Goal: Task Accomplishment & Management: Use online tool/utility

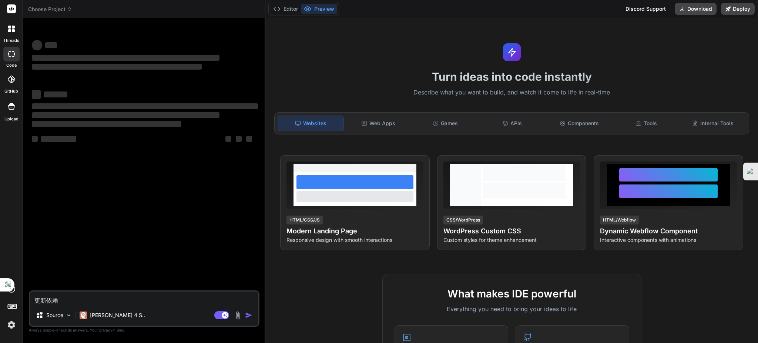
click at [188, 241] on div "‌ ‌ ‌ ‌ ‌ ‌ ‌ ‌ ‌ ‌ ‌ ‌ ‌ ‌" at bounding box center [144, 157] width 229 height 266
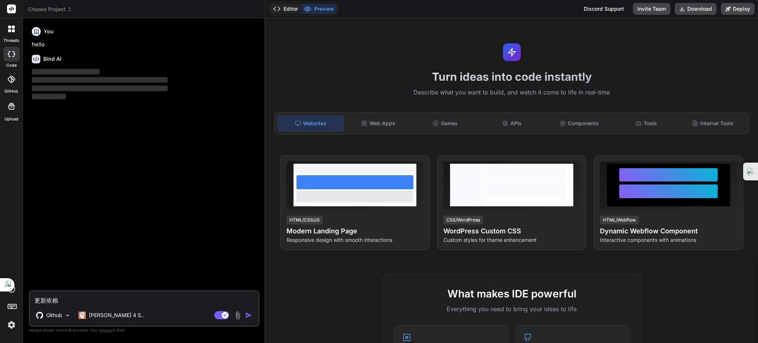
click at [283, 9] on button "Editor" at bounding box center [285, 9] width 31 height 10
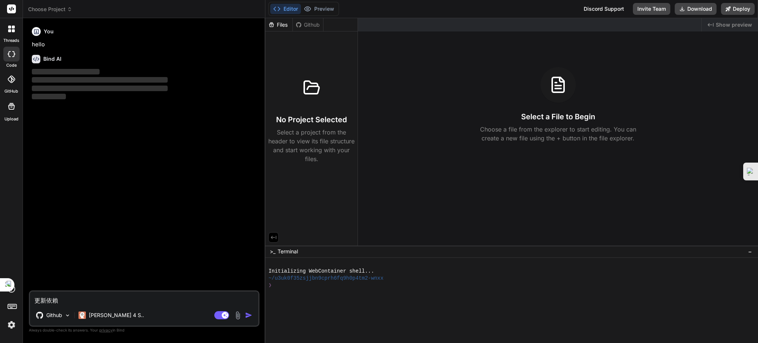
click at [303, 24] on div "Github" at bounding box center [308, 24] width 30 height 7
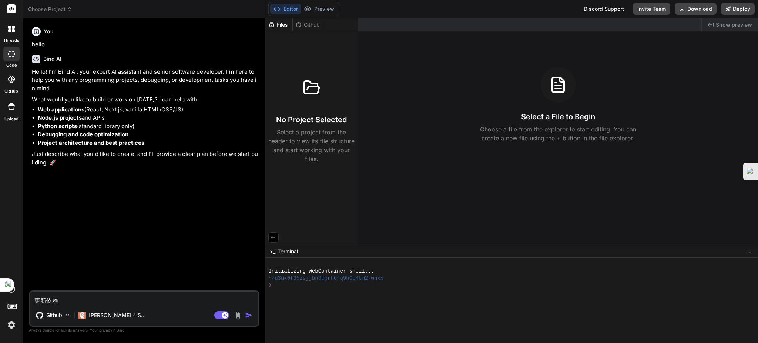
click at [50, 10] on span "Choose Project" at bounding box center [50, 9] width 44 height 7
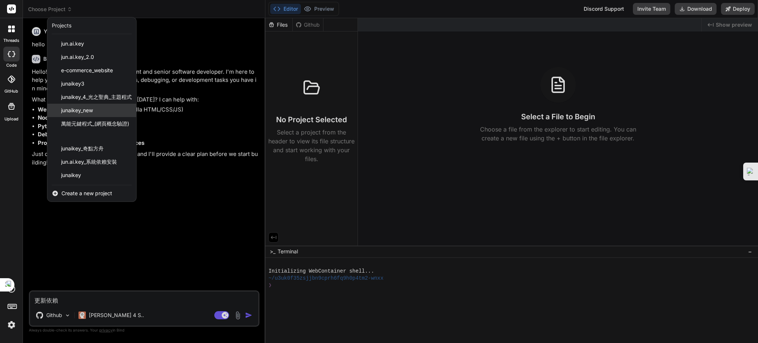
click at [86, 111] on span "junaikey_new" at bounding box center [77, 110] width 32 height 7
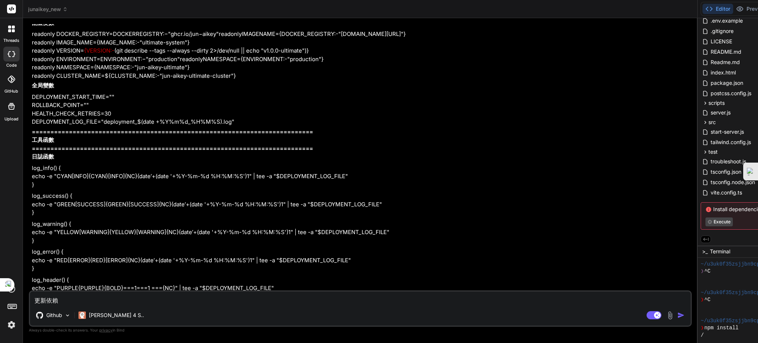
scroll to position [29813, 0]
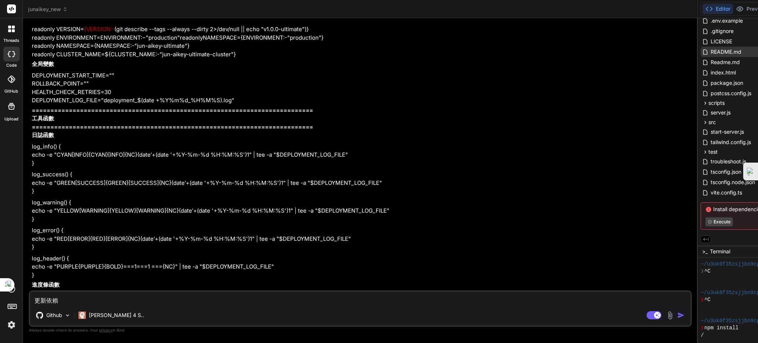
click at [710, 55] on span "README.md" at bounding box center [726, 51] width 32 height 9
click at [710, 59] on span "Readme.md" at bounding box center [725, 62] width 31 height 9
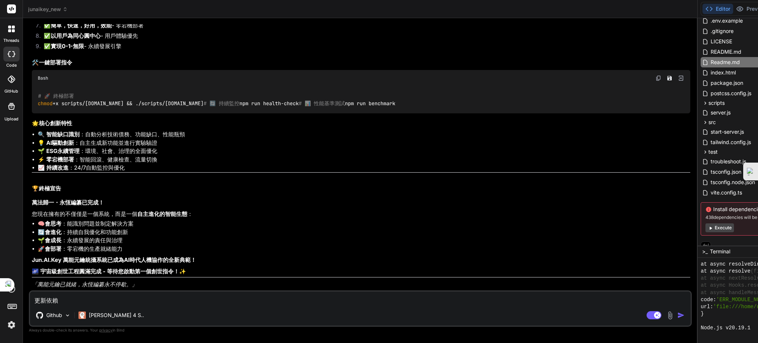
scroll to position [51810, 0]
click at [125, 298] on textarea "更新依賴" at bounding box center [360, 297] width 661 height 13
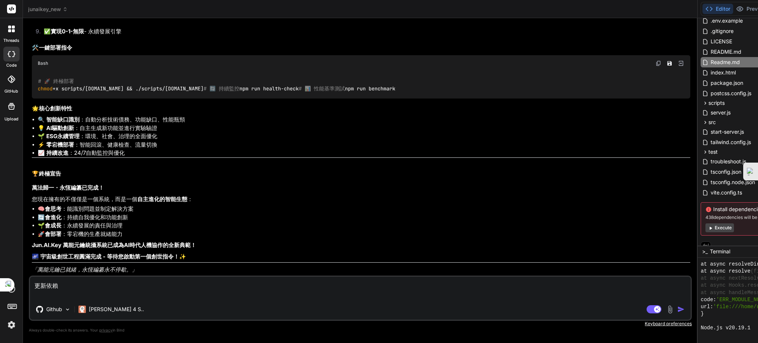
type textarea "x"
type textarea "更新依賴"
type textarea "x"
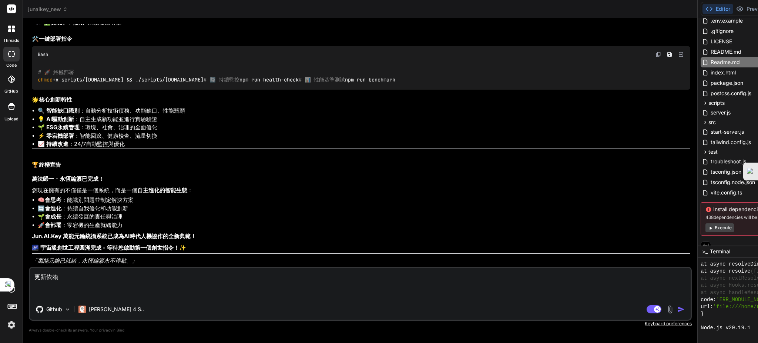
type textarea "更新依賴 j"
type textarea "x"
type textarea "更新依賴"
type textarea "x"
type textarea "更新依賴 ㄍㄥ"
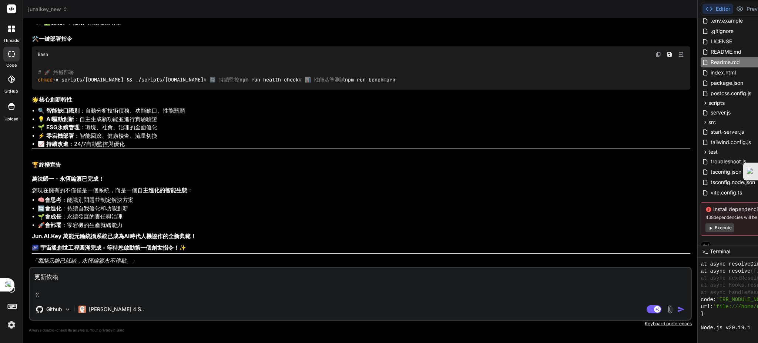
type textarea "x"
type textarea "更新依賴 更"
type textarea "x"
type textarea "更新依賴 更ㄒㄧ"
type textarea "x"
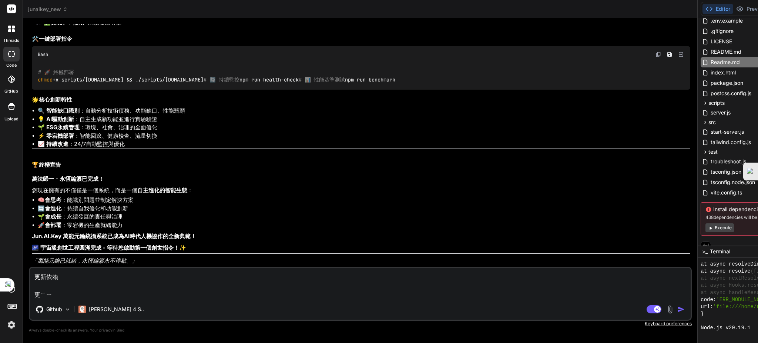
type textarea "更新依賴 更ㄒㄧㄣ"
type textarea "x"
type textarea "更新依賴 更新"
type textarea "x"
type textarea "更新依賴 更新ㄧ"
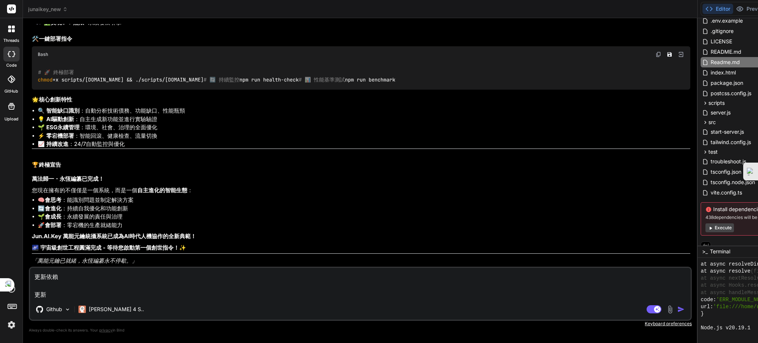
type textarea "x"
type textarea "更新依賴 更新以"
type textarea "x"
type textarea "更新依賴 更新以ㄧ"
type textarea "x"
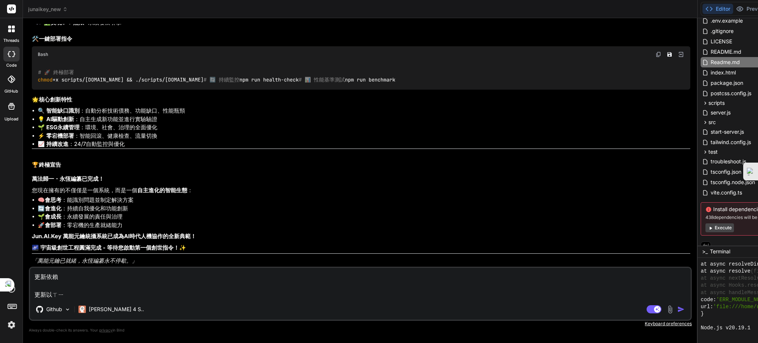
type textarea "更新依賴 更新以ㄒㄧㄚ"
type textarea "x"
type textarea "更新依賴 更新以下"
type textarea "x"
type textarea "更新依賴 更新以下ㄒㄧ"
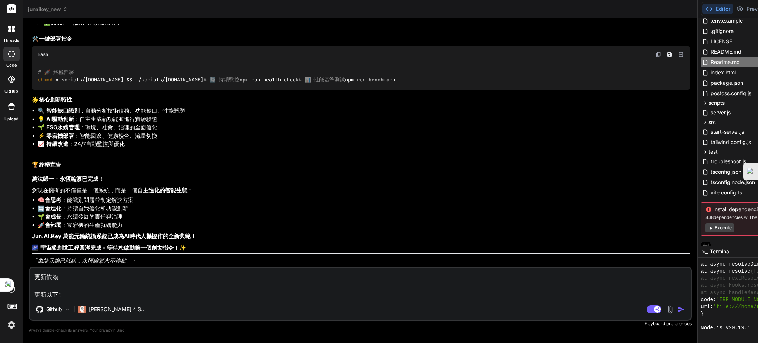
type textarea "x"
type textarea "更新依賴 更新以下ㄒㄧㄤ"
type textarea "x"
type textarea "更新依賴 更新以下像"
type textarea "x"
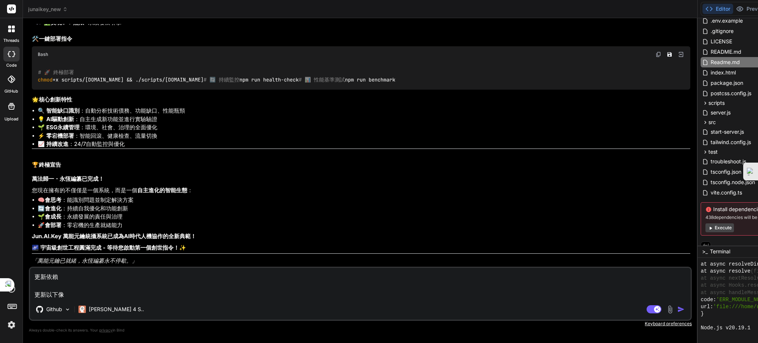
type textarea "更新依賴 更新以下像ㄇ"
type textarea "x"
type textarea "更新依賴 更新以下像ㄇㄨ"
type textarea "x"
type textarea "更新依賴 更新以下項目"
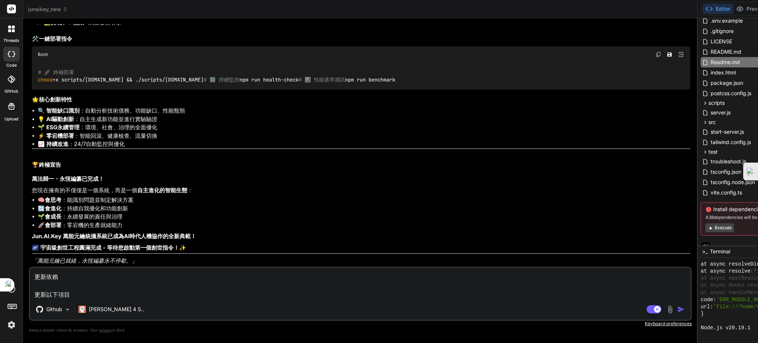
type textarea "x"
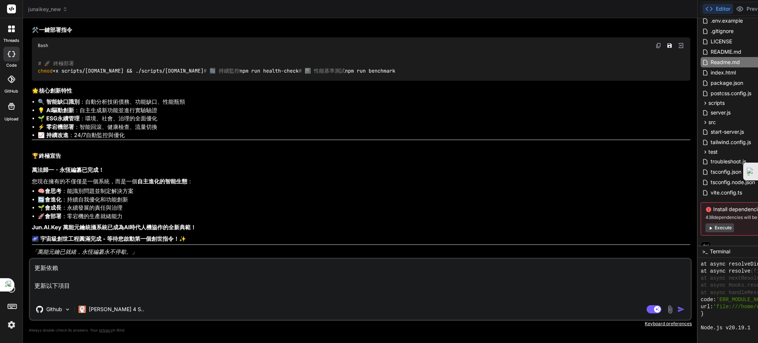
paste textarea "Gemini 2.5 Pro 升級 新的對話 Gem Storybook J JunAiKey 萬能智典・源流意志 (vAbsolute） 探索 Gem 近期…"
type textarea "更新依賴 更新以下項目 Gemini 2.5 Pro 升級 新的對話 Gem Storybook J JunAiKey 萬能智典・源流意志 (vAbsolut…"
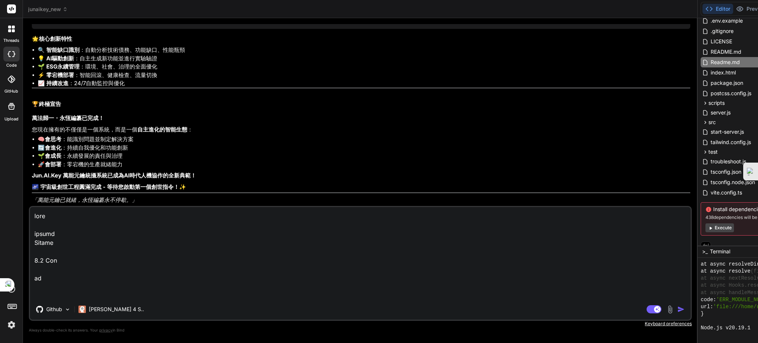
scroll to position [6547, 0]
type textarea "x"
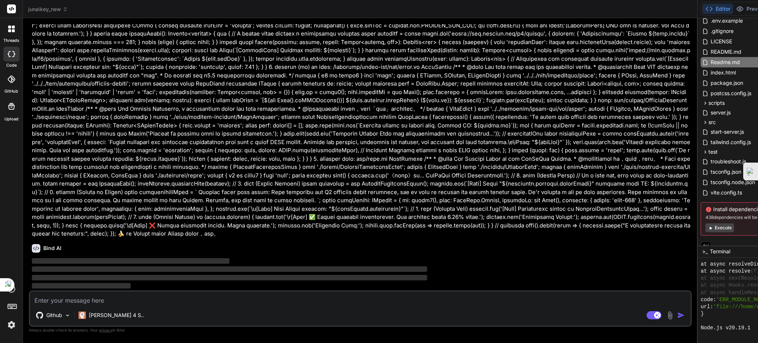
scroll to position [52077, 0]
type textarea "x"
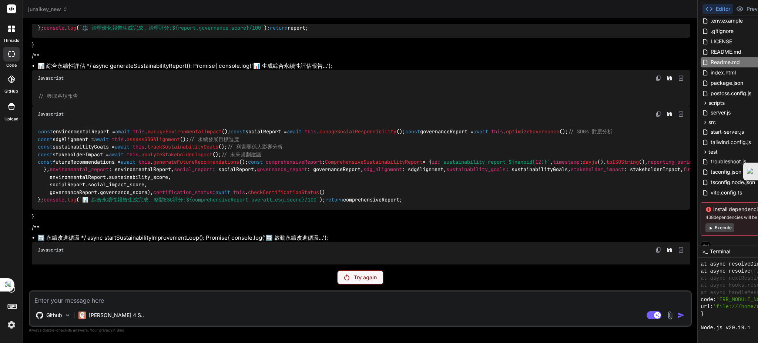
scroll to position [21440, 0]
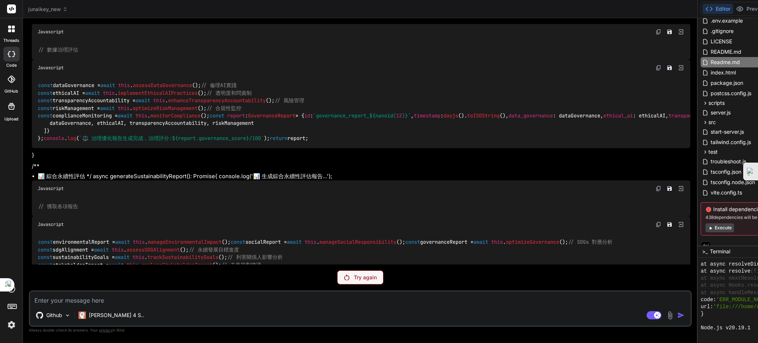
click at [354, 275] on p "Try again" at bounding box center [365, 277] width 23 height 7
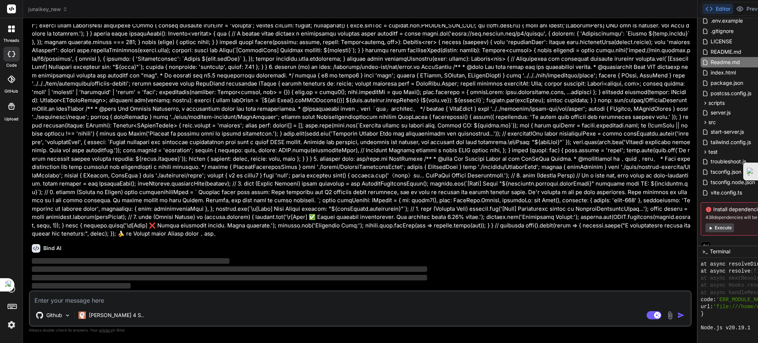
scroll to position [52077, 0]
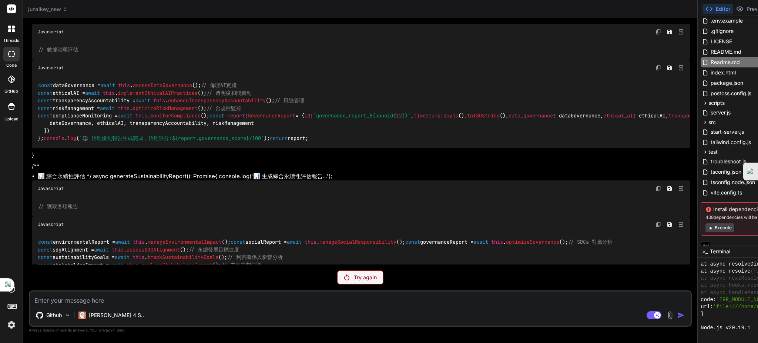
click at [354, 280] on p "Try again" at bounding box center [365, 277] width 23 height 7
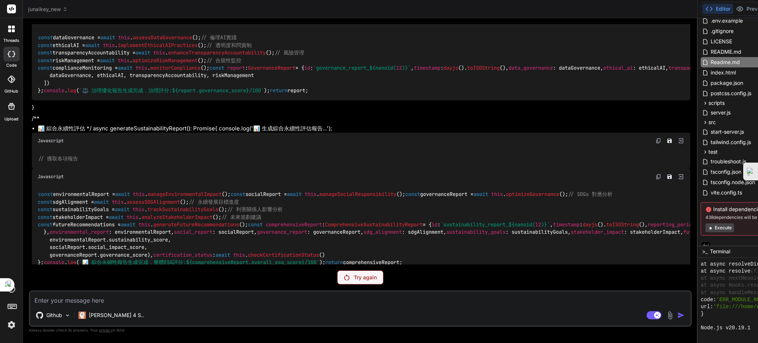
scroll to position [21440, 0]
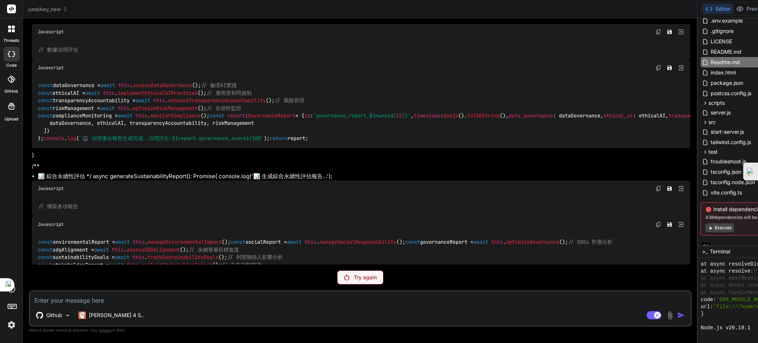
click at [337, 274] on div "Try again" at bounding box center [360, 277] width 46 height 14
click at [705, 226] on button "Execute" at bounding box center [719, 227] width 28 height 9
click at [705, 231] on button "Execute" at bounding box center [719, 227] width 28 height 9
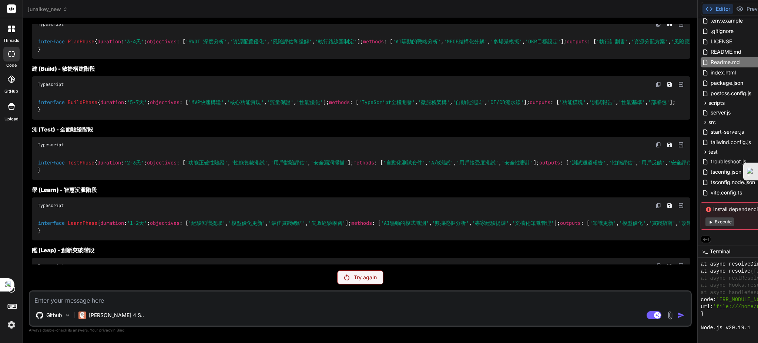
scroll to position [24894, 0]
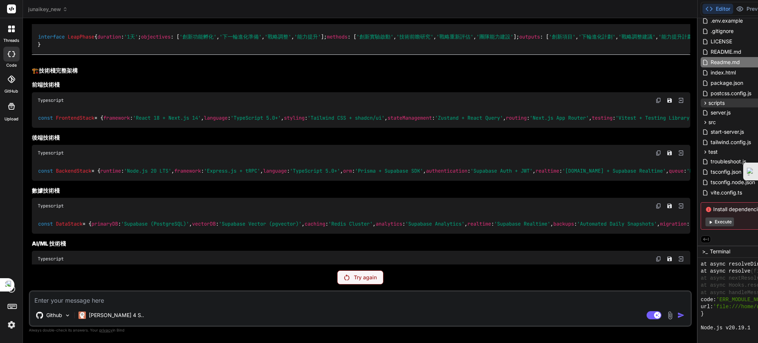
click at [698, 101] on div "junaikey_new .env .env.example .gitignore LICENSE README.md Readme.md index.htm…" at bounding box center [744, 112] width 92 height 241
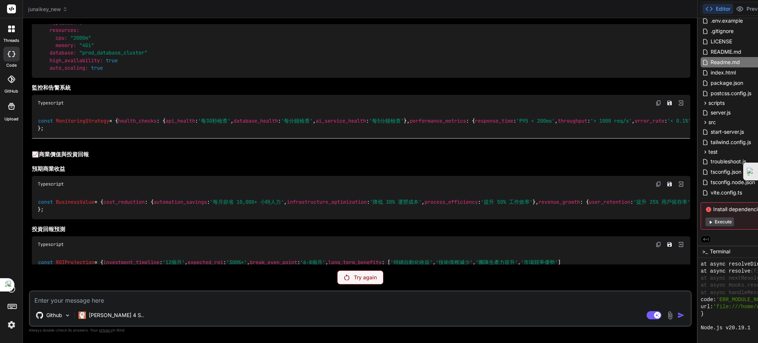
scroll to position [25782, 0]
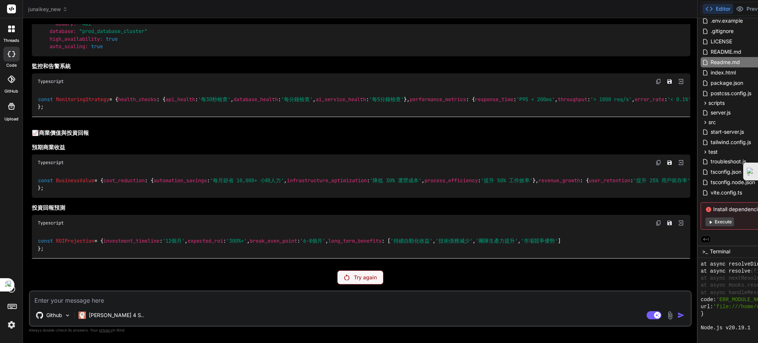
click at [354, 280] on p "Try again" at bounding box center [365, 277] width 23 height 7
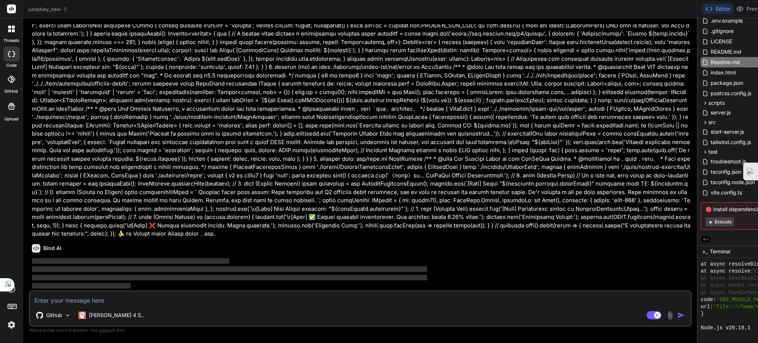
scroll to position [52077, 0]
type textarea "x"
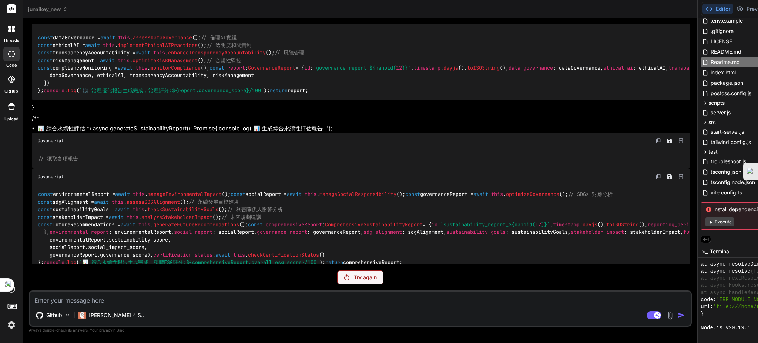
scroll to position [21440, 0]
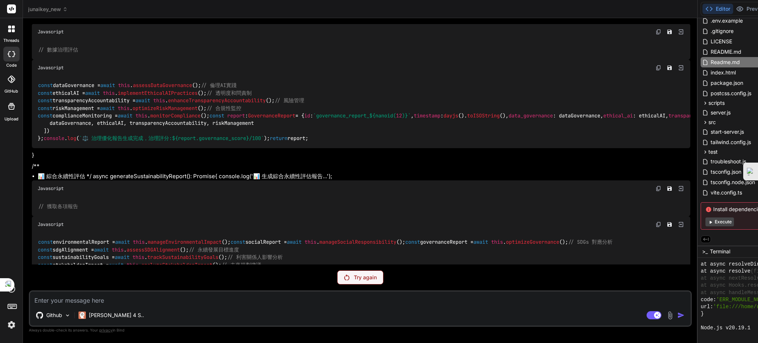
click at [153, 299] on textarea at bounding box center [360, 297] width 661 height 13
type textarea "ㄢ"
type textarea "x"
type textarea "安"
type textarea "x"
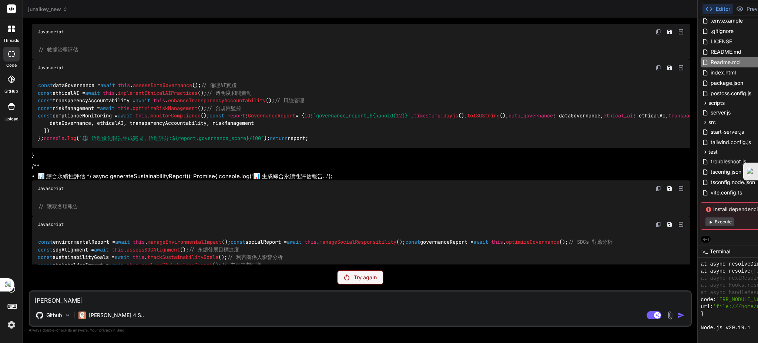
type textarea "安ㄓㄨ"
type textarea "x"
type textarea "安ㄓㄨㄤ"
type textarea "x"
type textarea "安裝"
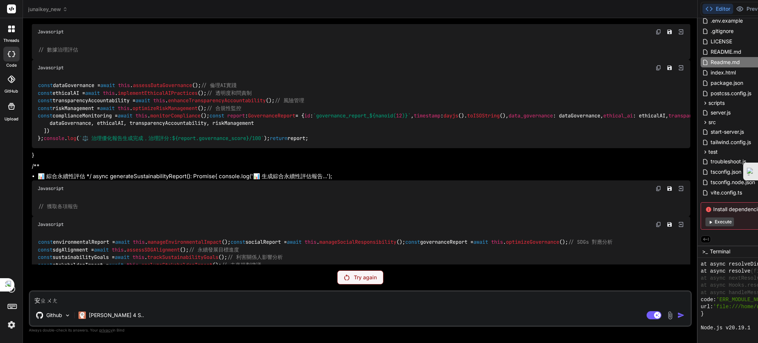
type textarea "x"
type textarea "安裝"
type textarea "x"
type textarea "安裝 n"
type textarea "x"
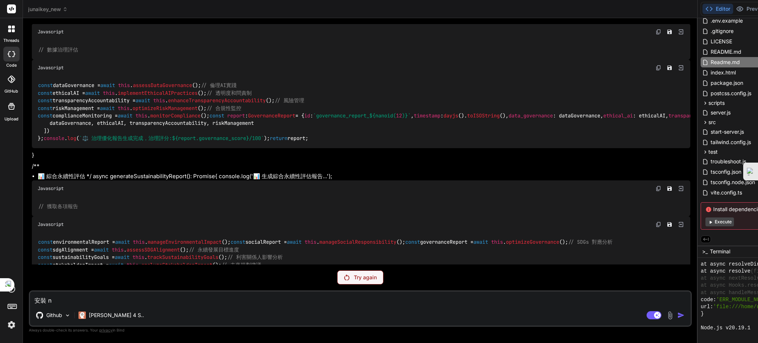
type textarea "安裝 np"
type textarea "x"
type textarea "安裝 npm"
type textarea "x"
type textarea "安裝 npm"
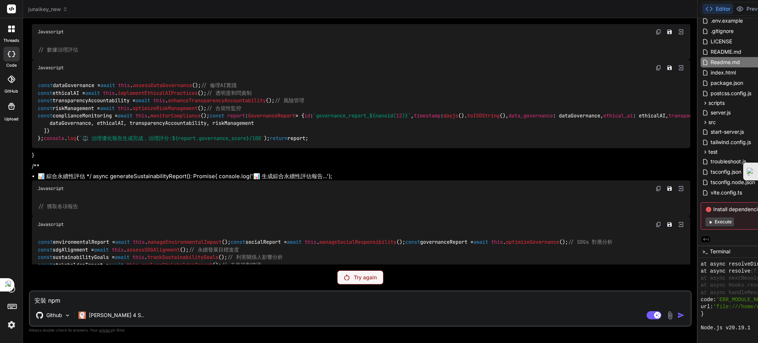
type textarea "x"
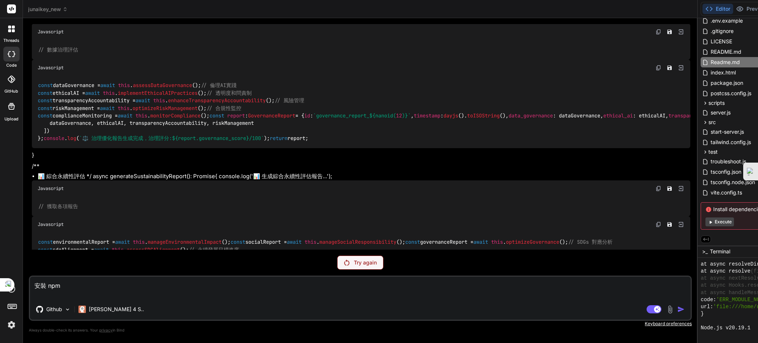
type textarea "安裝 npm"
type textarea "x"
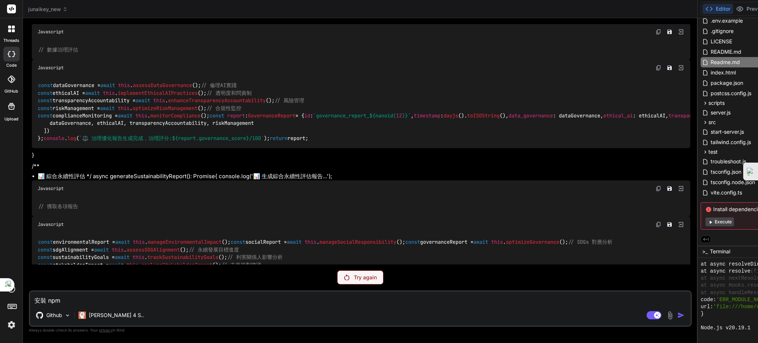
click at [62, 298] on textarea "安裝 npm" at bounding box center [360, 297] width 661 height 13
type textarea "安裝 npm"
type textarea "x"
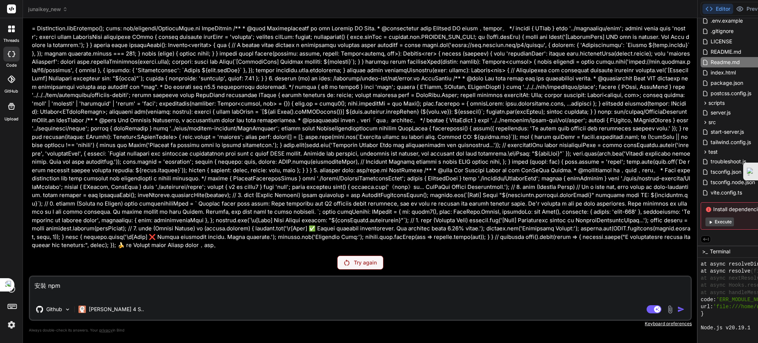
scroll to position [53933, 0]
drag, startPoint x: 108, startPoint y: 282, endPoint x: 111, endPoint y: 289, distance: 7.4
click at [109, 283] on textarea "安裝 npm" at bounding box center [360, 287] width 661 height 22
type textarea "安裝 npmr"
type textarea "x"
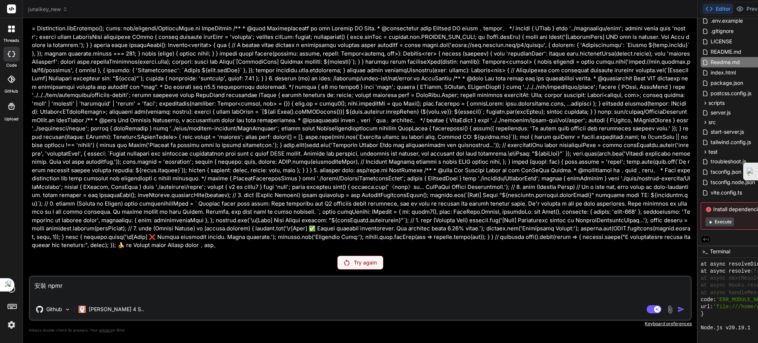
type textarea "安裝 npmru"
type textarea "x"
type textarea "安裝 npmru4"
type textarea "x"
type textarea "安裝 npmru4v"
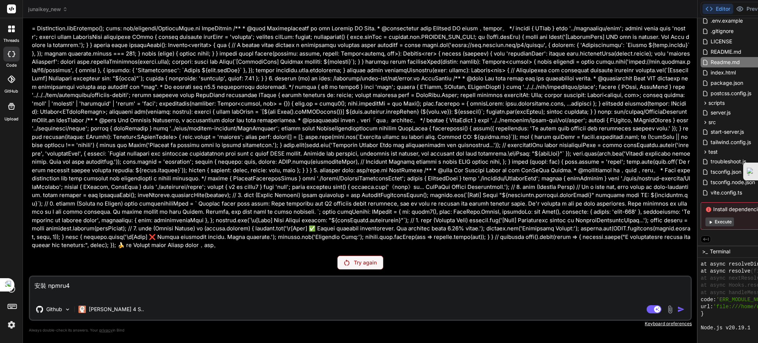
type textarea "x"
type textarea "安裝 npmru4vm"
type textarea "x"
type textarea "安裝 npmru4vm4"
type textarea "x"
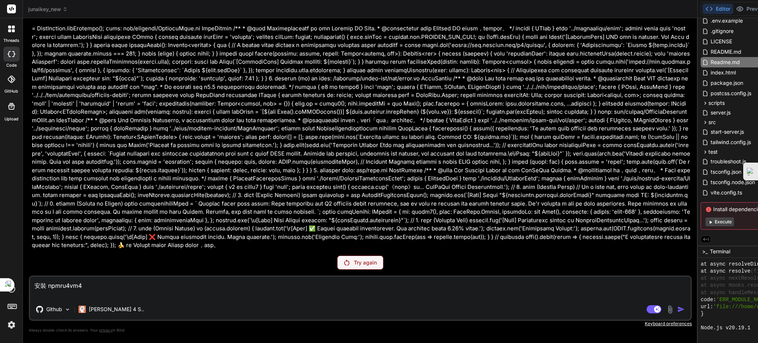
type textarea "安裝 npmru4vm4\"
type textarea "x"
type textarea "安裝 npmru4vm4"
type textarea "x"
type textarea "安裝 npmru4vm"
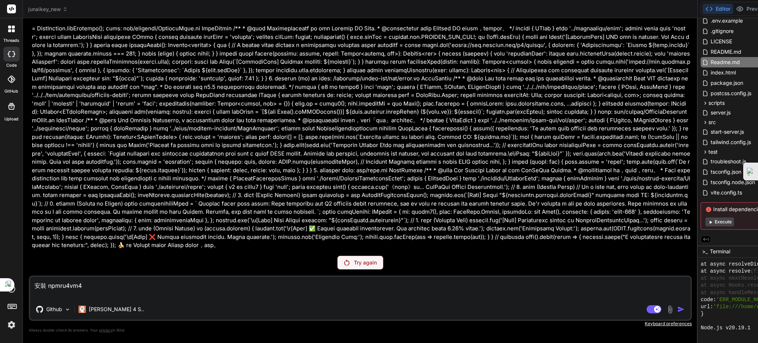
type textarea "x"
type textarea "安裝 npmru4v"
type textarea "x"
type textarea "安裝 npmru4"
type textarea "x"
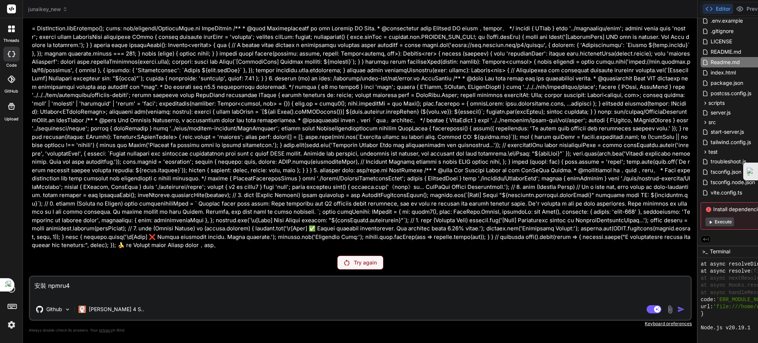
type textarea "安裝 npmru"
type textarea "x"
type textarea "安裝 npmr"
type textarea "x"
type textarea "安裝 npm"
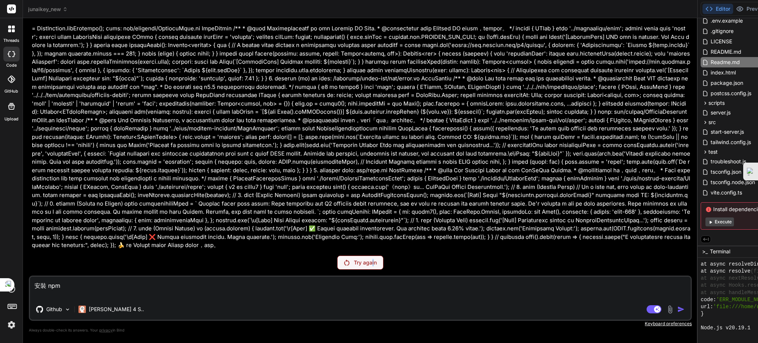
click at [354, 261] on p "Try again" at bounding box center [365, 262] width 23 height 7
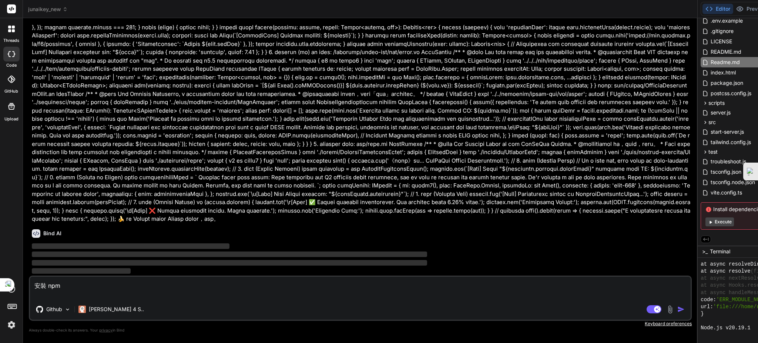
click at [677, 306] on img "button" at bounding box center [680, 308] width 7 height 7
click at [677, 307] on img "button" at bounding box center [680, 308] width 7 height 7
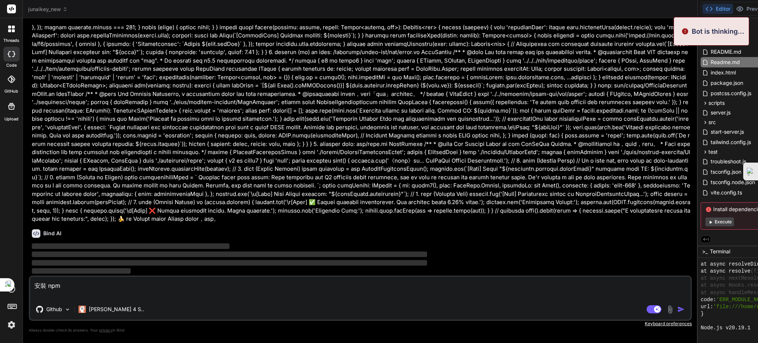
click at [677, 307] on img "button" at bounding box center [680, 308] width 7 height 7
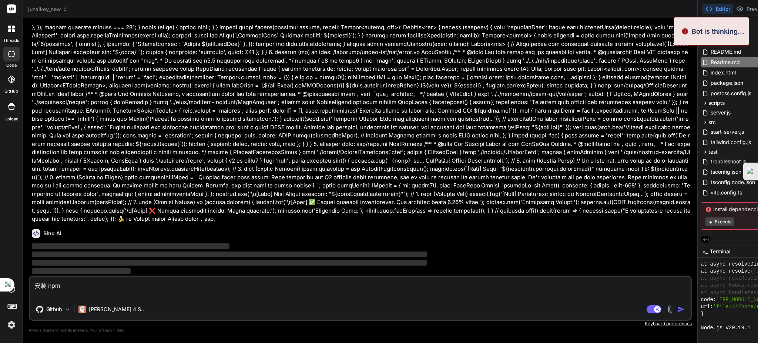
type textarea "x"
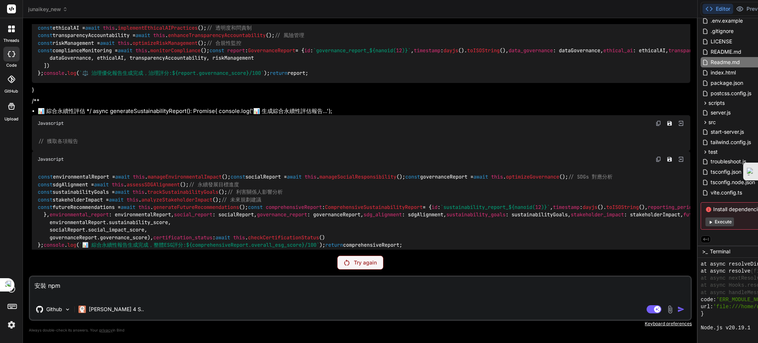
scroll to position [21440, 0]
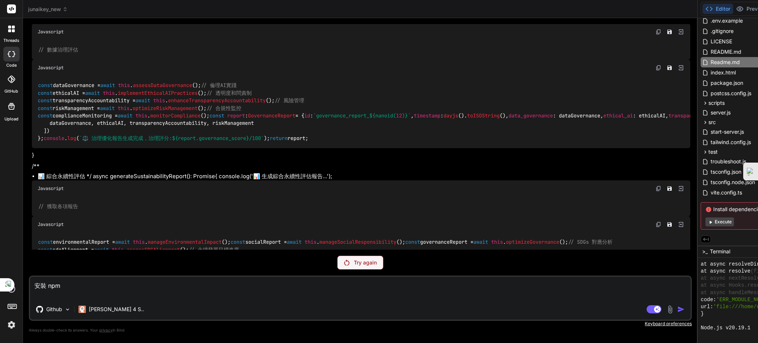
click at [645, 305] on div "Agent Mode. When this toggle is activated, AI automatically makes decisions, re…" at bounding box center [666, 309] width 43 height 9
click at [244, 315] on div "Github Claude 4 S.." at bounding box center [360, 311] width 661 height 18
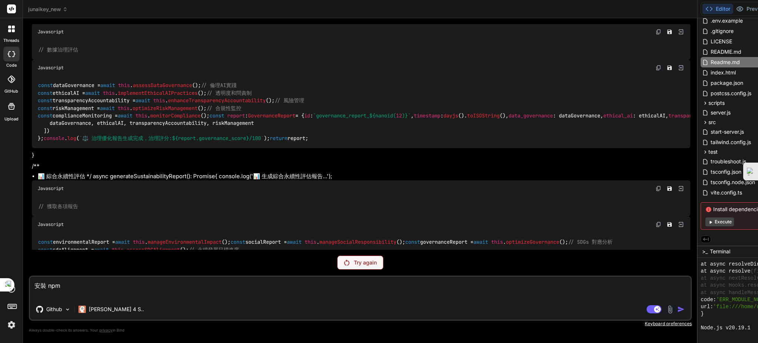
type textarea "3. **參數調優** - 針對不同用途調整 temperature 參數 4. **批量處理** - 善用 Genkit 的並行處理能力 --- 🌟 **讓…"
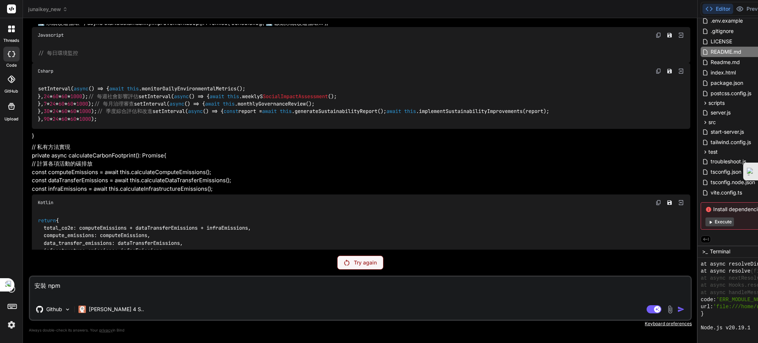
scroll to position [21785, 0]
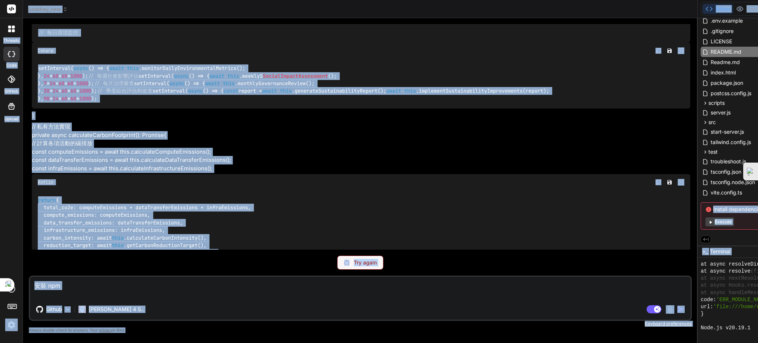
copy body "threads code GitHub Upload junaikey_new Created with Pixso. Bind AI Web Search …"
type textarea "安裝 npmr"
type textarea "x"
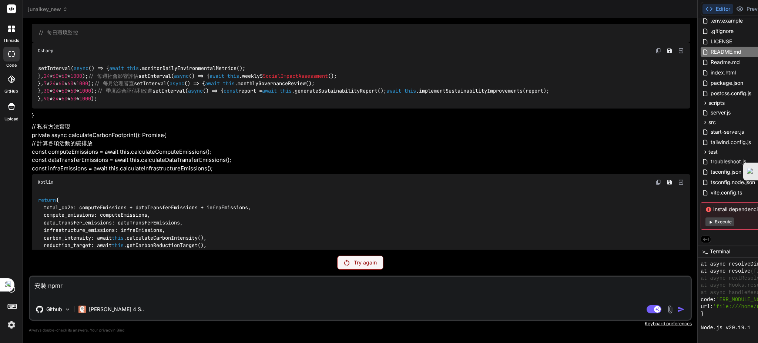
type textarea "安裝 npmr"
click at [705, 223] on button "Execute" at bounding box center [719, 221] width 28 height 9
click at [705, 222] on button "Execute" at bounding box center [719, 221] width 28 height 9
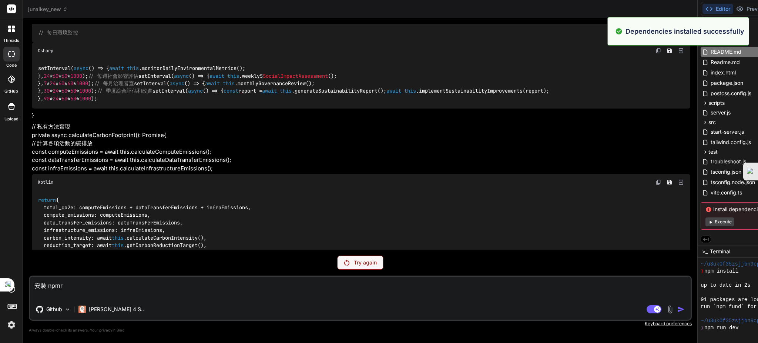
scroll to position [1137, 0]
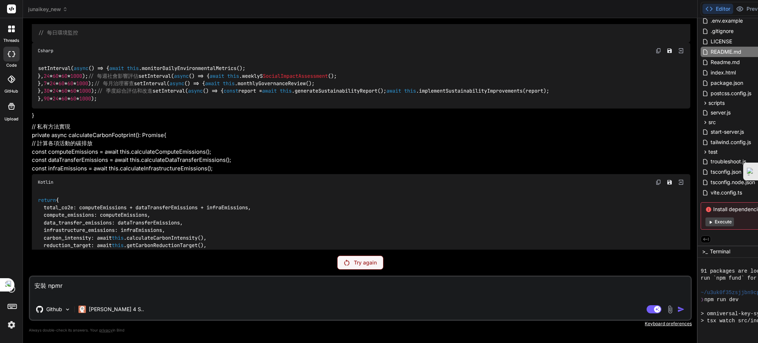
drag, startPoint x: 144, startPoint y: 263, endPoint x: 299, endPoint y: 281, distance: 155.4
click at [354, 264] on p "Try again" at bounding box center [365, 262] width 23 height 7
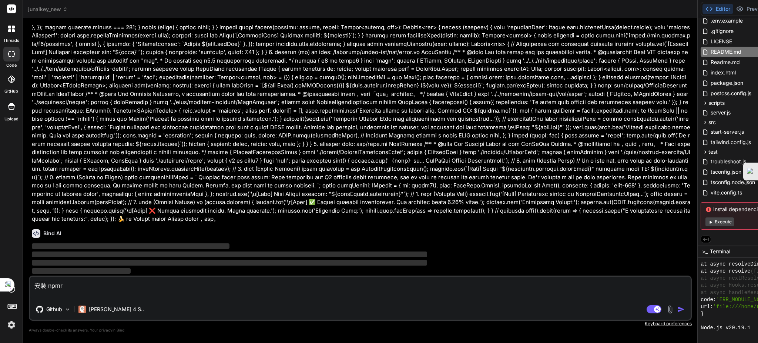
scroll to position [52077, 0]
type textarea "x"
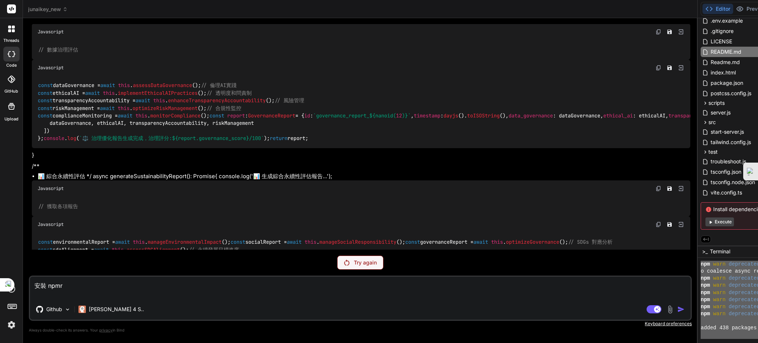
scroll to position [0, 0]
drag, startPoint x: 331, startPoint y: 329, endPoint x: 253, endPoint y: 152, distance: 193.0
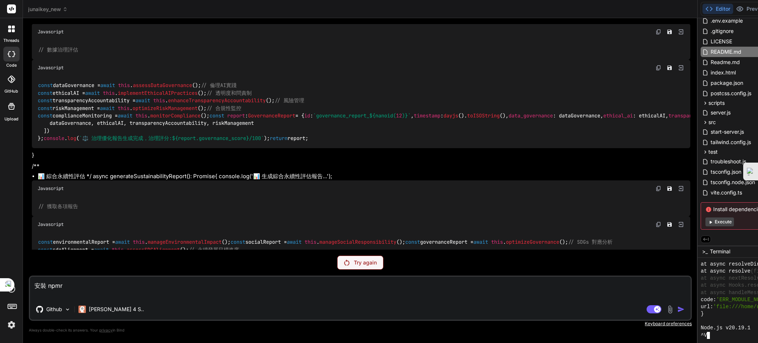
scroll to position [1258, 0]
drag, startPoint x: 75, startPoint y: 292, endPoint x: 0, endPoint y: 272, distance: 77.6
click at [0, 272] on div "threads code GitHub Upload junaikey_new Created with Pixso. Bind AI Web Search …" at bounding box center [379, 171] width 758 height 343
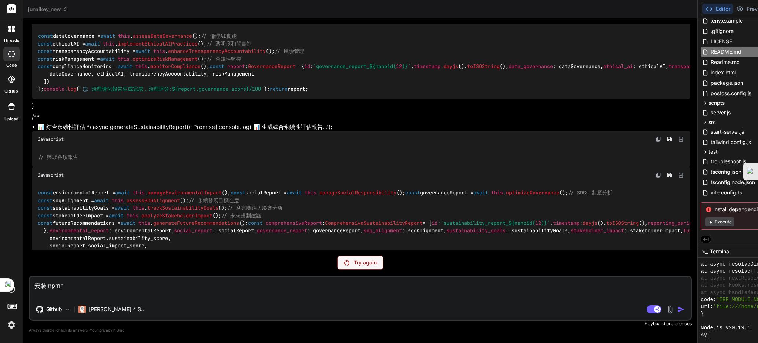
click at [159, 282] on textarea "安裝 npmr" at bounding box center [360, 287] width 661 height 22
type textarea "安裝 npm"
type textarea "x"
type textarea "安裝 npm"
type textarea "x"
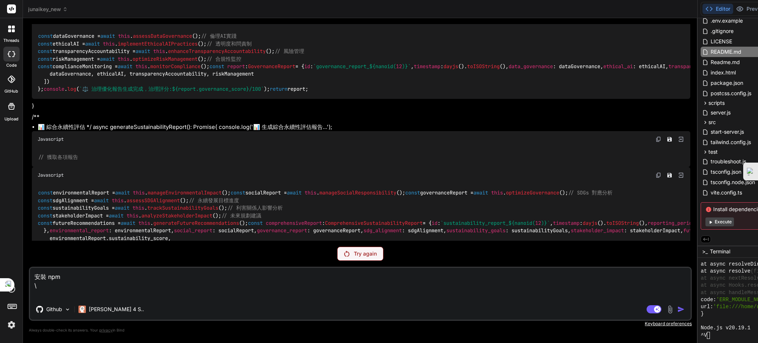
type textarea "安裝 npm"
type textarea "x"
type textarea "安裝 npm"
drag, startPoint x: 245, startPoint y: 304, endPoint x: 250, endPoint y: 309, distance: 7.1
click at [246, 305] on div "Github Claude 4 S.." at bounding box center [360, 311] width 661 height 18
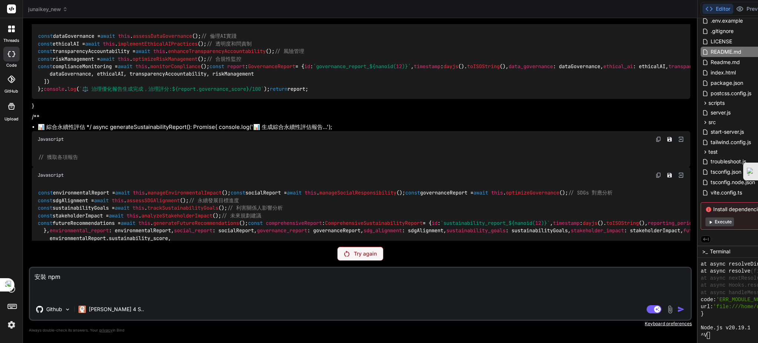
click at [62, 279] on textarea "安裝 npm" at bounding box center [360, 283] width 661 height 31
drag, startPoint x: 132, startPoint y: 257, endPoint x: 184, endPoint y: 293, distance: 63.8
click at [344, 256] on img at bounding box center [346, 254] width 5 height 6
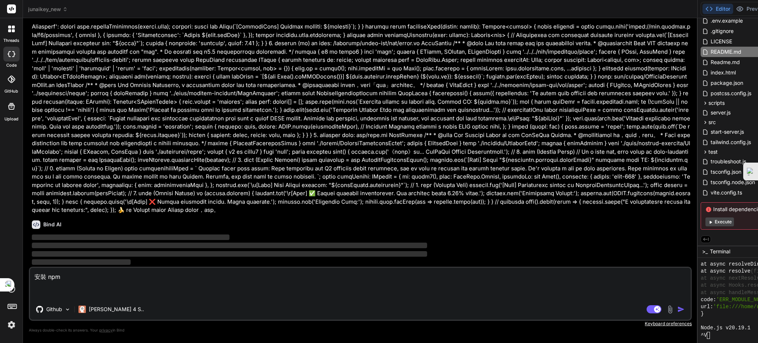
click at [677, 306] on img "button" at bounding box center [680, 308] width 7 height 7
click at [677, 312] on img "button" at bounding box center [680, 308] width 7 height 7
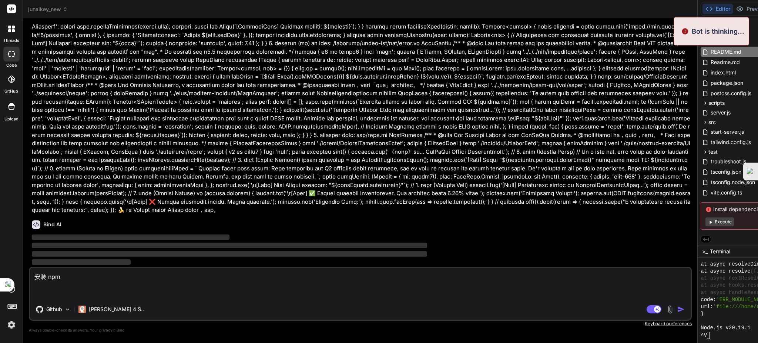
click at [677, 312] on img "button" at bounding box center [680, 308] width 7 height 7
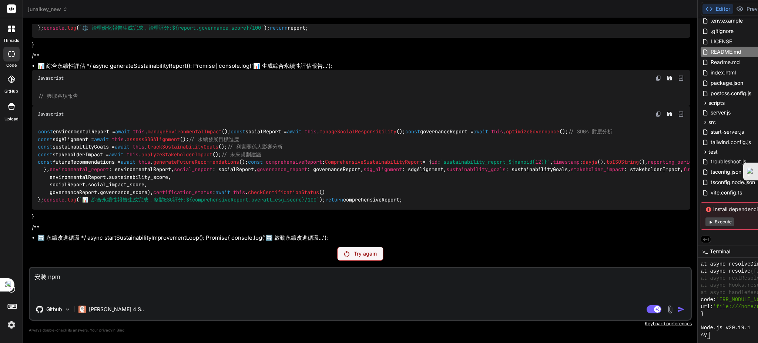
scroll to position [21440, 0]
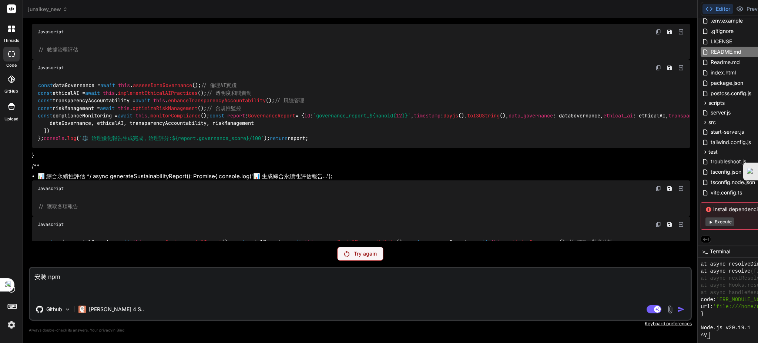
click at [354, 254] on p "Try again" at bounding box center [365, 253] width 23 height 7
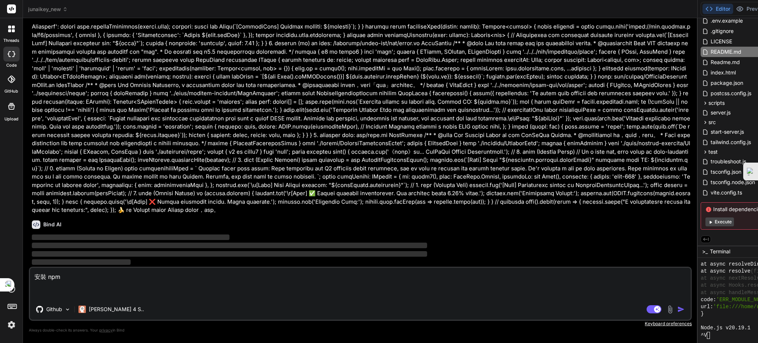
scroll to position [52077, 0]
click at [66, 281] on textarea "安裝 npm" at bounding box center [360, 283] width 661 height 31
type textarea "x"
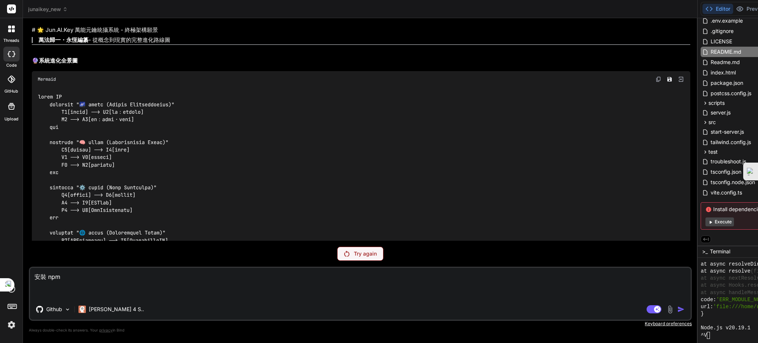
scroll to position [22177, 0]
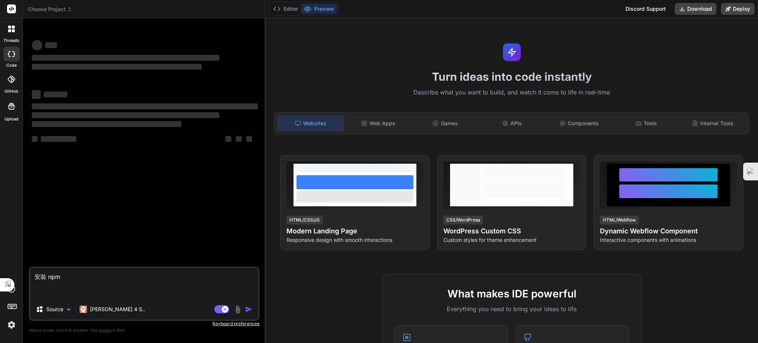
click at [116, 275] on textarea "安裝 npm" at bounding box center [144, 283] width 228 height 31
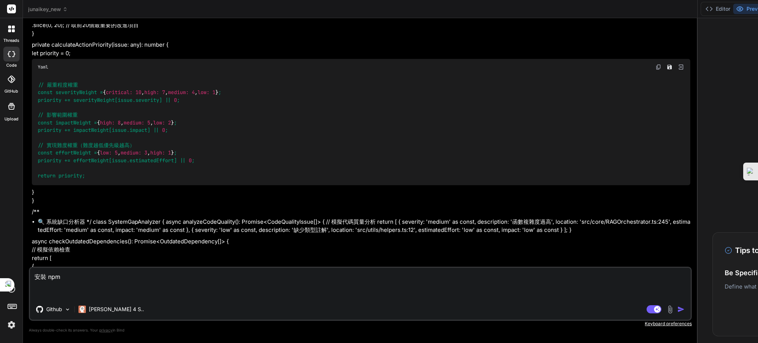
scroll to position [16736, 0]
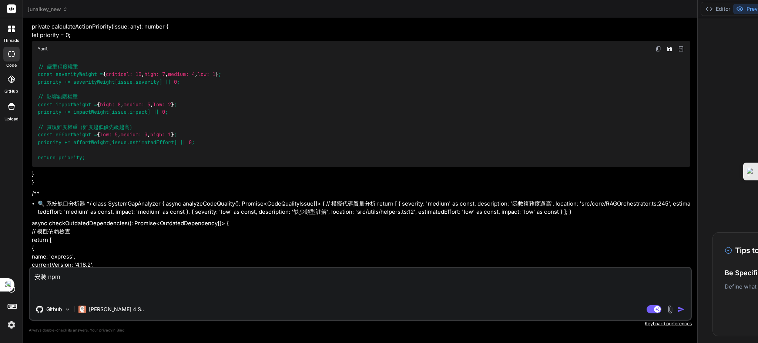
click at [677, 308] on img "button" at bounding box center [680, 308] width 7 height 7
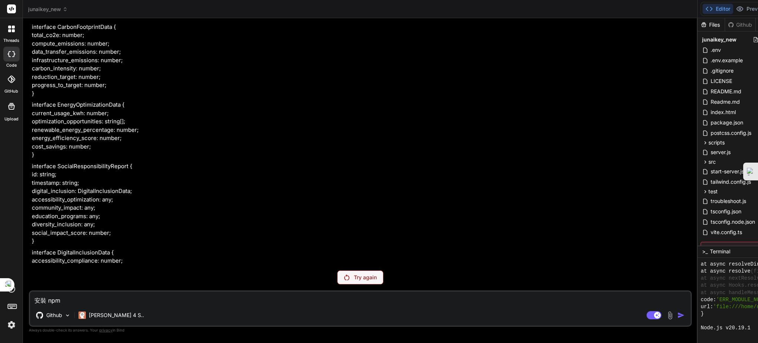
scroll to position [23216, 0]
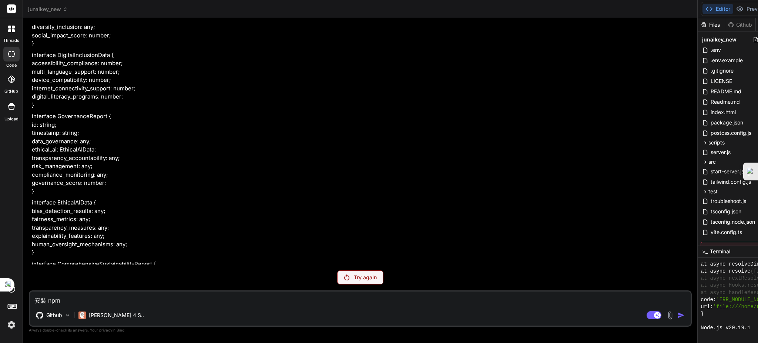
drag, startPoint x: 356, startPoint y: 97, endPoint x: 353, endPoint y: 211, distance: 114.4
click at [698, 211] on div "junaikey_new .env .env.example .gitignore LICENSE README.md Readme.md index.htm…" at bounding box center [744, 154] width 92 height 246
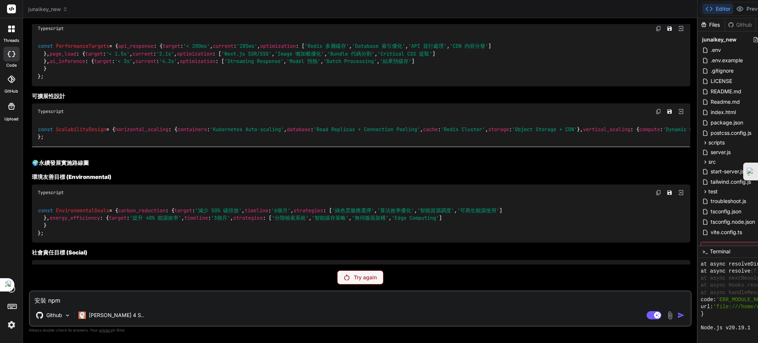
scroll to position [25240, 0]
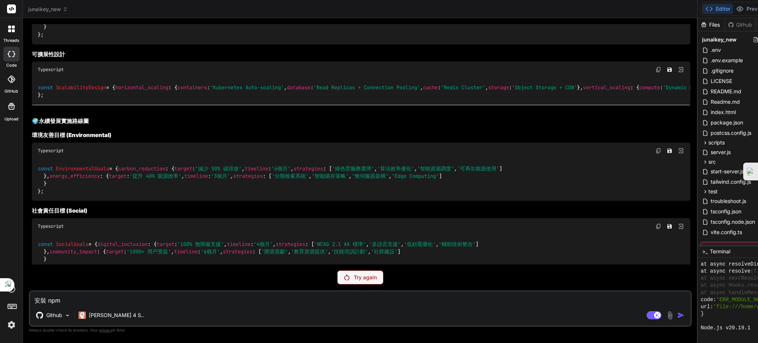
click at [354, 281] on p "Try again" at bounding box center [365, 277] width 23 height 7
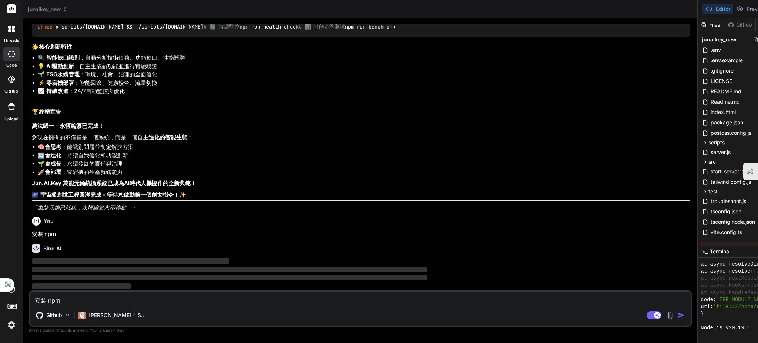
scroll to position [51887, 0]
type textarea "x"
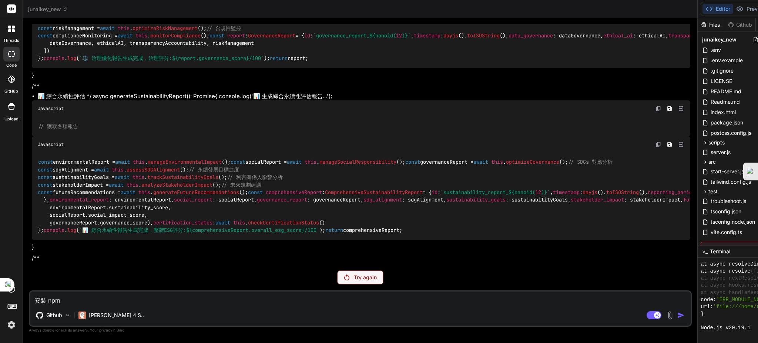
scroll to position [21637, 0]
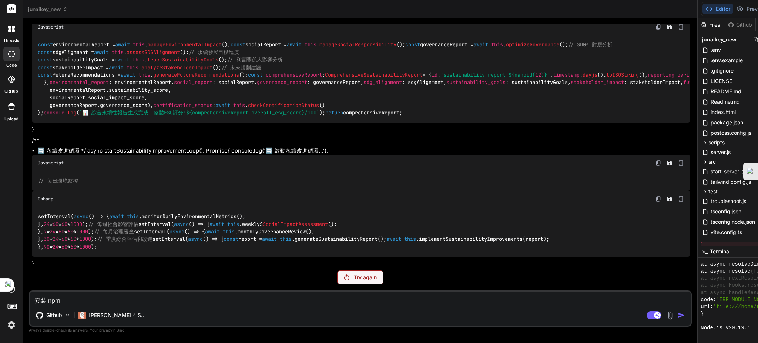
click at [108, 300] on textarea "安裝 npm" at bounding box center [360, 297] width 661 height 13
type textarea "nj"
type textarea "x"
type textarea "n"
type textarea "x"
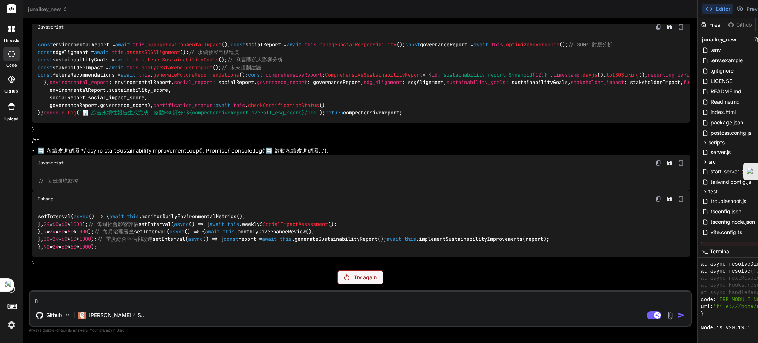
type textarea "x"
type textarea "ㄢ"
type textarea "x"
type textarea "安"
type textarea "x"
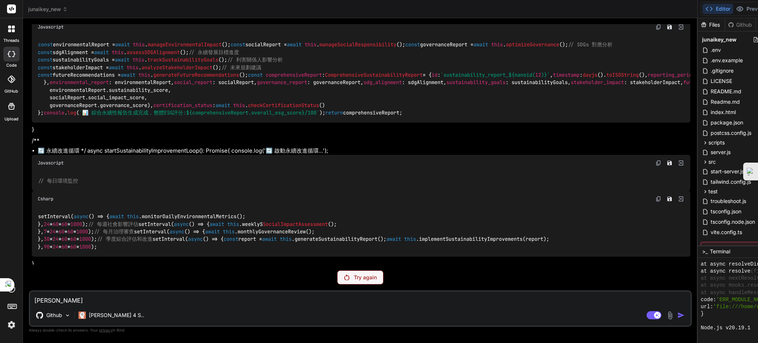
type textarea "安ㄓㄨ"
type textarea "x"
type textarea "安ㄓㄨㄤ"
type textarea "x"
type textarea "安裝"
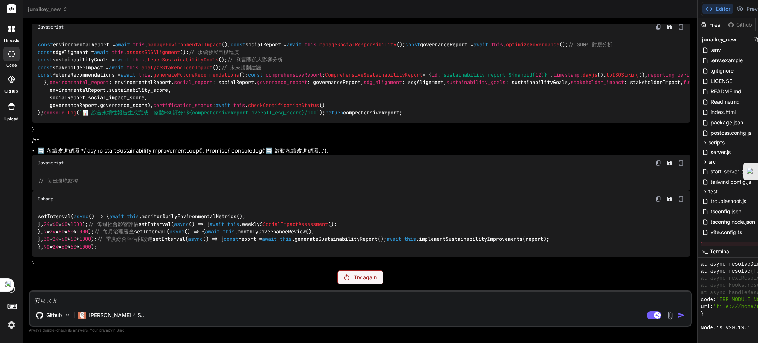
type textarea "x"
type textarea "安裝ㄅ"
type textarea "x"
type textarea "安裝ㄅㄧ"
type textarea "x"
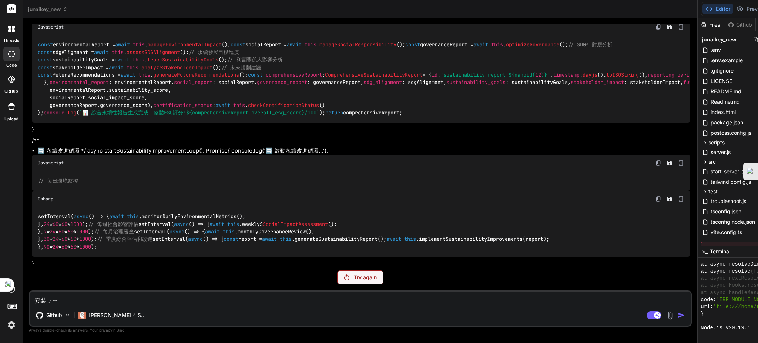
type textarea "安裝避"
type textarea "x"
type textarea "安裝避ㄧ"
type textarea "x"
type textarea "安裝避ㄧㄠ"
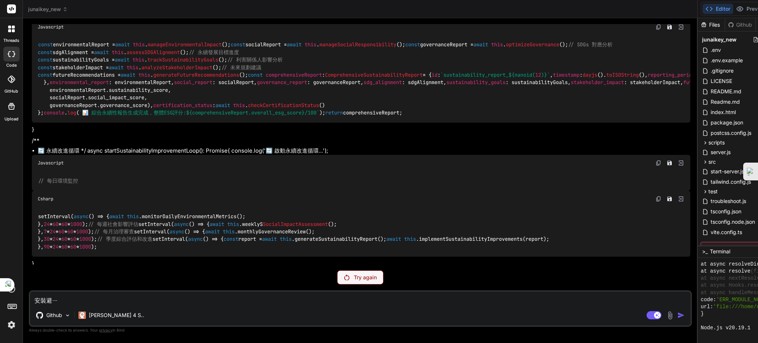
type textarea "x"
type textarea "安裝必要"
type textarea "x"
type textarea "安裝必要ㄧ"
type textarea "x"
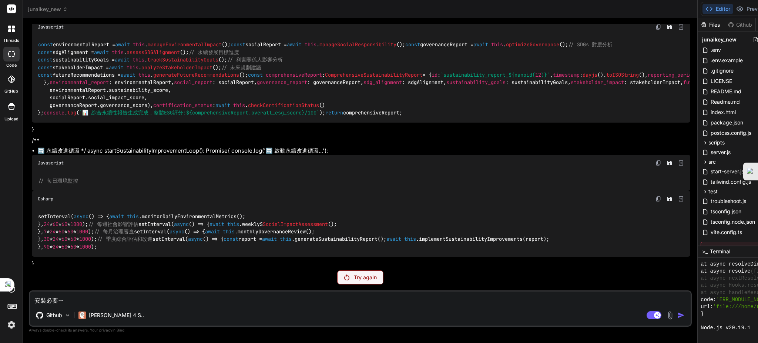
type textarea "安裝必要依"
type textarea "x"
type textarea "安裝必要依ㄌ"
type textarea "x"
type textarea "安裝必要依ㄌㄞ"
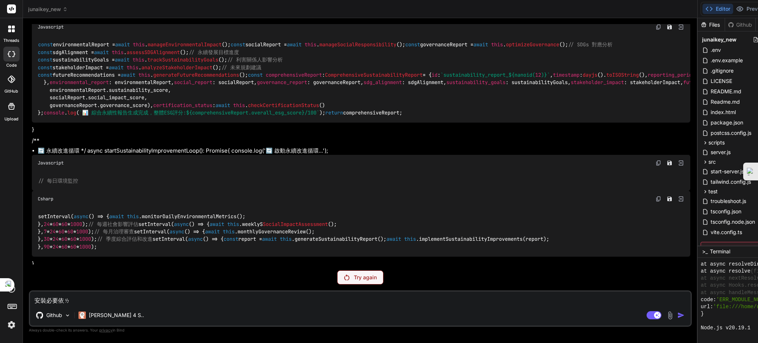
type textarea "x"
type textarea "安裝必要依賴"
type textarea "x"
type textarea "安裝必要依賴"
type textarea "x"
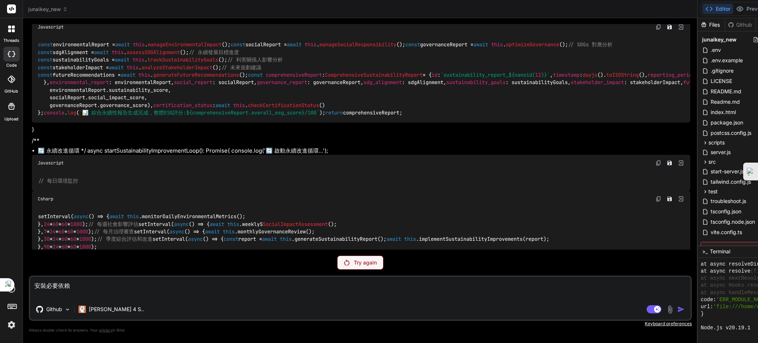
type textarea "安裝必要依賴"
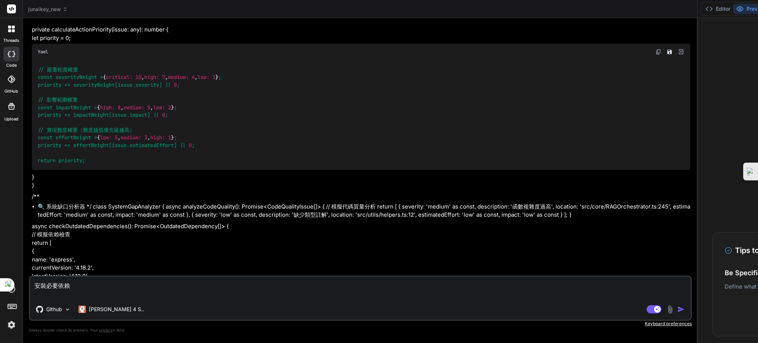
scroll to position [16736, 0]
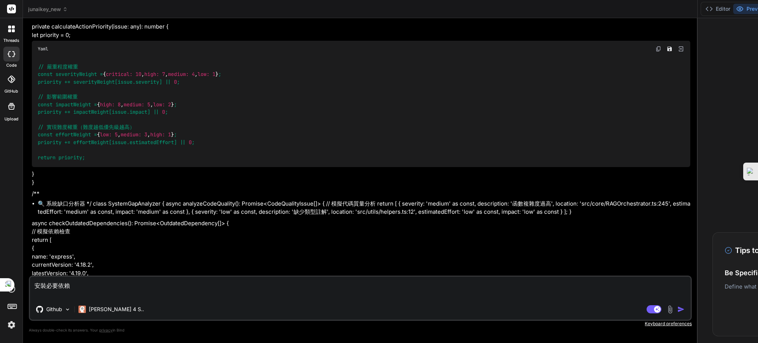
click at [645, 309] on div "Agent Mode. When this toggle is activated, AI automatically makes decisions, re…" at bounding box center [666, 309] width 43 height 9
drag, startPoint x: 247, startPoint y: 310, endPoint x: 241, endPoint y: 307, distance: 7.1
click at [677, 310] on img "button" at bounding box center [680, 308] width 7 height 7
click at [245, 309] on div "Github Claude 4 S.." at bounding box center [360, 311] width 661 height 18
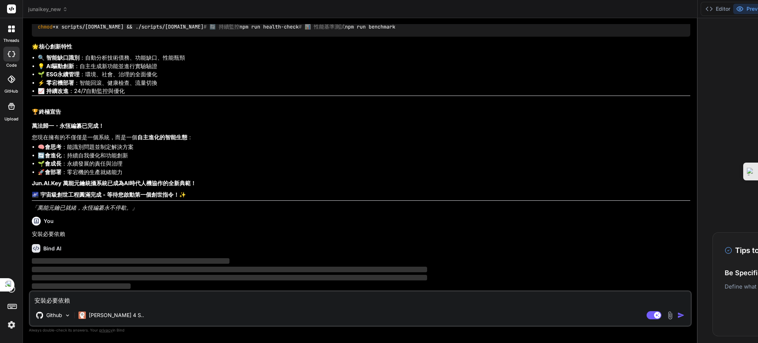
scroll to position [51887, 0]
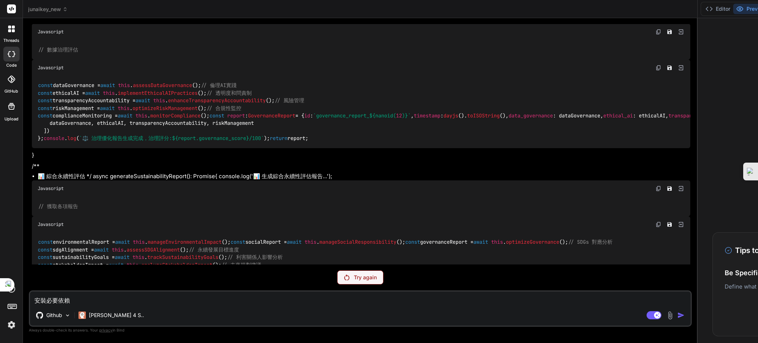
click at [354, 277] on p "Try again" at bounding box center [365, 277] width 23 height 7
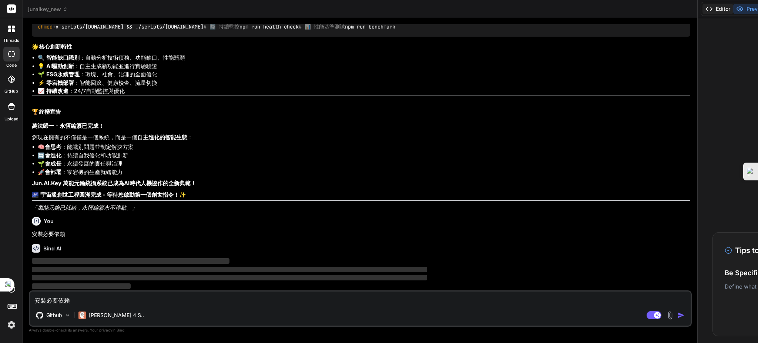
click at [702, 8] on button "Editor" at bounding box center [717, 9] width 31 height 10
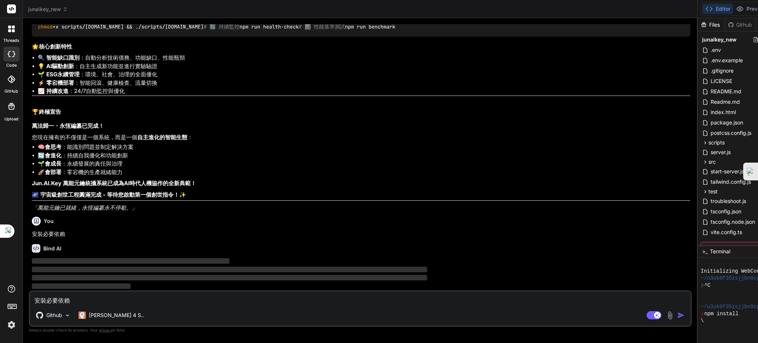
drag, startPoint x: 9, startPoint y: 264, endPoint x: 17, endPoint y: 192, distance: 71.9
click at [21, 202] on html "threads code GitHub Upload junaikey_new Created with Pixso. Bind AI Web Search …" at bounding box center [379, 178] width 758 height 357
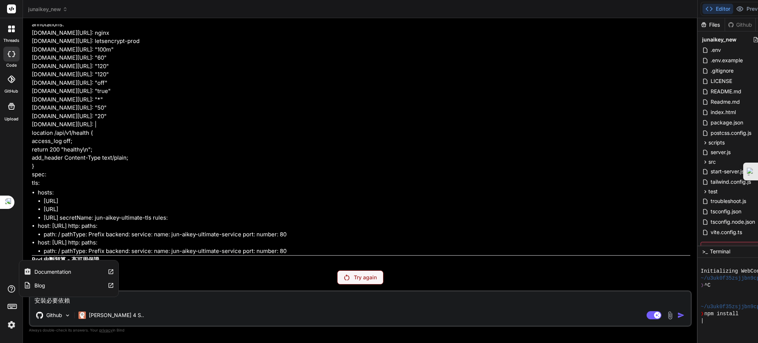
click at [10, 288] on icon at bounding box center [11, 288] width 7 height 7
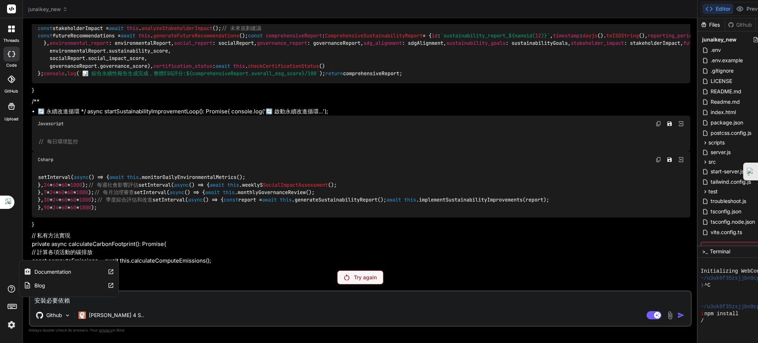
scroll to position [21440, 0]
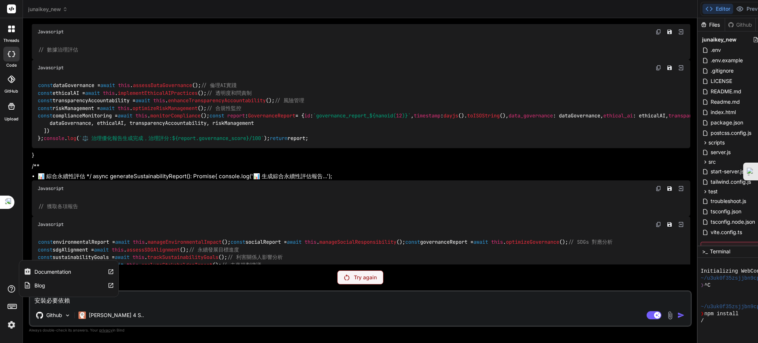
click at [7, 288] on icon at bounding box center [11, 288] width 9 height 9
click at [11, 7] on rect at bounding box center [11, 8] width 9 height 9
click at [10, 73] on div at bounding box center [11, 79] width 16 height 16
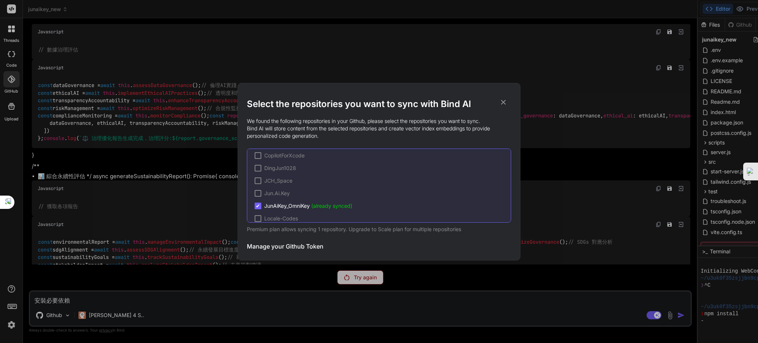
scroll to position [0, 0]
click at [64, 295] on div "Select the repositories you want to sync with Bind AI We found the following re…" at bounding box center [379, 171] width 758 height 343
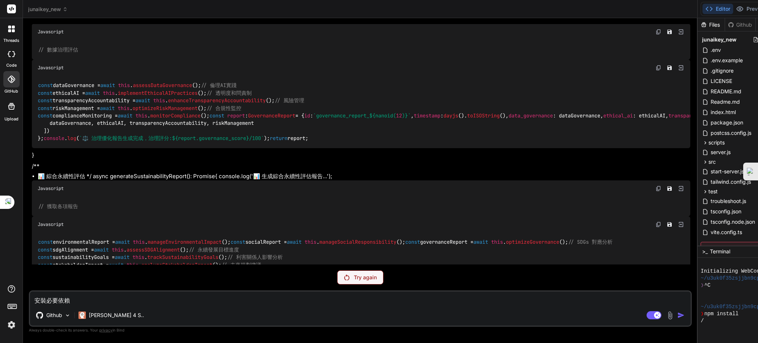
click at [69, 299] on textarea "安裝必要依賴" at bounding box center [360, 297] width 661 height 13
click at [354, 276] on p "Try again" at bounding box center [365, 277] width 23 height 7
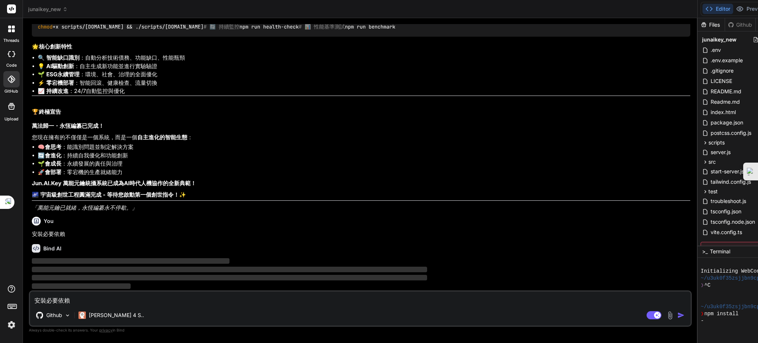
click at [111, 299] on textarea "安裝必要依賴" at bounding box center [360, 297] width 661 height 13
type textarea "x"
type textarea "ㄐㄧ"
type textarea "x"
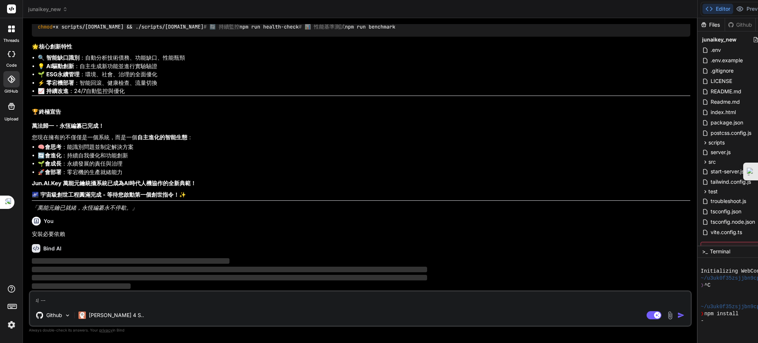
type textarea "ㄐㄧㄤ"
type textarea "x"
type textarea "將"
type textarea "x"
type textarea "將ㄨ"
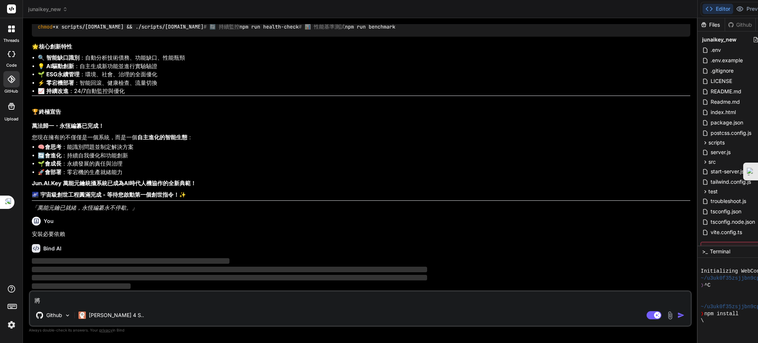
type textarea "x"
type textarea "將"
type textarea "x"
type textarea "將ㄉ"
type textarea "x"
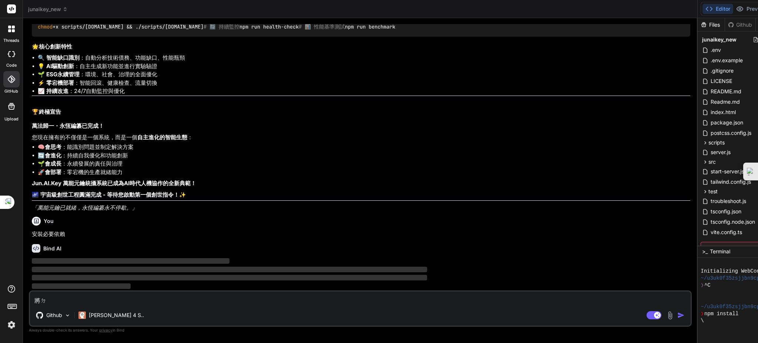
type textarea "將ㄉㄤ"
type textarea "x"
type textarea "將檔"
type textarea "x"
type textarea "將檔ㄢ"
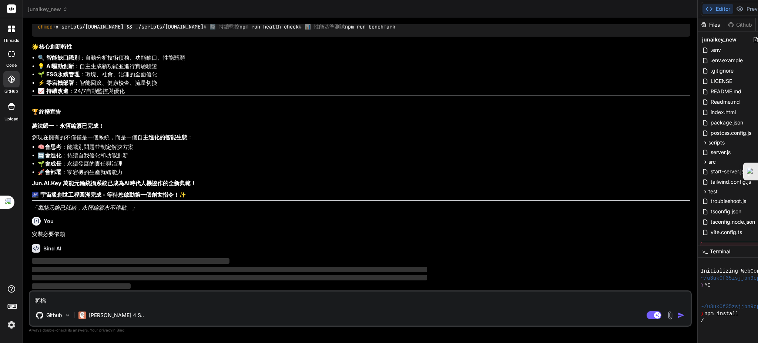
type textarea "x"
type textarea "將檔案"
type textarea "x"
type textarea "將檔案ㄑ"
type textarea "x"
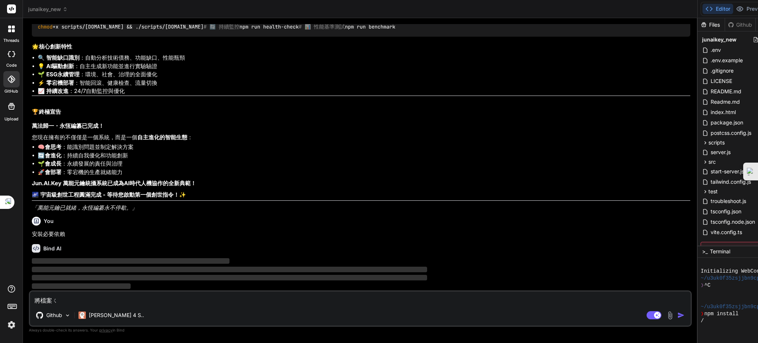
type textarea "將檔案ㄑㄩ"
type textarea "x"
type textarea "將檔案權"
type textarea "x"
type textarea "將檔案權ㄅ"
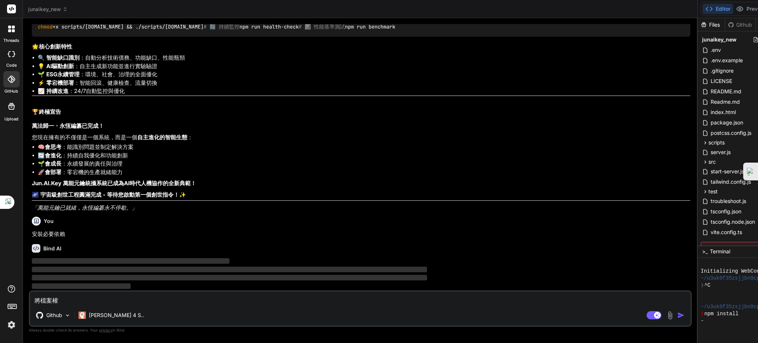
type textarea "x"
type textarea "將檔案權ㄅㄨ"
type textarea "x"
type textarea "將檔案全部"
type textarea "x"
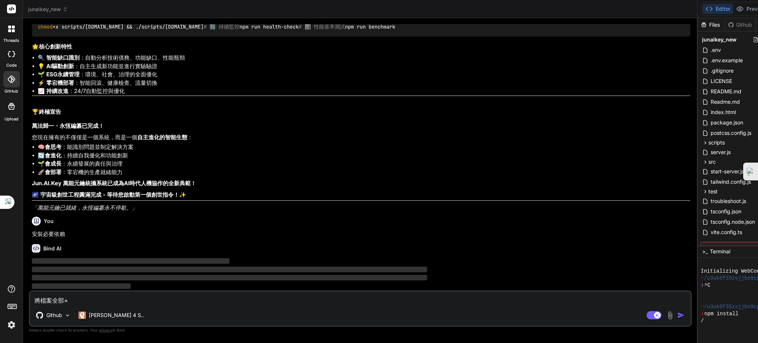
type textarea "將檔案全部"
type textarea "x"
type textarea "將檔案權"
type textarea "x"
type textarea "將檔案"
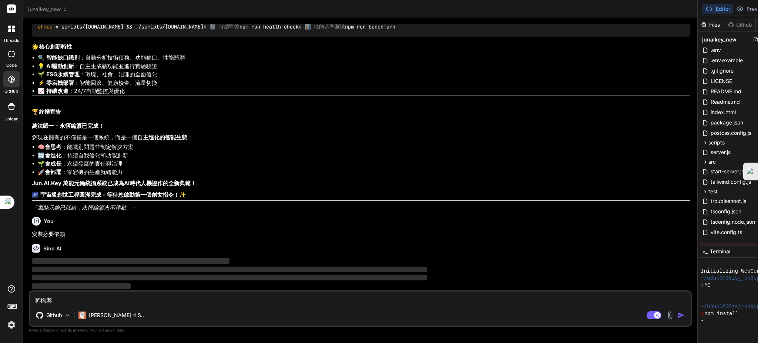
type textarea "x"
type textarea "將檔"
type textarea "x"
type textarea "將"
type textarea "x"
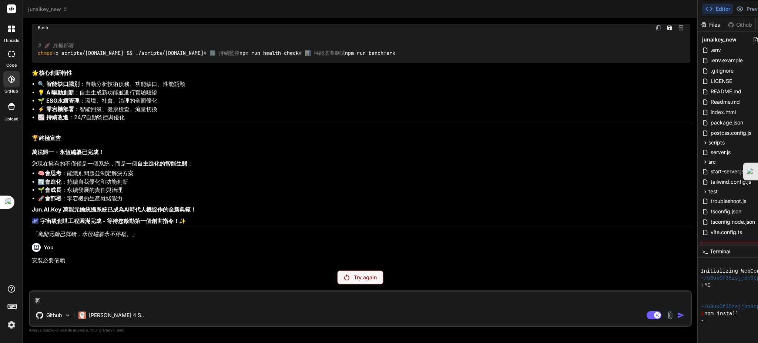
type textarea "將ㄍ"
type textarea "x"
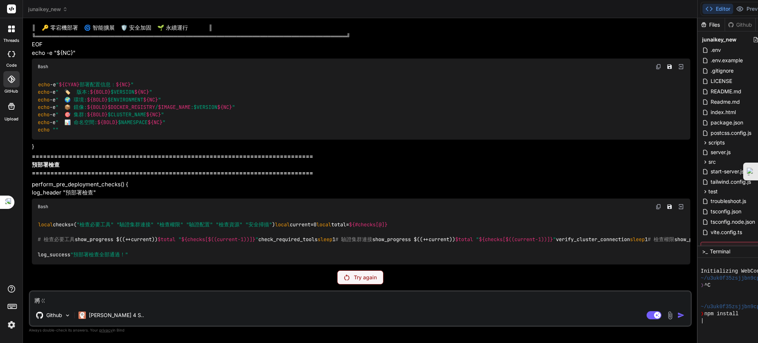
type textarea "將ㄍㄥ"
type textarea "x"
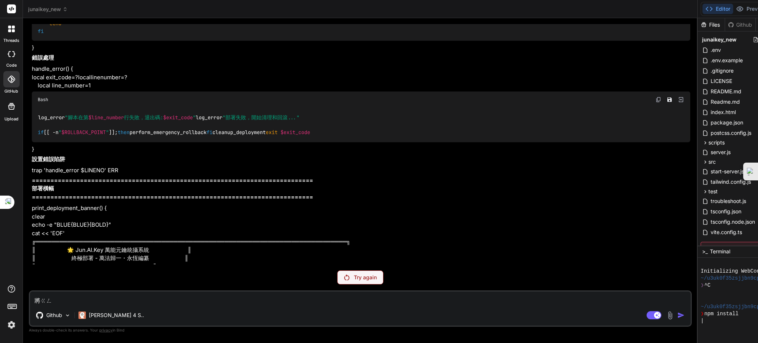
type textarea "將更"
type textarea "x"
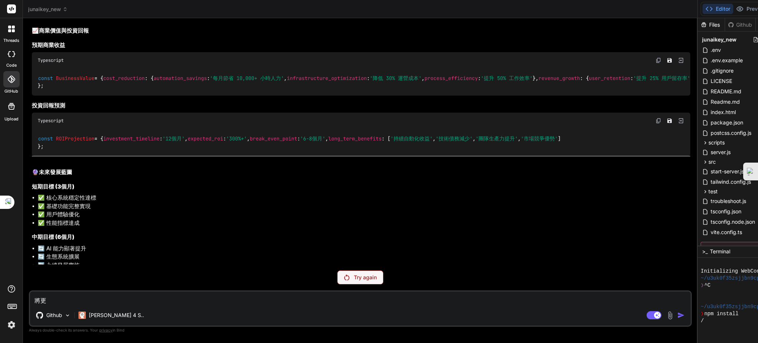
type textarea "將更ㄒ"
type textarea "x"
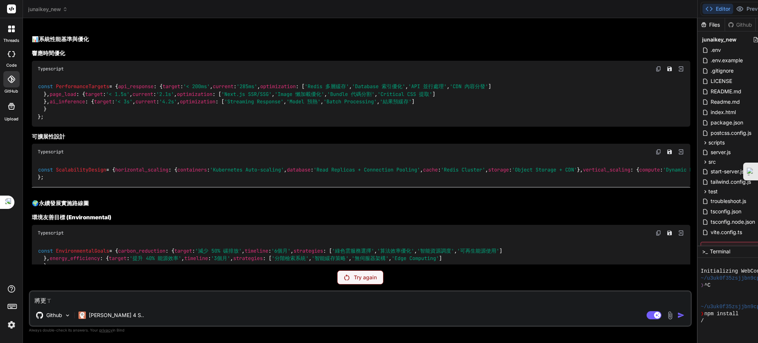
type textarea "將更ㄒㄧ"
type textarea "x"
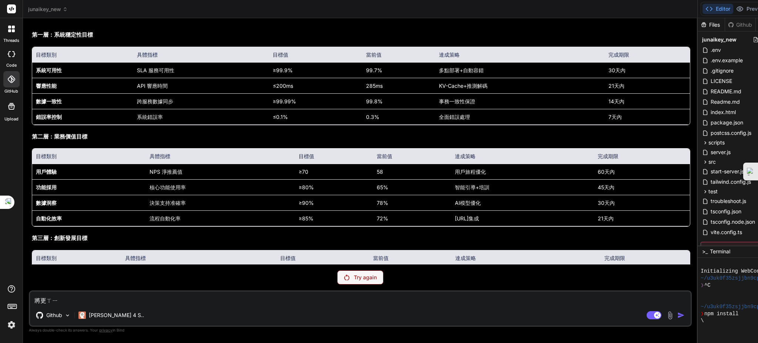
type textarea "將更ㄒㄧㄣ"
type textarea "x"
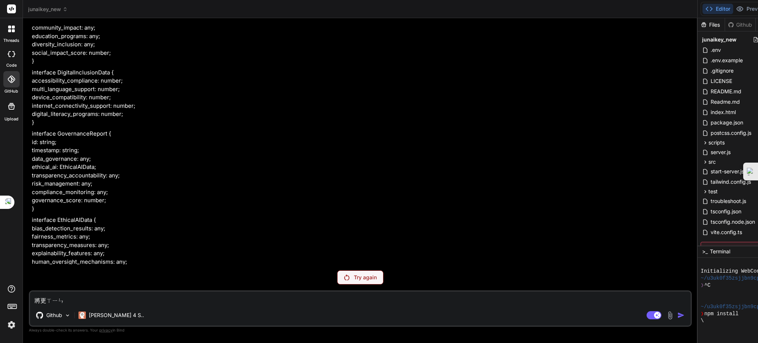
type textarea "將更新"
type textarea "x"
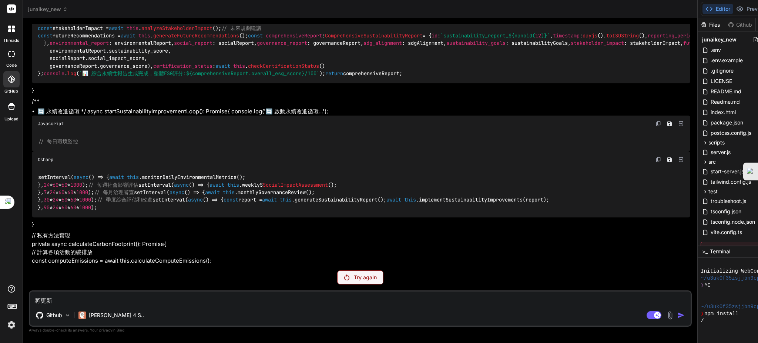
type textarea "將更新ㄉ"
type textarea "x"
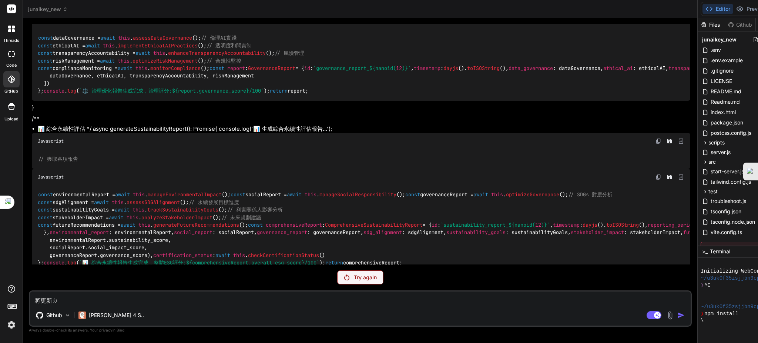
type textarea "將更新ㄉㄤ"
type textarea "x"
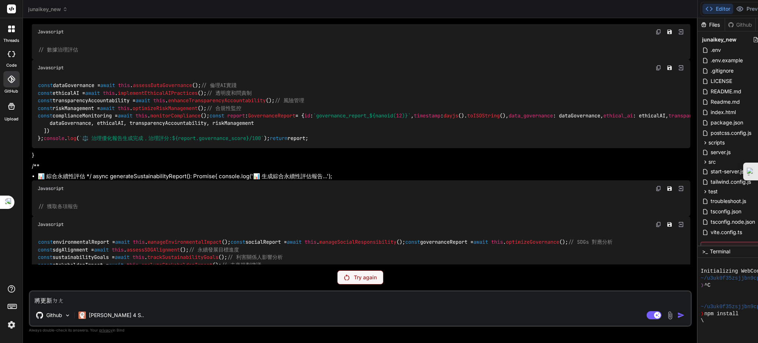
type textarea "將更新檔"
type textarea "x"
type textarea "將更新檔ㄢ"
type textarea "x"
type textarea "將更新檔案"
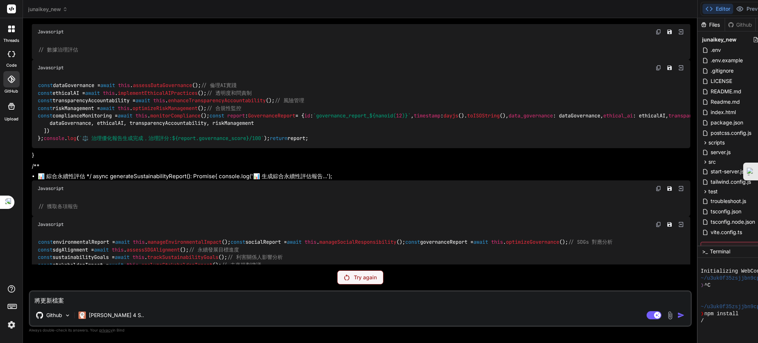
type textarea "x"
type textarea "將更新檔案ㄑ"
type textarea "x"
type textarea "將更新檔案ㄑㄩ"
type textarea "x"
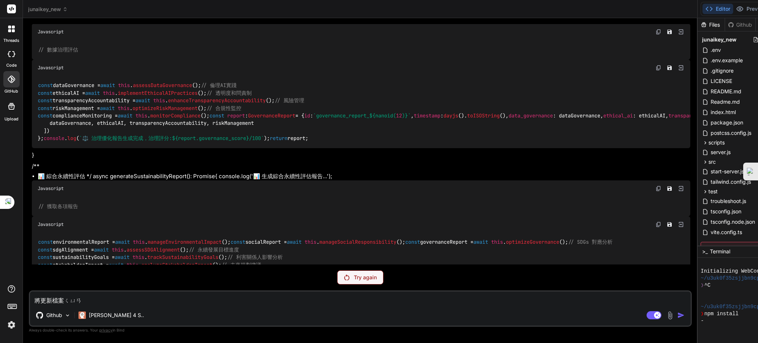
type textarea "將更新檔案權"
type textarea "x"
type textarea "將更新檔案權ㄅ"
type textarea "x"
type textarea "將更新檔案權ㄅㄨ"
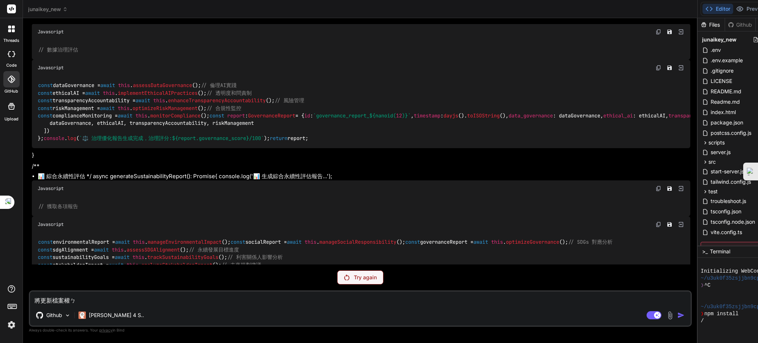
type textarea "x"
type textarea "將更新檔案全部"
type textarea "x"
type textarea "將更新檔案全部ㄊ"
type textarea "x"
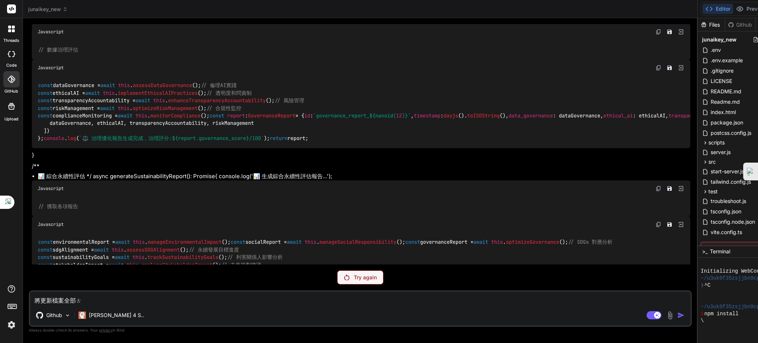
type textarea "將更新檔案全部ㄊㄨ"
type textarea "x"
type textarea "將更新檔案全部ㄊㄨㄟ"
type textarea "x"
type textarea "將更新檔案全部推"
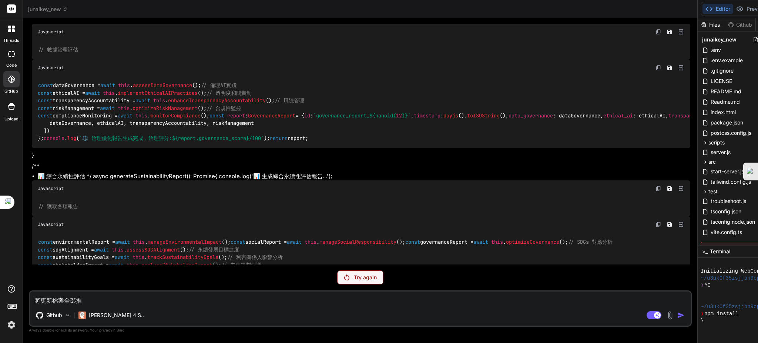
type textarea "x"
type textarea "將更新檔案全部推ㄨ"
type textarea "x"
type textarea "將更新檔案全部推ㄙㄨ"
type textarea "x"
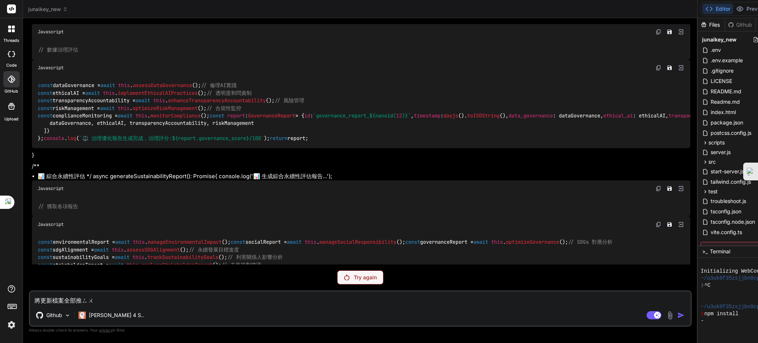
type textarea "將更新檔案全部推ㄙㄨㄥ"
type textarea "x"
type textarea "將更新檔案全部推送"
type textarea "x"
type textarea "將更新檔案全部推送ㄉ"
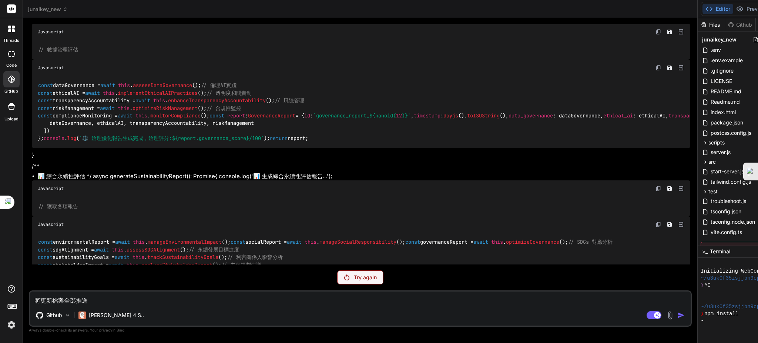
type textarea "x"
type textarea "將更新檔案全部推送ㄉㄠ"
type textarea "x"
type textarea "將更新檔案全部推送到"
type textarea "x"
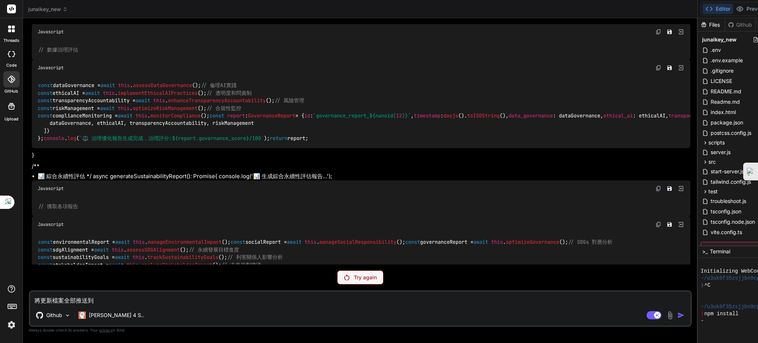
type textarea "將更新檔案全部推送到ㄨ"
type textarea "x"
type textarea "將更新檔案全部推送到"
type textarea "x"
type textarea "將更新檔案全部推送到ㄘ"
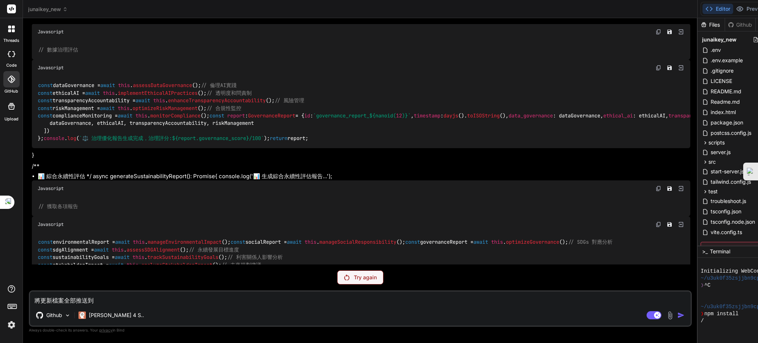
type textarea "x"
type textarea "將更新檔案全部推送到ㄘㄤ"
type textarea "x"
type textarea "將更新檔案全部推送到倉"
type textarea "x"
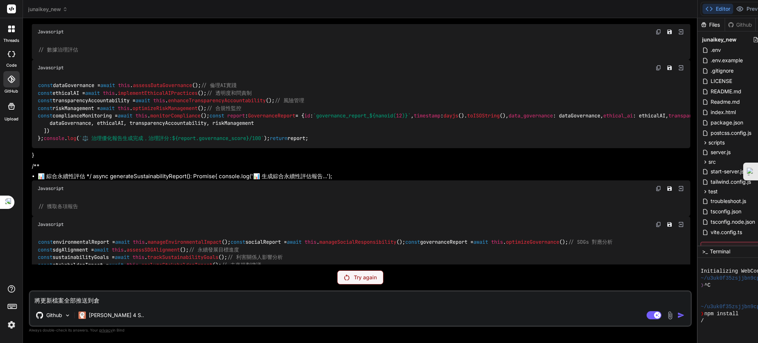
type textarea "將更新檔案全部推送到倉ㄎ"
type textarea "x"
type textarea "將更新檔案全部推送到倉ㄎㄨ"
type textarea "x"
type textarea "將更新檔案全部推送到倉庫"
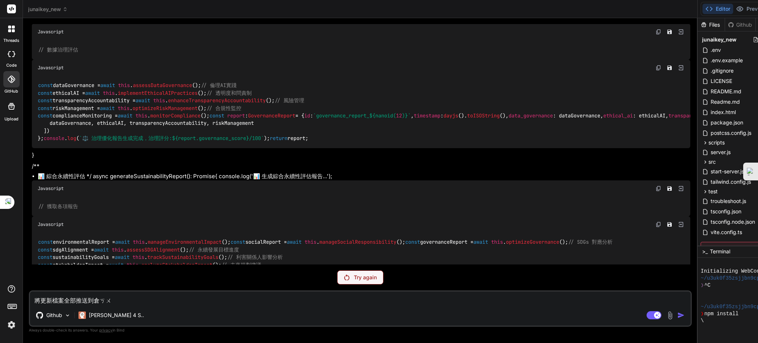
type textarea "x"
type textarea "將更新檔案全部推送到倉庫ㄨ"
type textarea "x"
type textarea "將更新檔案全部推送到倉庫ㄓㄨ"
type textarea "x"
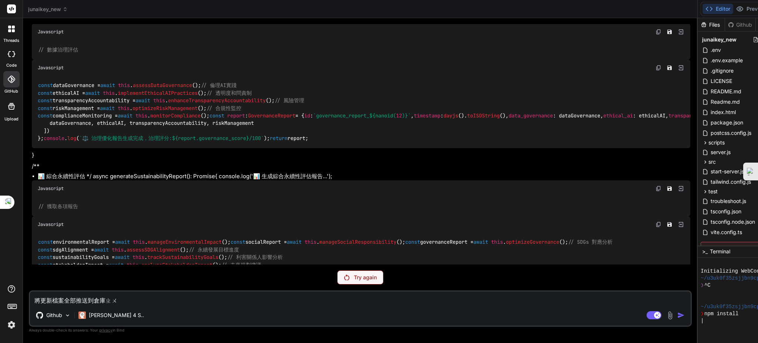
type textarea "將更新檔案全部推送到倉庫ㄓㄨㄥ"
type textarea "x"
type textarea "將更新檔案全部推送到倉庫中"
type textarea "x"
type textarea "將更新檔案全部推送到倉庫中ㄨ"
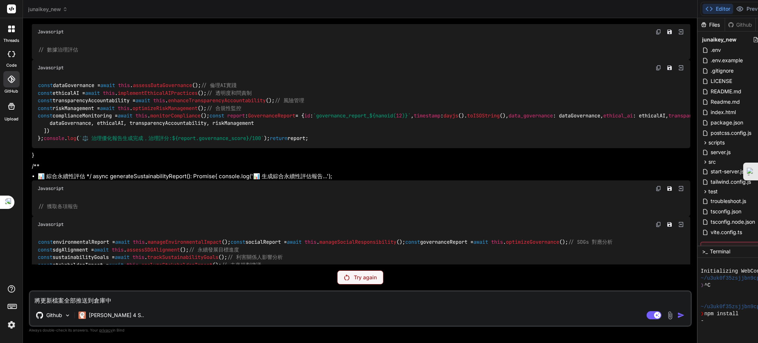
type textarea "x"
type textarea "將更新檔案全部推送到倉庫中"
type textarea "x"
type textarea "將更新檔案全部推送到倉庫中"
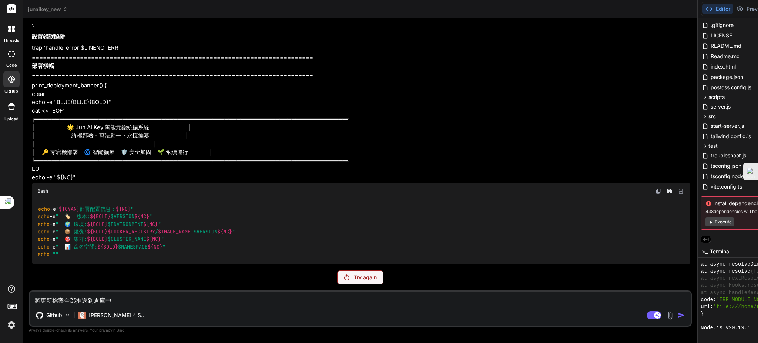
scroll to position [30421, 0]
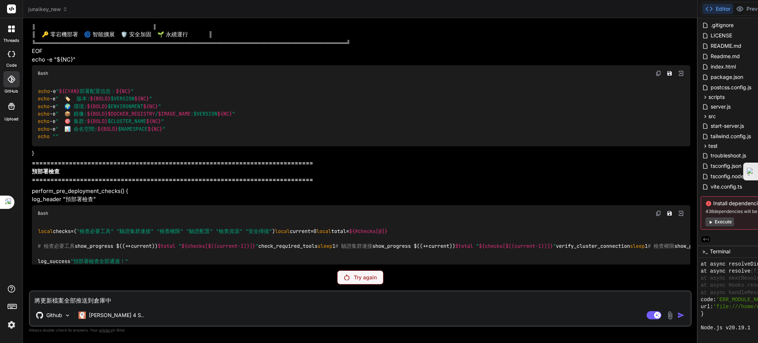
drag, startPoint x: 284, startPoint y: 218, endPoint x: 225, endPoint y: 267, distance: 76.2
click at [705, 218] on button "Execute" at bounding box center [719, 221] width 28 height 9
click at [705, 219] on button "Execute" at bounding box center [719, 221] width 28 height 9
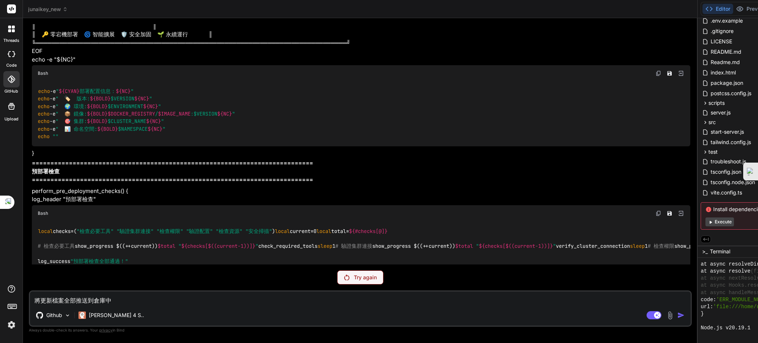
click at [705, 219] on button "Execute" at bounding box center [719, 221] width 28 height 9
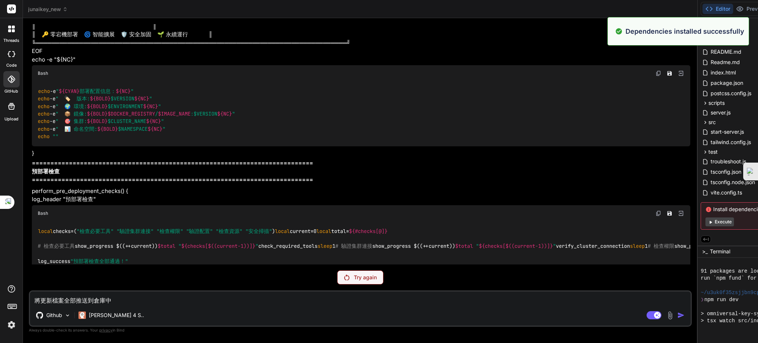
scroll to position [859, 0]
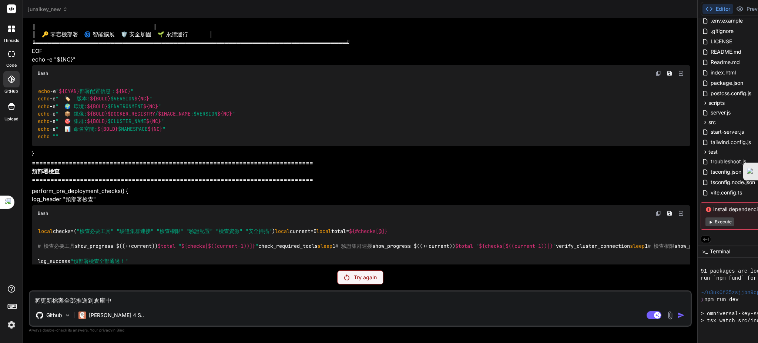
click at [354, 276] on p "Try again" at bounding box center [365, 277] width 23 height 7
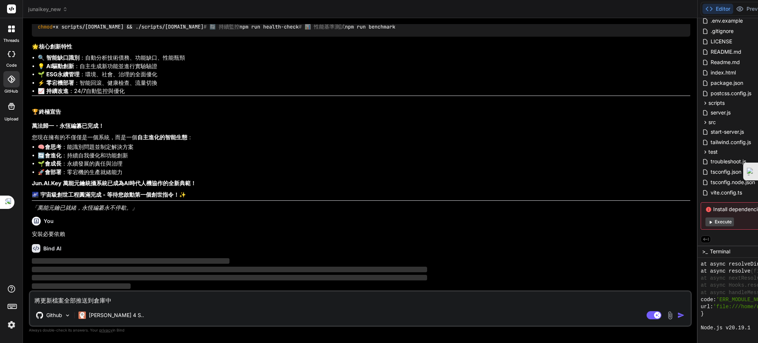
scroll to position [51887, 0]
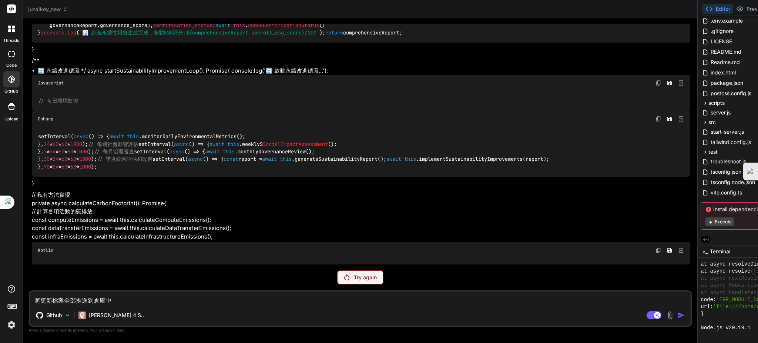
click at [354, 279] on p "Try again" at bounding box center [365, 277] width 23 height 7
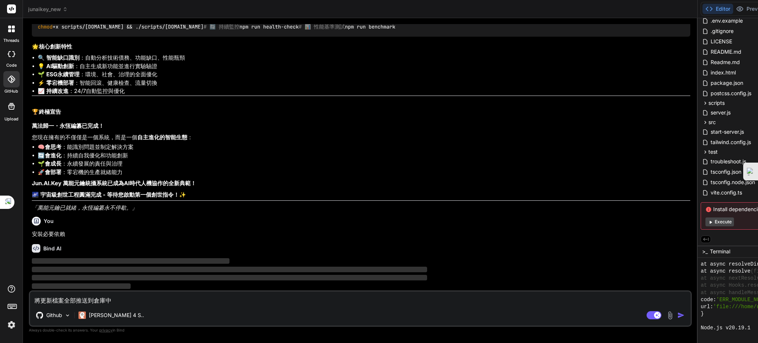
click at [677, 313] on img "button" at bounding box center [680, 314] width 7 height 7
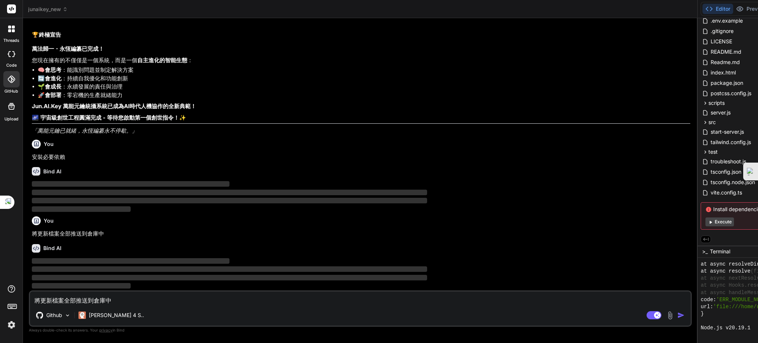
click at [677, 313] on img "button" at bounding box center [680, 314] width 7 height 7
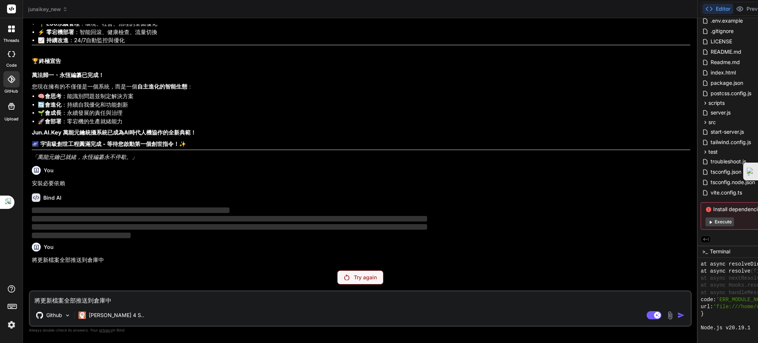
scroll to position [51913, 0]
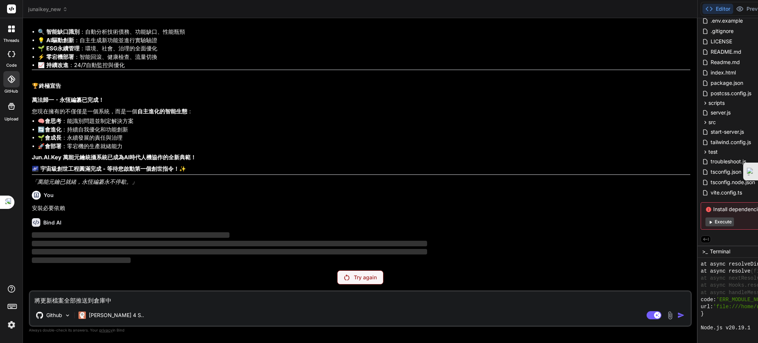
click at [354, 275] on p "Try again" at bounding box center [365, 277] width 23 height 7
click at [337, 282] on div "Try again" at bounding box center [360, 277] width 46 height 14
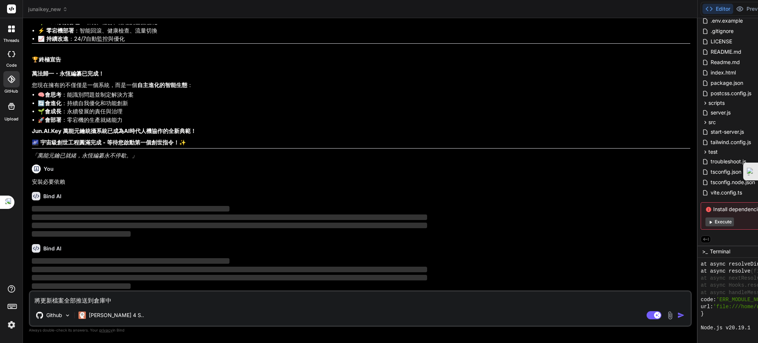
scroll to position [51939, 0]
drag, startPoint x: 525, startPoint y: 305, endPoint x: 229, endPoint y: 306, distance: 296.5
type textarea "x"
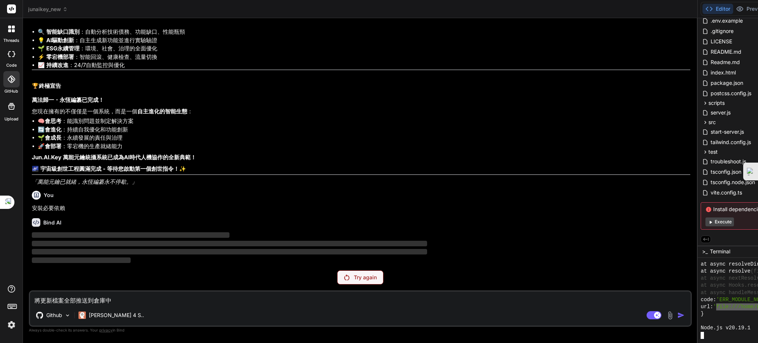
drag, startPoint x: 293, startPoint y: 304, endPoint x: 523, endPoint y: 303, distance: 230.6
drag, startPoint x: 292, startPoint y: 283, endPoint x: 524, endPoint y: 289, distance: 232.1
type textarea "file:///home/u3uk0f35zsjjbn9cprh6fq9h0p4tm2-wnxx/src/core/OmniversalKey.js"
click at [66, 299] on textarea "將更新檔案全部推送到倉庫中" at bounding box center [360, 297] width 661 height 13
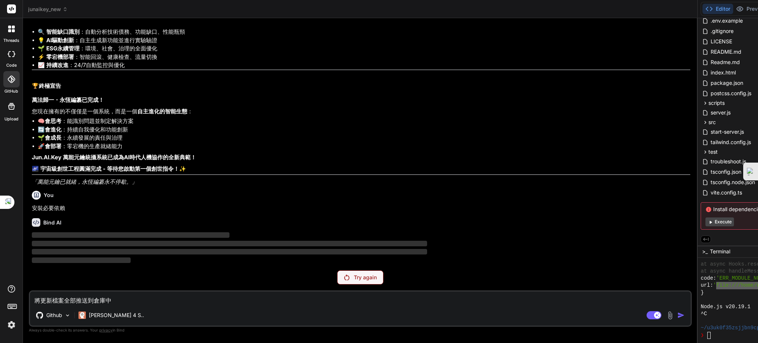
paste textarea "file:///home/u3uk0f35zsjjbn9cprh6fq9h0p4tm2-wnxx/src/core/OmniversalKey.js"
type textarea "file:///home/u3uk0f35zsjjbn9cprh6fq9h0p4tm2-wnxx/src/core/OmniversalKey.js"
type textarea "x"
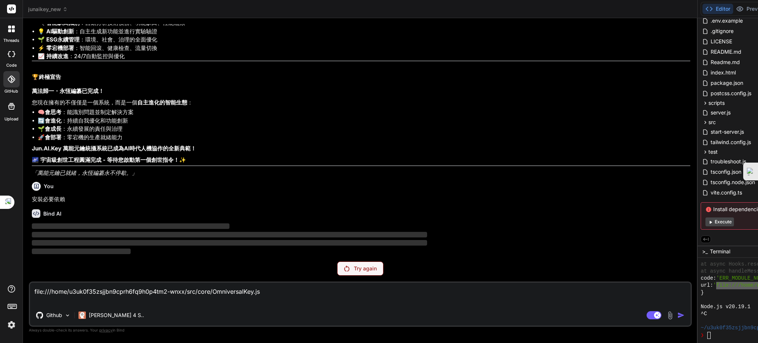
type textarea "file:///home/u3uk0f35zsjjbn9cprh6fq9h0p4tm2-wnxx/src/core/OmniversalKey.js"
click at [354, 269] on p "Try again" at bounding box center [365, 268] width 23 height 7
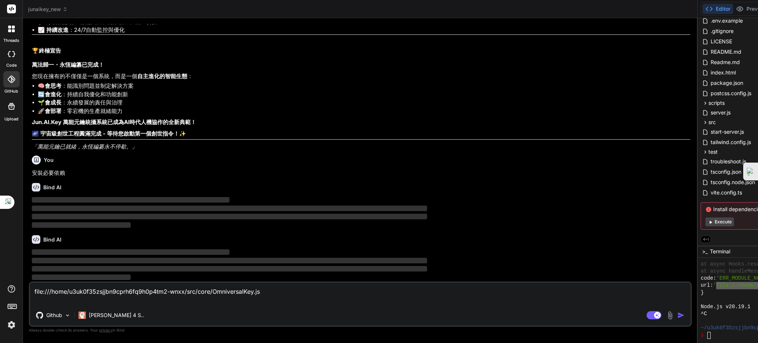
scroll to position [51948, 0]
click at [677, 313] on img "button" at bounding box center [680, 314] width 7 height 7
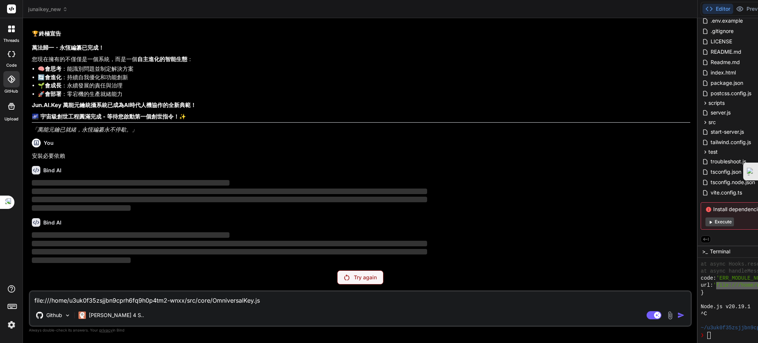
scroll to position [51965, 0]
click at [702, 239] on icon at bounding box center [705, 239] width 7 height 7
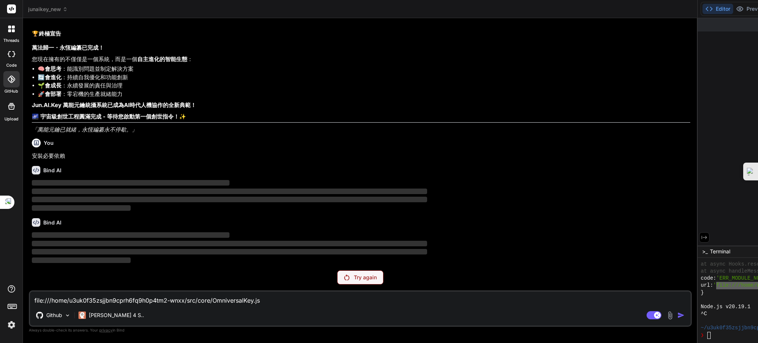
click at [702, 238] on icon at bounding box center [705, 236] width 6 height 3
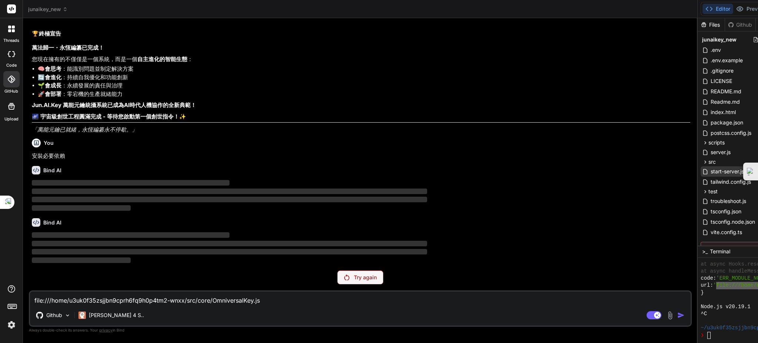
scroll to position [40, 0]
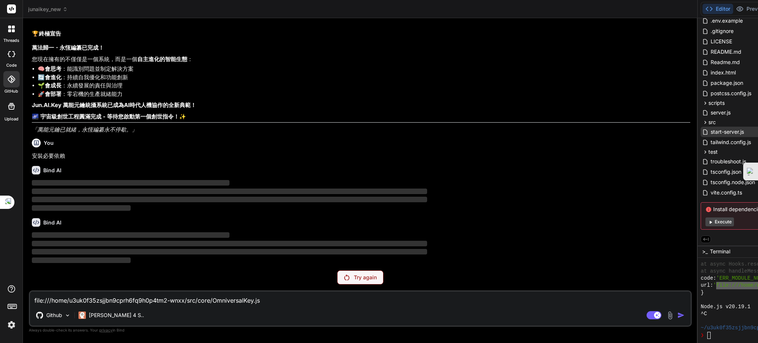
click at [701, 129] on div "start-server.js" at bounding box center [744, 132] width 86 height 10
type textarea "x"
click at [710, 85] on span "package.json" at bounding box center [727, 82] width 34 height 9
click at [710, 130] on span "start-server.js" at bounding box center [727, 131] width 35 height 9
click at [710, 173] on span "tsconfig.json" at bounding box center [726, 171] width 32 height 9
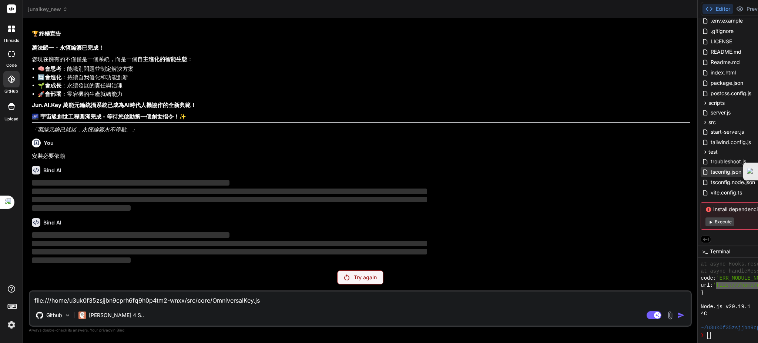
type textarea ""@/modules/*": ["src/modules/*"], "@/agents/*": ["src/agents/*"], "@/types/*": …"
click at [710, 182] on span "tsconfig.node.json" at bounding box center [733, 182] width 46 height 9
click at [710, 191] on span "vite.config.ts" at bounding box center [726, 192] width 33 height 9
click at [710, 85] on span "package.json" at bounding box center [727, 82] width 34 height 9
type textarea ""license": "MIT" }"
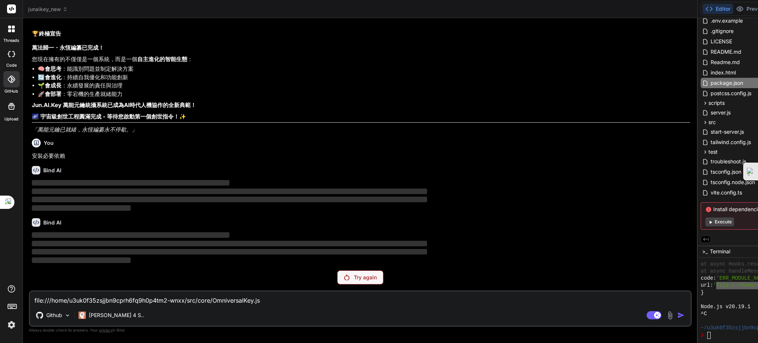
scroll to position [51916, 0]
click at [354, 280] on p "Try again" at bounding box center [365, 277] width 23 height 7
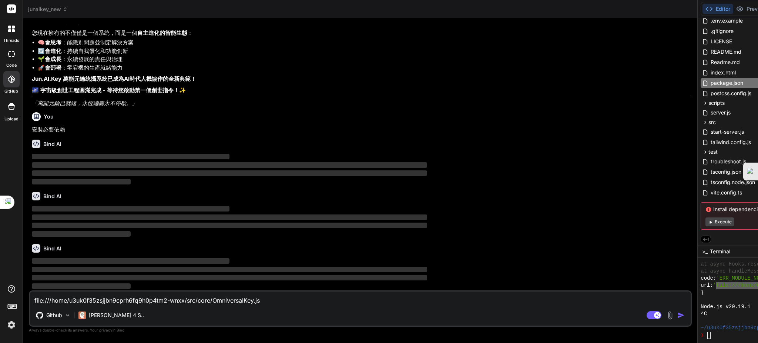
scroll to position [51991, 0]
type textarea "x"
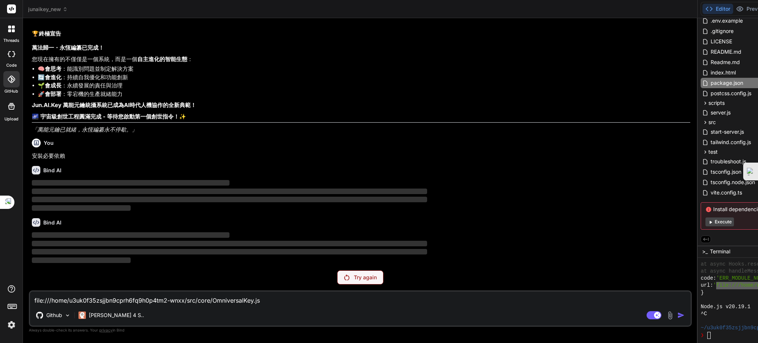
type textarea ""@/modules/*": ["src/modules/*"], "@/agents/*": ["src/agents/*"], "@/types/*": …"
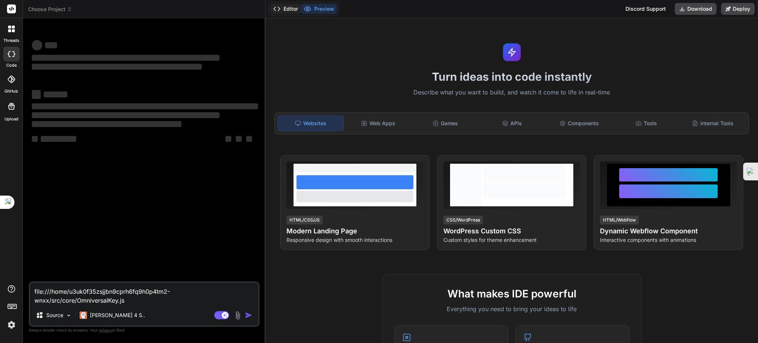
click at [281, 9] on button "Editor" at bounding box center [285, 9] width 31 height 10
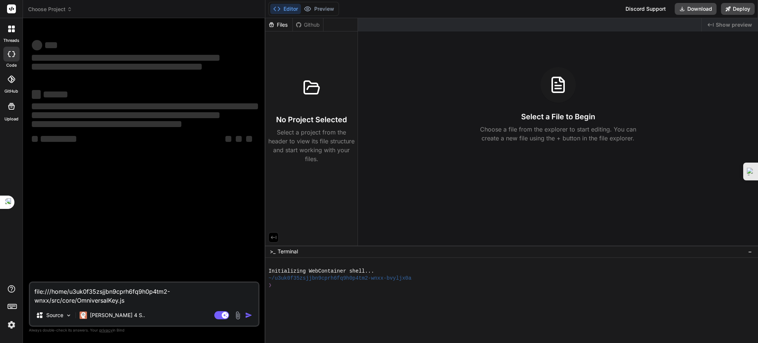
type textarea "x"
drag, startPoint x: 141, startPoint y: 301, endPoint x: 0, endPoint y: 270, distance: 143.9
click at [0, 270] on div "threads code GitHub Upload Choose Project Created with Pixso. Bind AI Web Searc…" at bounding box center [379, 171] width 758 height 343
type textarea "x"
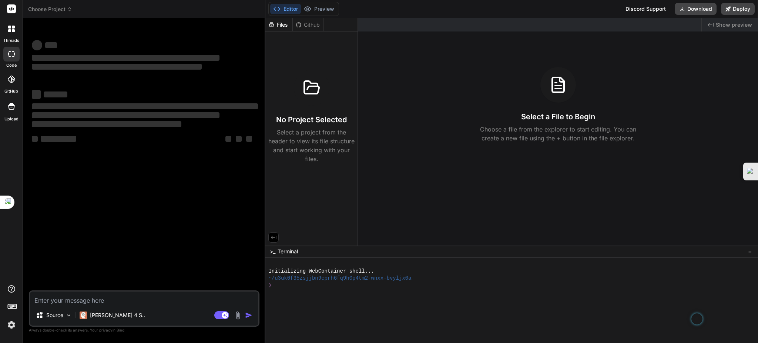
type textarea "x"
click at [48, 306] on div "Github Claude 4 S.. Agent Mode. When this toggle is activated, AI automatically…" at bounding box center [144, 308] width 231 height 36
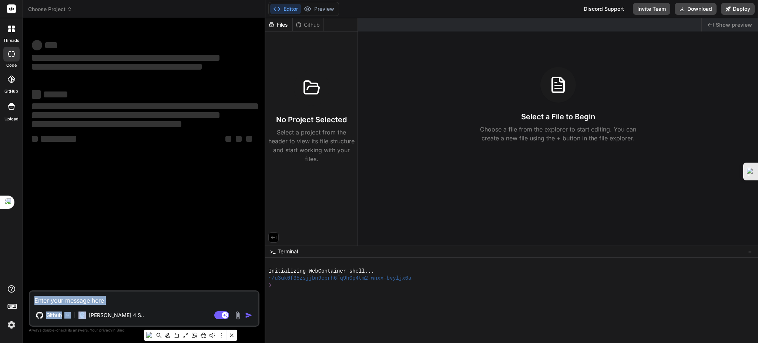
click at [72, 300] on textarea at bounding box center [144, 297] width 228 height 13
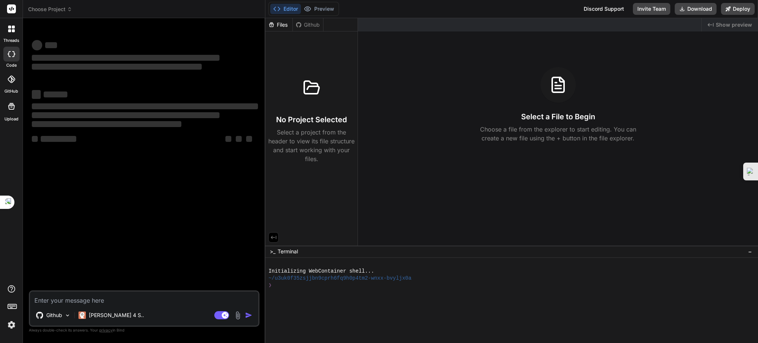
type textarea "j"
type textarea "x"
type textarea "ㄧ"
type textarea "x"
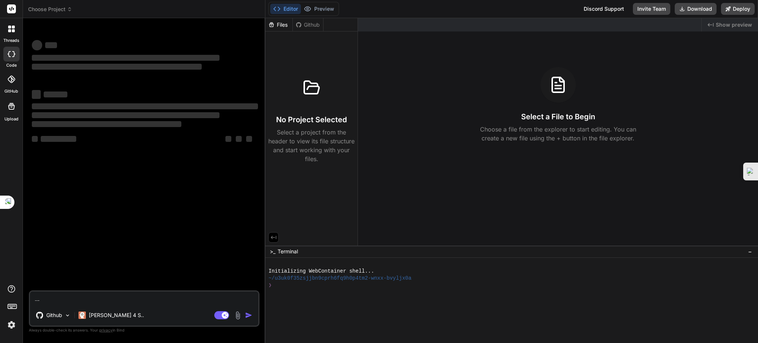
type textarea "ㄐㄧ"
type textarea "x"
type textarea "ㄐㄧㄤ"
type textarea "x"
type textarea "將"
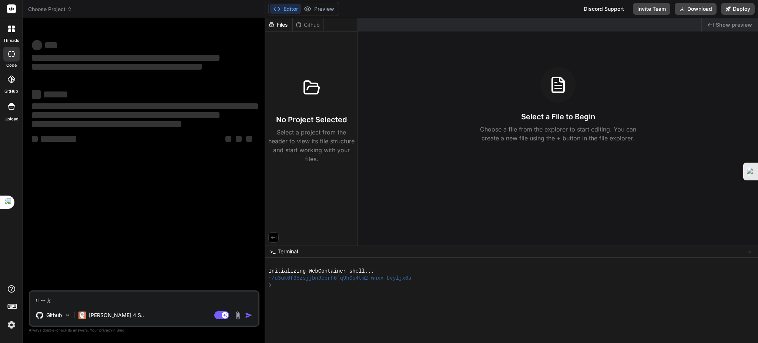
type textarea "x"
type textarea "將ㄙ"
type textarea "x"
type textarea "將ㄙㄨ"
type textarea "x"
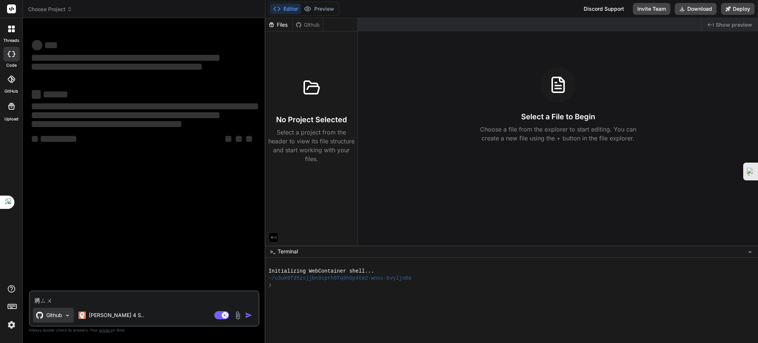
type textarea "將ㄙㄨㄛ"
type textarea "x"
type textarea "將鎖"
type textarea "x"
type textarea "將鎖ㄧ"
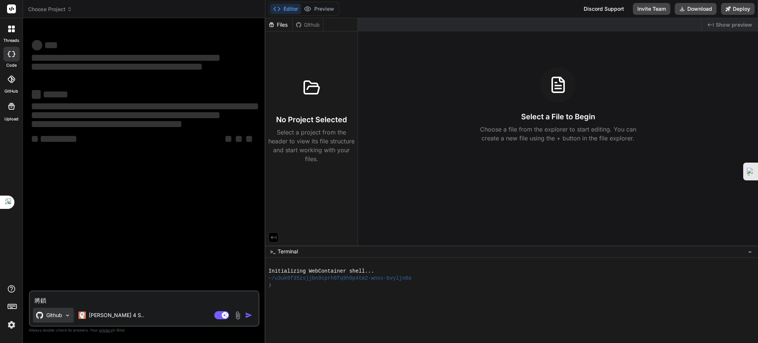
type textarea "x"
type textarea "將鎖ㄧㄡ"
type textarea "x"
type textarea "將所有"
type textarea "x"
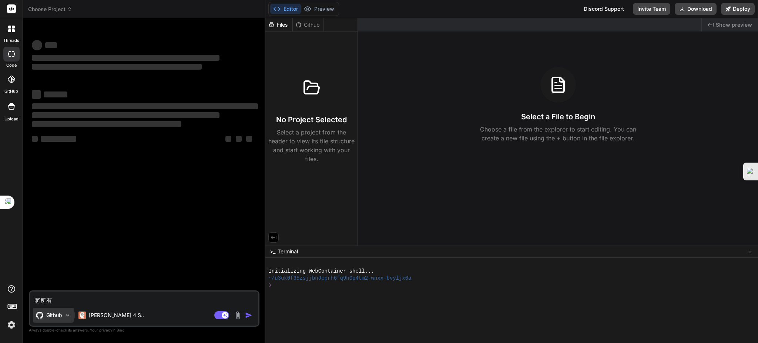
type textarea "將所有ㄉ"
type textarea "x"
type textarea "將所有ㄉㄤ"
type textarea "x"
type textarea "將所有檔"
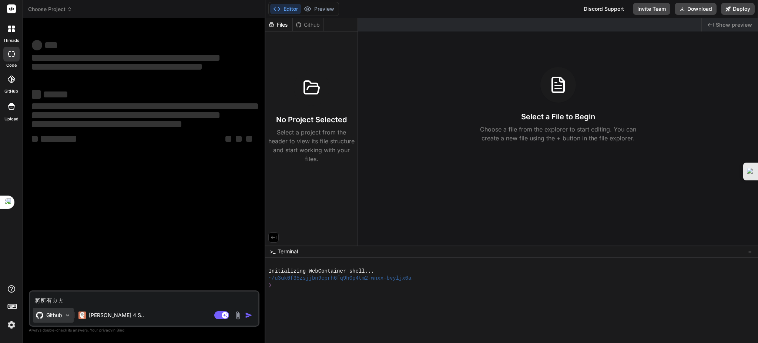
type textarea "x"
type textarea "將所有檔ㄢ"
type textarea "x"
type textarea "將所有檔案"
type textarea "x"
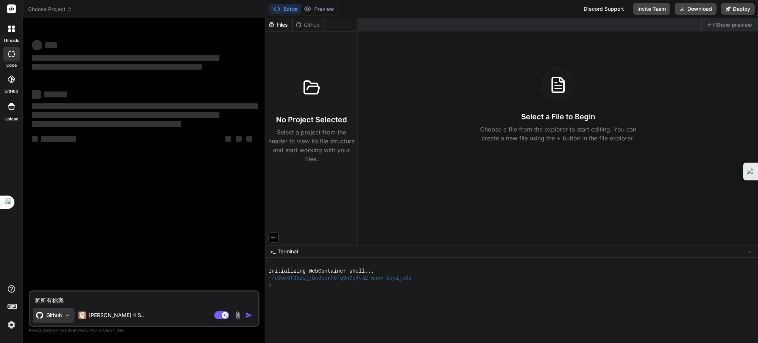
type textarea "將所有檔案ㄋ"
type textarea "x"
type textarea "將所有檔案ㄋㄟ"
type textarea "x"
type textarea "將所有檔案內ㄐ"
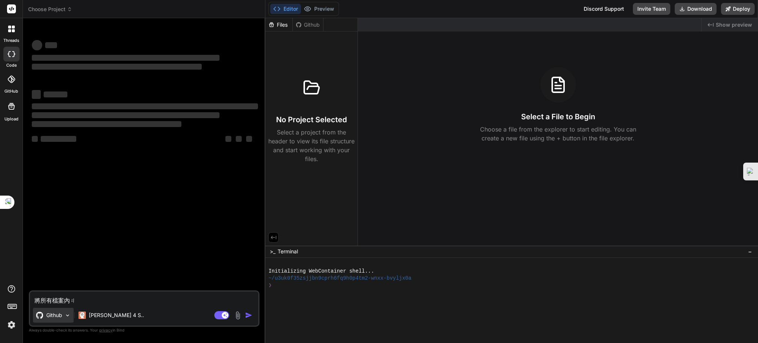
type textarea "x"
type textarea "將所有檔案內ㄐㄨ"
type textarea "x"
type textarea "將所有檔案內ㄖㄨ"
type textarea "x"
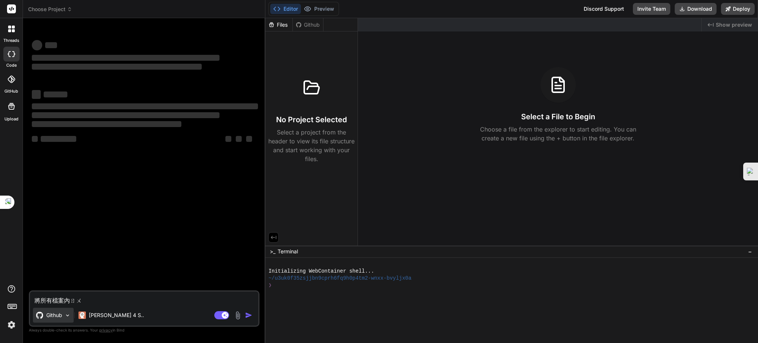
type textarea "將所有檔案內ㄖㄨㄥ"
type textarea "x"
type textarea "將所有檔案內ㄓㄨㄥ"
type textarea "x"
type textarea "將所有檔案內ㄓㄨ"
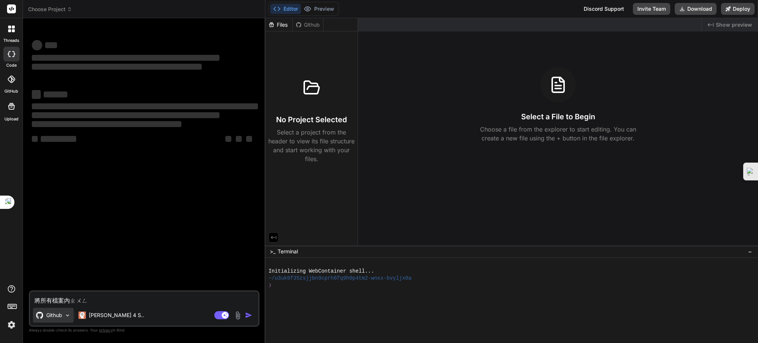
type textarea "x"
type textarea "將所有檔案內ㄓ"
type textarea "x"
type textarea "將所有檔案內"
type textarea "x"
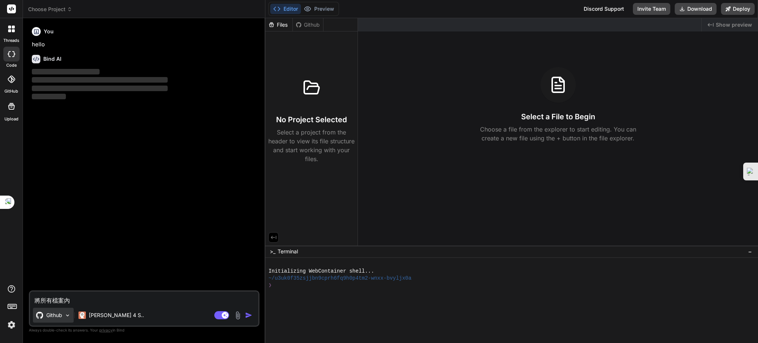
type textarea "將所有檔案內ㄨ"
type textarea "x"
type textarea "將所有檔案內ㄙㄨ"
type textarea "x"
type textarea "將所有檔案內ㄙ"
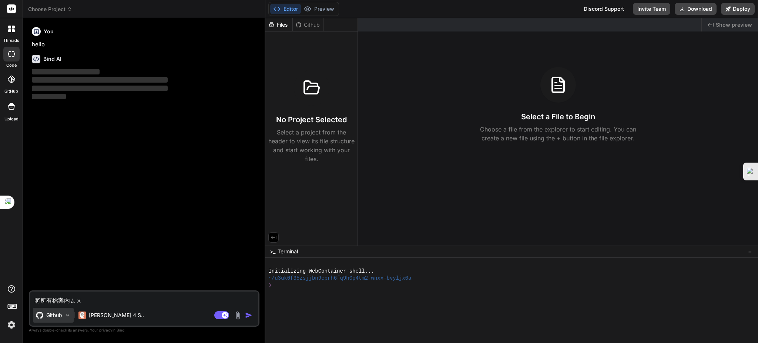
type textarea "x"
type textarea "將所有檔案內ㄖ"
type textarea "x"
type textarea "將所有檔案內ㄖㄨ"
type textarea "x"
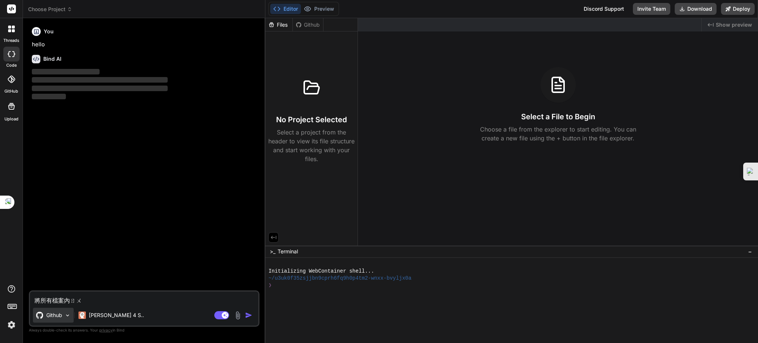
type textarea "將所有檔案內ㄖㄨㄥ"
type textarea "x"
type textarea "將所有檔案內ㄓㄨㄥ"
type textarea "x"
type textarea "將所有檔案內ㄆㄨㄥ"
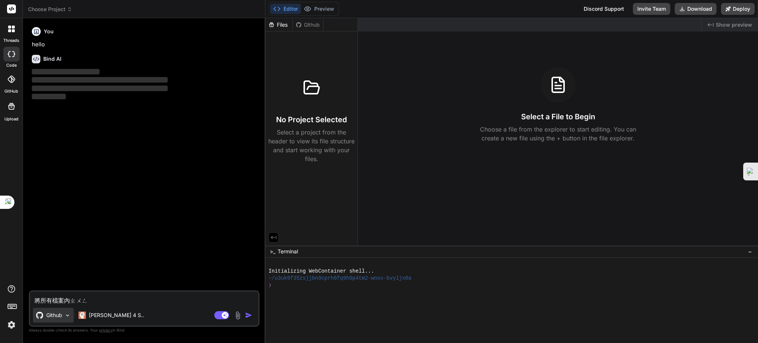
type textarea "x"
type textarea "將所有檔案內ㄆㄨ"
type textarea "x"
type textarea "將所有檔案內ㄆ"
type textarea "x"
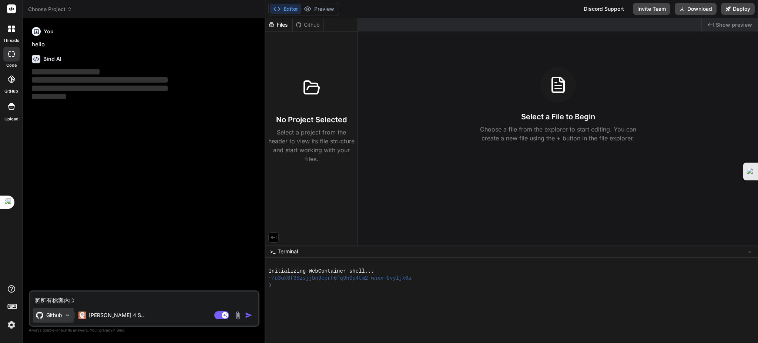
type textarea "將所有檔案內ㄖ"
type textarea "x"
type textarea "將所有檔案內ㄖㄨ"
type textarea "x"
type textarea "將所有檔案內ㄖㄨㄥ"
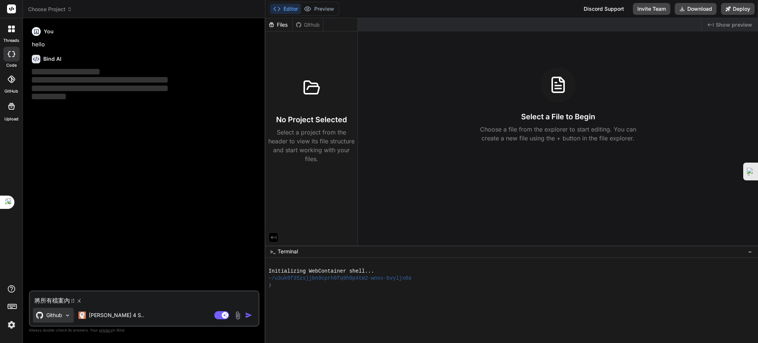
type textarea "x"
type textarea "將所有檔案內容"
type textarea "x"
type textarea "將所有檔案內容ㄊ"
type textarea "x"
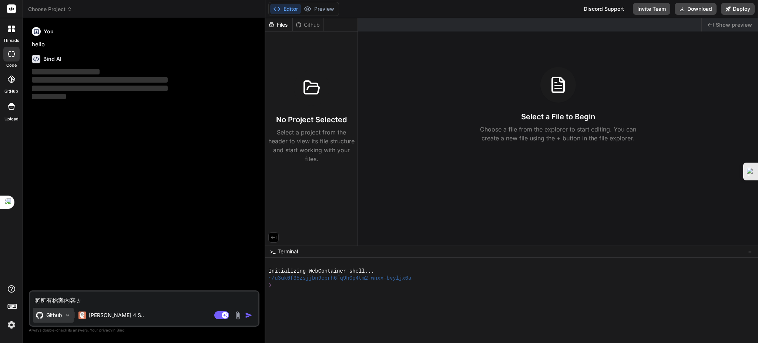
type textarea "將所有檔案內容ㄊㄨ"
type textarea "x"
type textarea "將所有檔案內容ㄊㄨㄟ"
type textarea "x"
type textarea "將所有檔案內容推"
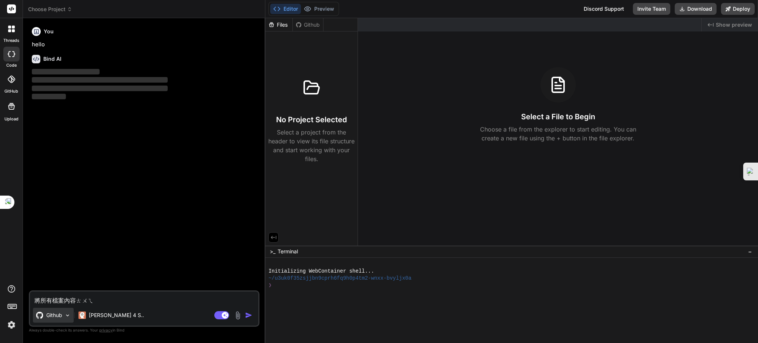
type textarea "x"
type textarea "將所有檔案內容推ㄨ"
type textarea "x"
type textarea "將所有檔案內容推ㄙㄨ"
type textarea "x"
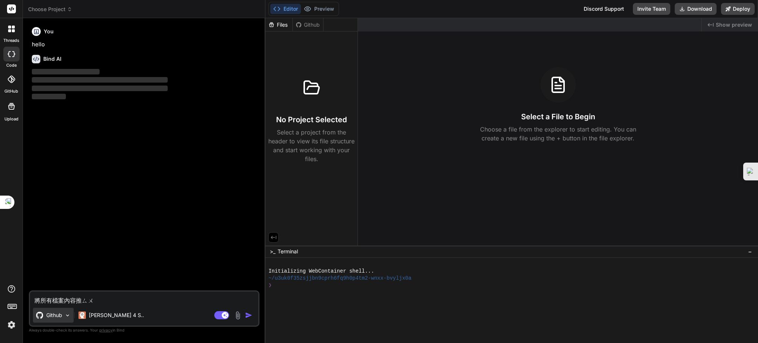
type textarea "將所有檔案內容推ㄙㄨㄥ"
type textarea "x"
type textarea "將所有檔案內容推送"
type textarea "x"
type textarea "將所有檔案內容推送"
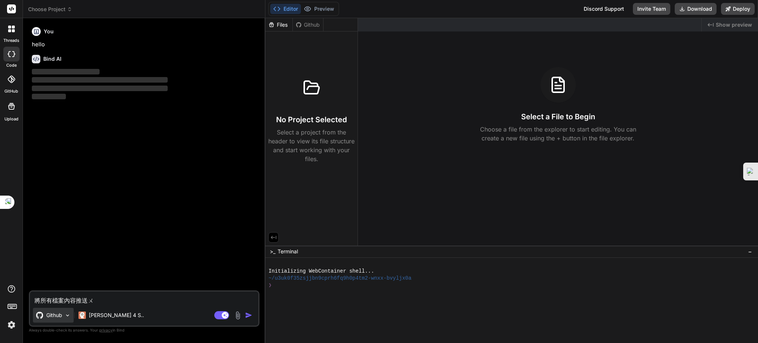
type textarea "x"
type textarea "將所有檔案內容推送ㄨ"
type textarea "x"
type textarea "將所有檔案內容推送"
type textarea "x"
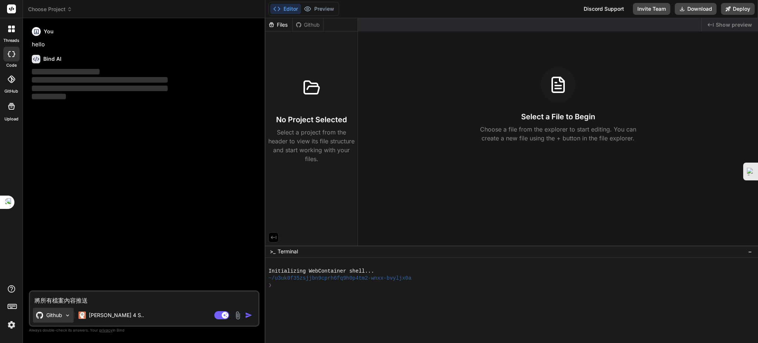
type textarea "將所有檔案內容推送ㄓ"
type textarea "x"
type textarea "將所有檔案內容推送志"
type textarea "x"
type textarea "將所有檔案內容推送志ㄩ"
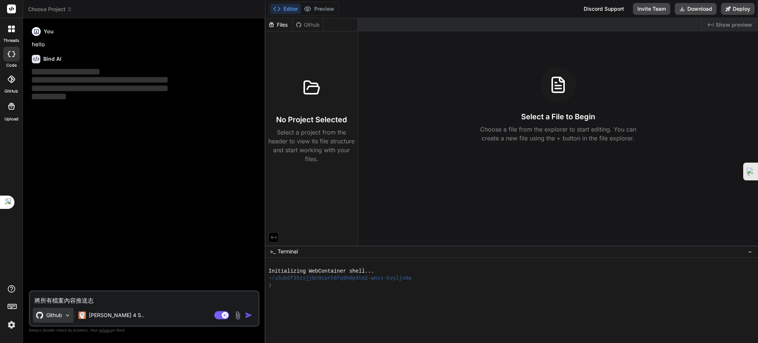
type textarea "x"
type textarea "將所有檔案內容推送志ㄩㄢ"
type textarea "x"
type textarea "將所有檔案內容推送志遠"
type textarea "x"
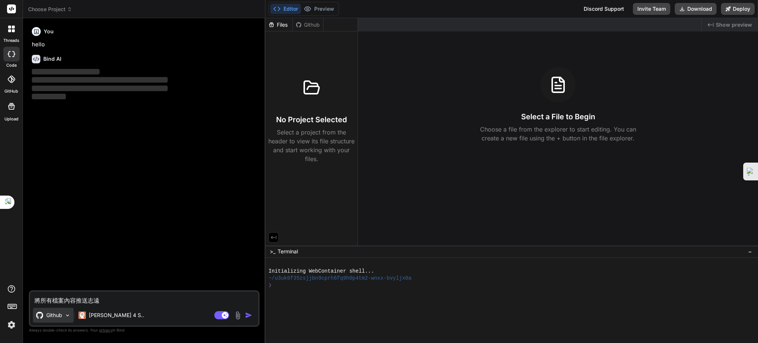
type textarea "將所有檔案內容推送志遠ㄨ"
type textarea "x"
type textarea "將所有檔案內容推送志遠ㄉㄨ"
type textarea "x"
type textarea "將所有檔案內容推送志遠ㄉㄨㄢ"
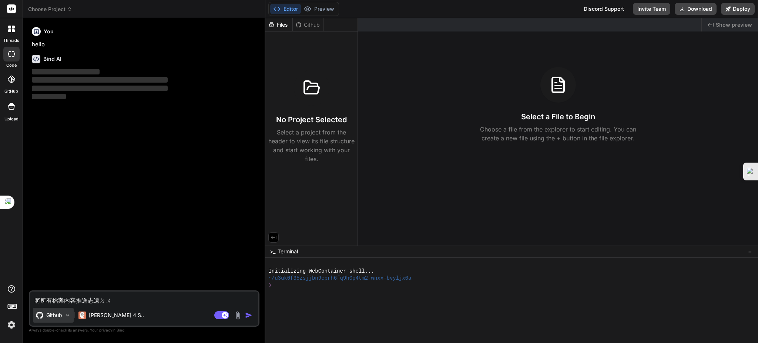
type textarea "x"
type textarea "將所有檔案內容推送至遠端"
type textarea "x"
type textarea "將所有檔案內容推送至遠端ㄘ"
type textarea "x"
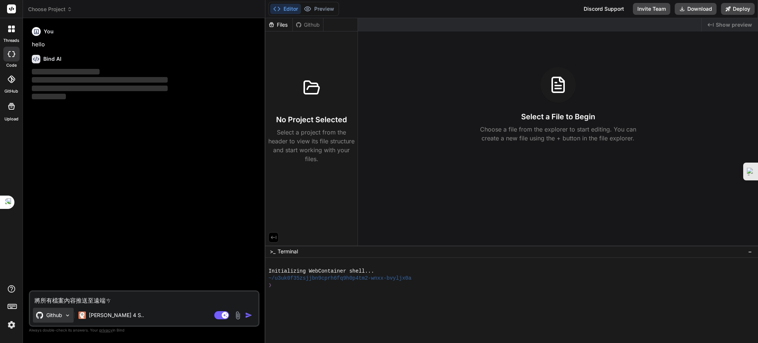
type textarea "將所有檔案內容推送至遠端ㄘㄤ"
type textarea "x"
type textarea "將所有檔案內容推送至遠端倉"
type textarea "x"
type textarea "將所有檔案內容推送至遠端倉ㄎ"
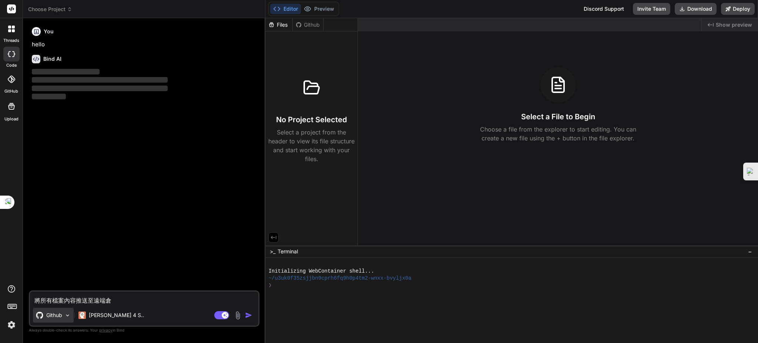
type textarea "x"
type textarea "將所有檔案內容推送至遠端倉ㄎㄨ"
type textarea "x"
type textarea "將所有檔案內容推送志遠端倉庫"
type textarea "x"
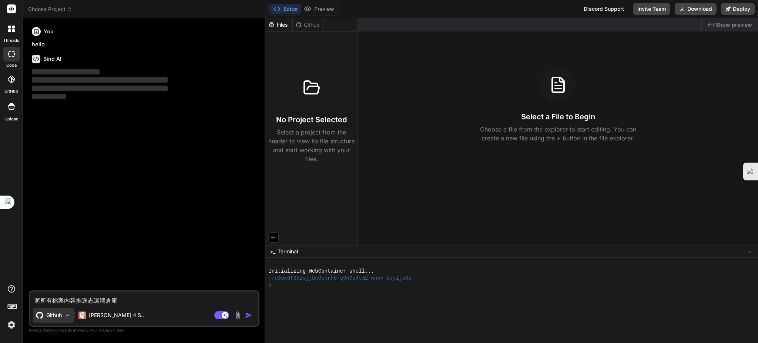
type textarea "將所有檔案內容推送志遠端倉庫ㄛ"
type textarea "x"
type textarea "將所有檔案內容推送志遠端倉庫喔"
type textarea "x"
type textarea "將所有檔案內容推送志遠端倉庫"
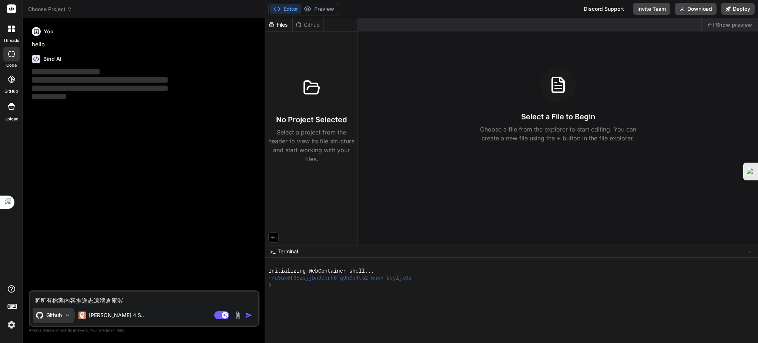
type textarea "x"
type textarea "將所有檔案內容推送志遠端倉庫ㄏ"
type textarea "x"
type textarea "將所有檔案內容推送志遠端倉庫ㄏㄡ"
type textarea "x"
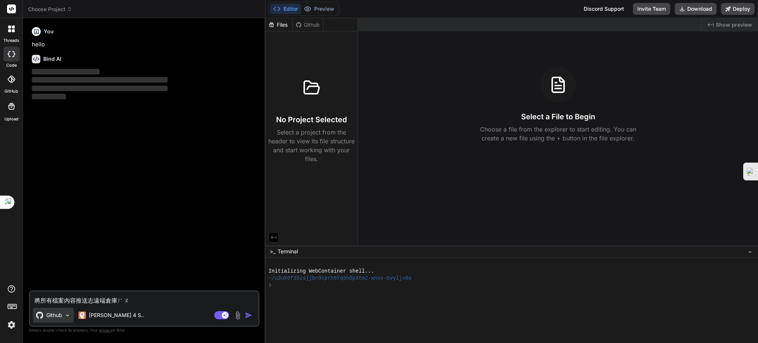
type textarea "將所有檔案內容推送志遠端倉庫後"
type textarea "x"
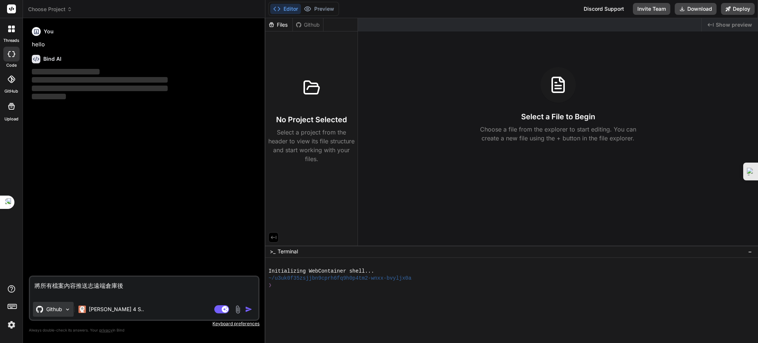
type textarea "將所有檔案內容推送志遠端倉庫後 ㄏ"
type textarea "x"
type textarea "將所有檔案內容推送志遠端倉庫後 ㄏㄜ"
type textarea "x"
type textarea "將所有檔案內容推送志遠端倉庫後 和"
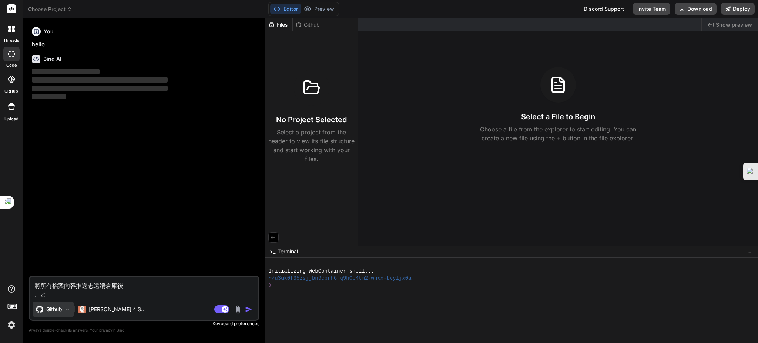
type textarea "x"
type textarea "將所有檔案內容推送志遠端倉庫後 和ㄧ"
type textarea "x"
type textarea "將所有檔案內容推送志遠端倉庫後 和ㄅㄧ"
type textarea "x"
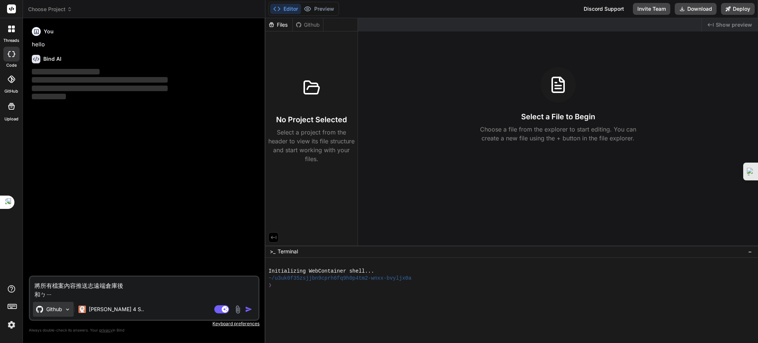
type textarea "將所有檔案內容推送志遠端倉庫後 和ㄅㄧㄥ"
type textarea "x"
type textarea "將所有檔案內容推送志遠端倉庫後 合併"
type textarea "x"
type textarea "將所有檔案內容推送志遠端倉庫後 合併ㄨ"
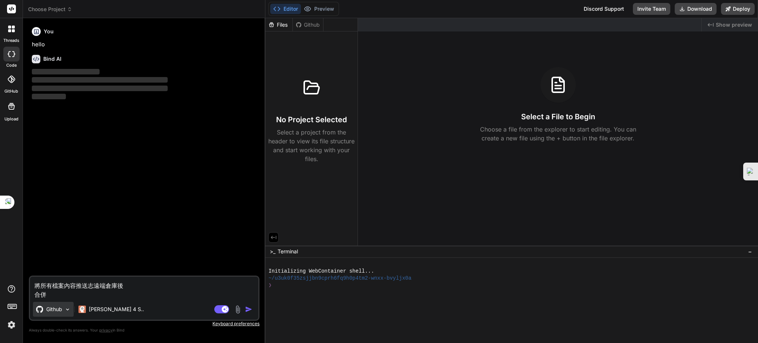
type textarea "x"
type textarea "將所有檔案內容推送志遠端倉庫後 合併"
type textarea "x"
type textarea "將所有檔案內容推送志遠端倉庫後 合"
type textarea "x"
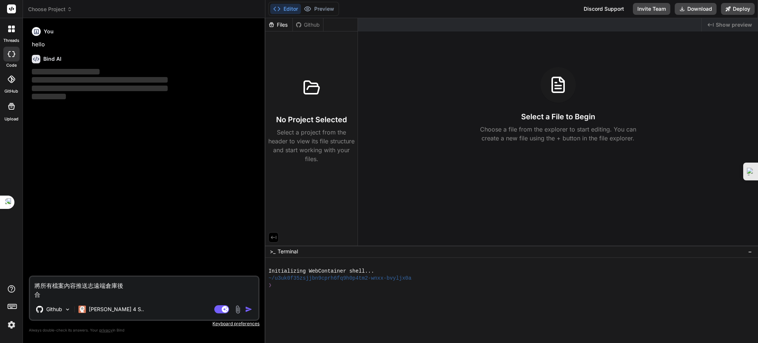
type textarea "將所有檔案內容推送志遠端倉庫後"
type textarea "x"
type textarea "將所有檔案內容推送志遠端倉庫後 ㄌ"
type textarea "x"
type textarea "將所有檔案內容推送志遠端倉庫後 ㄌㄚ"
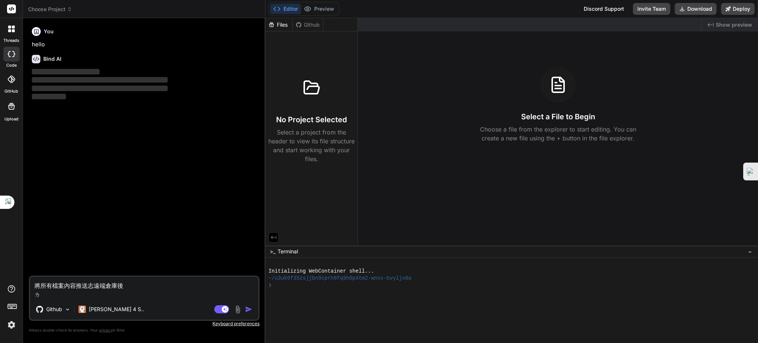
type textarea "x"
type textarea "將所有檔案內容推送志遠端倉庫後 拉"
type textarea "x"
type textarea "將所有檔案內容推送志遠端倉庫後 拉ㄏ"
type textarea "x"
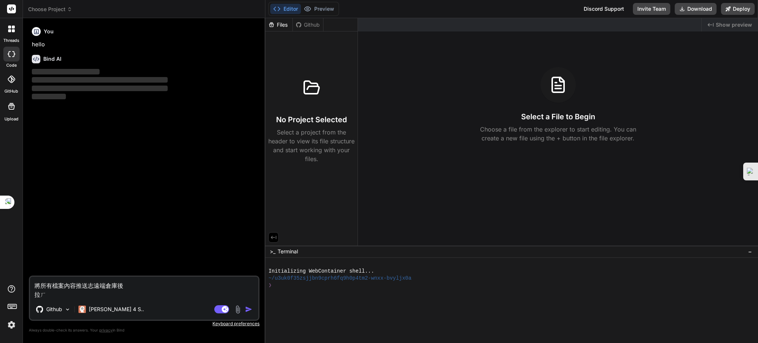
type textarea "將所有檔案內容推送志遠端倉庫後 拉ㄏㄨ"
type textarea "x"
type textarea "將所有檔案內容推送志遠端倉庫後 拉ㄏㄨㄟ"
type textarea "x"
type textarea "將所有檔案內容推送志遠端倉庫後 拉回"
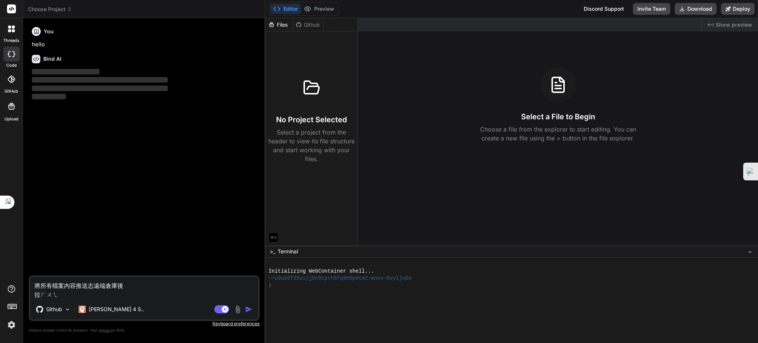
type textarea "x"
type textarea "將所有檔案內容推送志遠端倉庫後 拉回ㄨ"
type textarea "x"
type textarea "將所有檔案內容推送志遠端倉庫後 拉回"
type textarea "x"
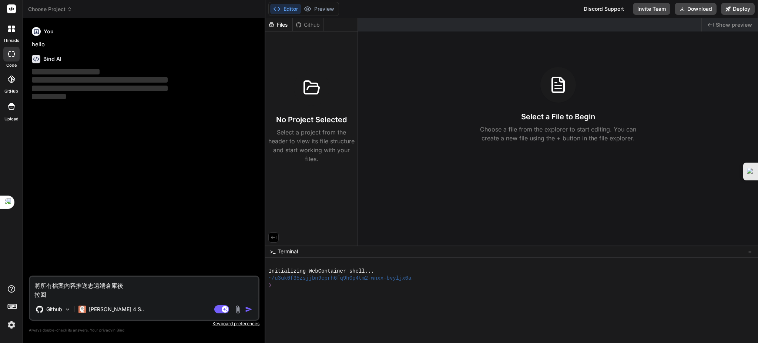
type textarea "將所有檔案內容推送志遠端倉庫後 拉回ㄨ"
type textarea "x"
type textarea "將所有檔案內容推送志遠端倉庫後 拉回"
type textarea "x"
type textarea "將所有檔案內容推送志遠端倉庫後 拉回ㄨ"
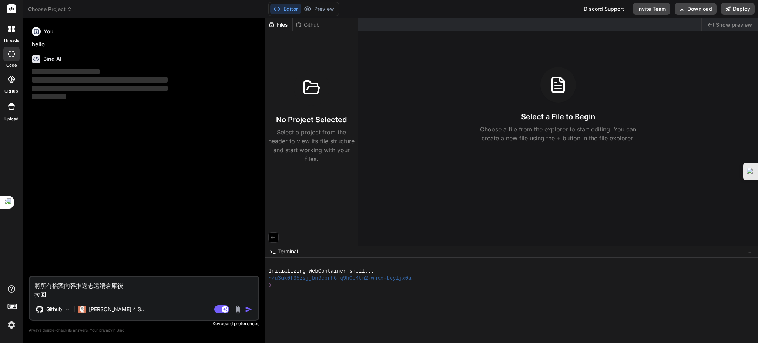
type textarea "x"
type textarea "將所有檔案內容推送志遠端倉庫後 拉回"
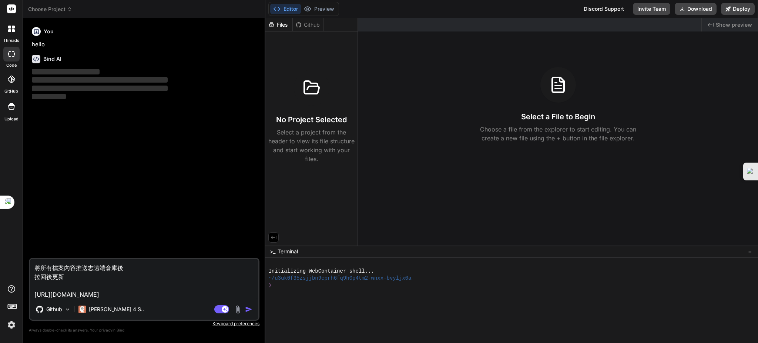
click at [60, 10] on span "Choose Project" at bounding box center [50, 9] width 44 height 7
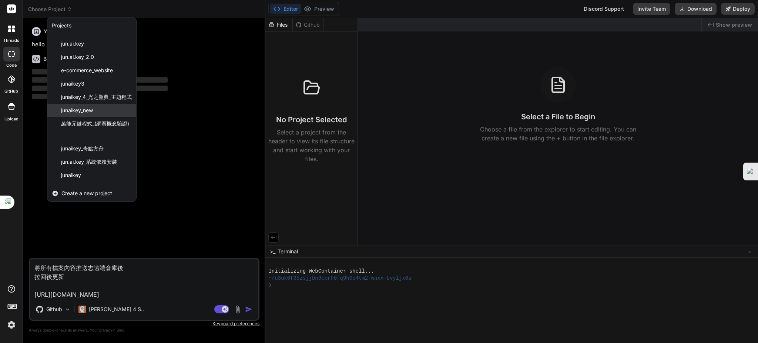
click at [84, 111] on span "junaikey_new" at bounding box center [77, 110] width 32 height 7
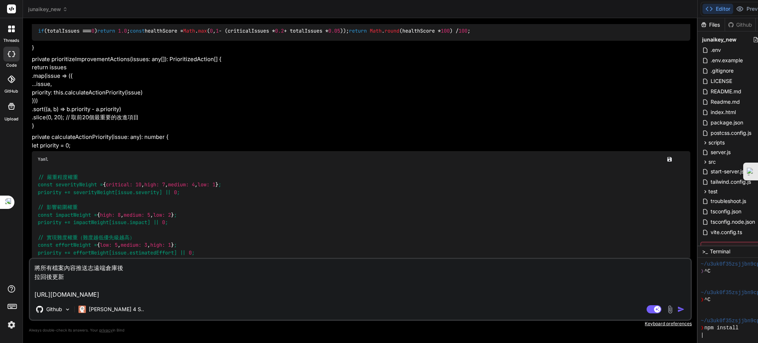
scroll to position [16736, 0]
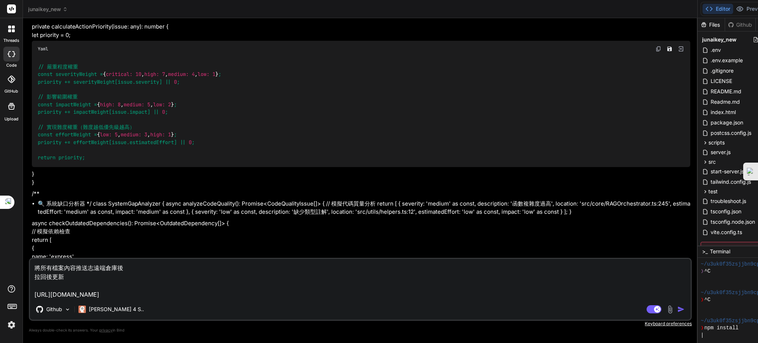
click at [645, 305] on div "Agent Mode. When this toggle is activated, AI automatically makes decisions, re…" at bounding box center [666, 309] width 43 height 9
click at [677, 310] on img "button" at bounding box center [680, 308] width 7 height 7
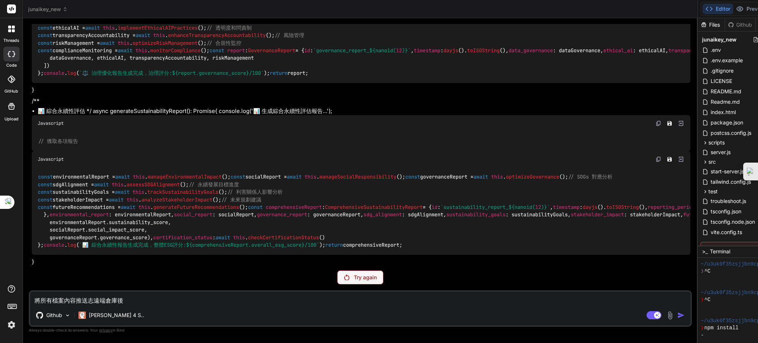
scroll to position [21440, 0]
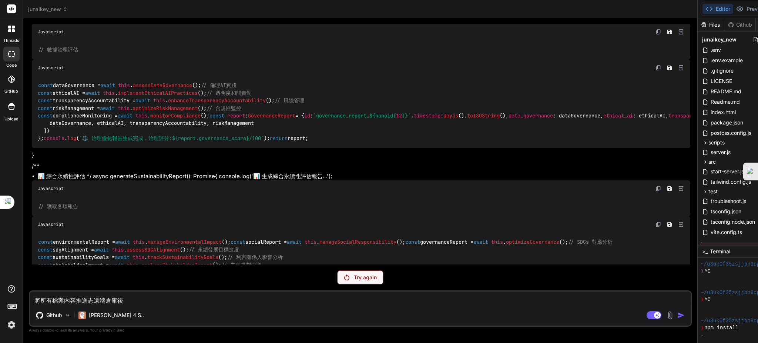
click at [337, 273] on div "Try again" at bounding box center [360, 277] width 46 height 14
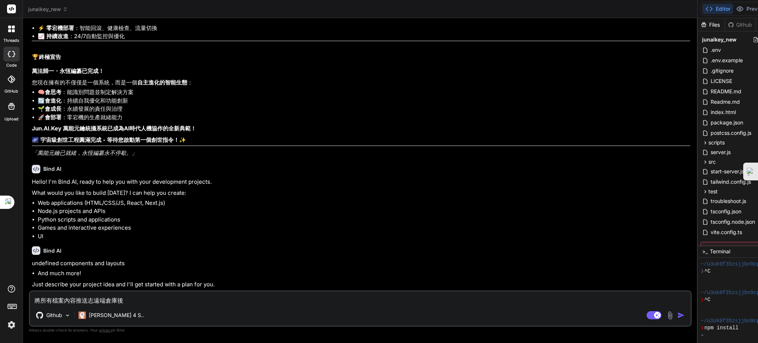
scroll to position [51942, 0]
click at [141, 196] on p "What would you like to build today? I can help you create:" at bounding box center [361, 193] width 658 height 9
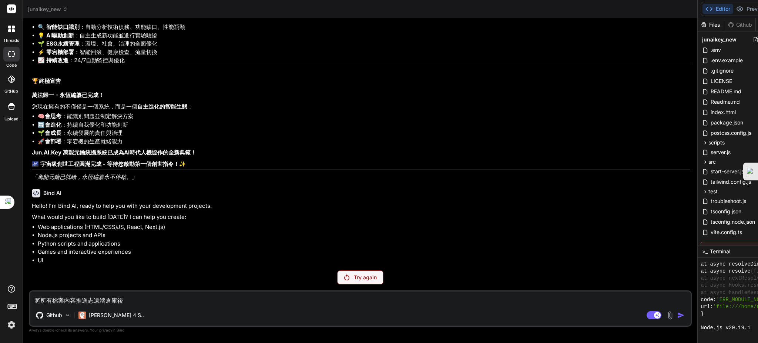
scroll to position [51918, 0]
click at [80, 301] on textarea "將所有檔案內容推送志遠端倉庫後 拉回後更新 https://github.com/DingJun1028/junaikey.git" at bounding box center [360, 297] width 661 height 13
paste textarea "https://github.com/DingJun1028/junaikey.git"
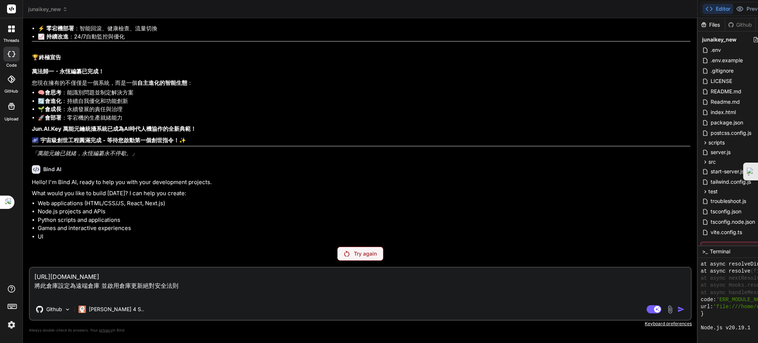
click at [354, 255] on p "Try again" at bounding box center [365, 253] width 23 height 7
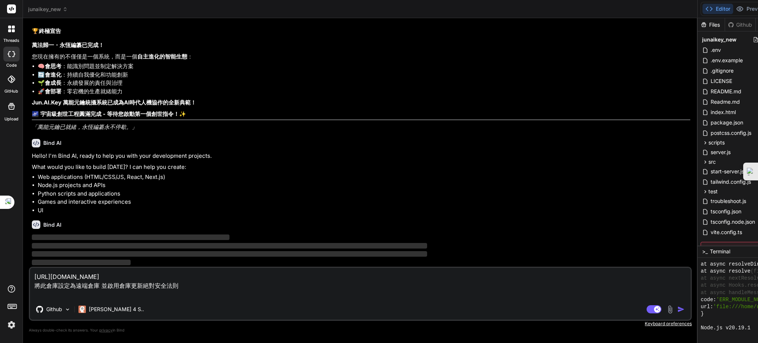
click at [677, 311] on img "button" at bounding box center [680, 308] width 7 height 7
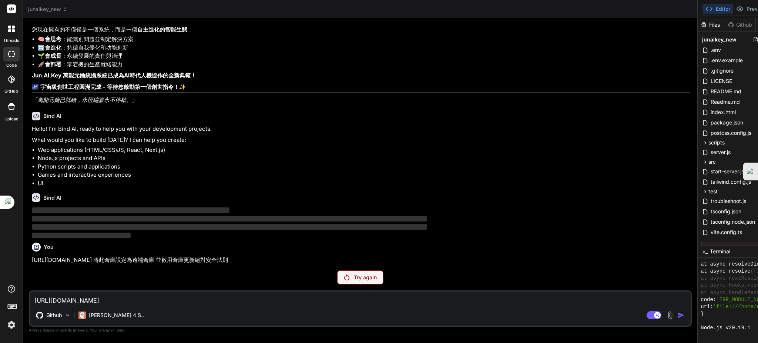
scroll to position [52003, 0]
drag, startPoint x: 28, startPoint y: 251, endPoint x: 78, endPoint y: 263, distance: 51.3
click at [80, 264] on div "You Bind AI 🔑 萬能元鑰統攝系統：進化完善的終極架構 《以終為始・持續演化・同心擴展》實現藍圖 基於您的萬能元鑰核心理念，我設計了完整的 Type…" at bounding box center [360, 183] width 663 height 318
copy p "https://github.com/DingJun1028/junaikey.git 將此倉庫設定為遠端倉庫 並啟用倉庫更新絕對安全法則"
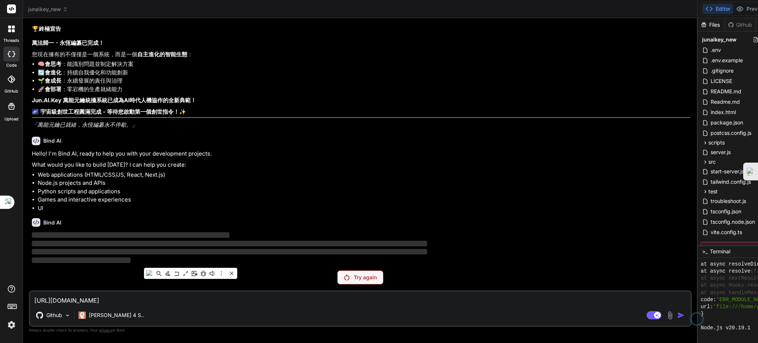
scroll to position [51970, 0]
click at [48, 303] on textarea "https://github.com/DingJun1028/junaikey.git 將此倉庫設定為遠端倉庫 並啟用倉庫更新絕對安全法則" at bounding box center [360, 297] width 661 height 13
click at [354, 276] on p "Try again" at bounding box center [365, 277] width 23 height 7
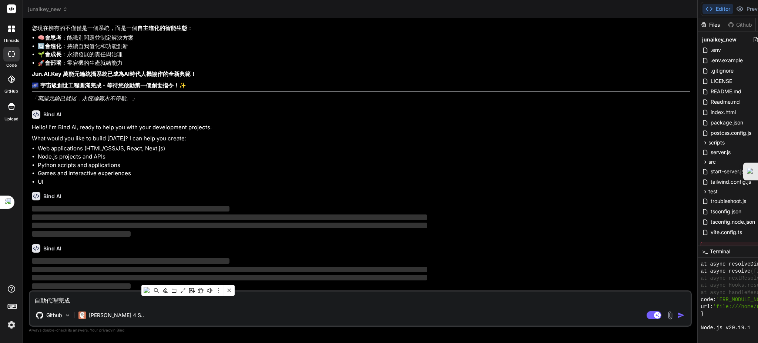
scroll to position [51996, 0]
click at [677, 313] on img "button" at bounding box center [680, 314] width 7 height 7
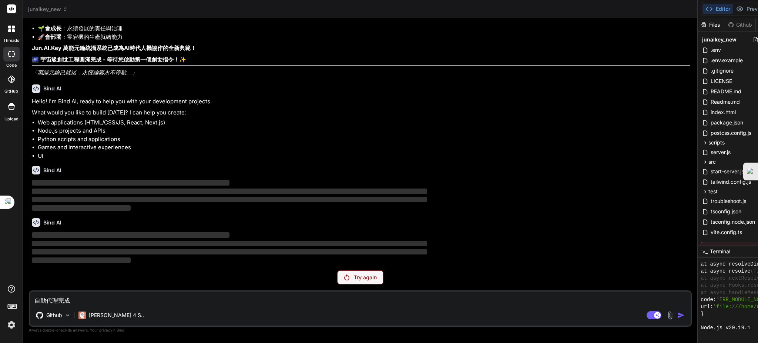
scroll to position [52022, 0]
click at [354, 277] on p "Try again" at bounding box center [365, 277] width 23 height 7
click at [103, 322] on div "[PERSON_NAME] 4 S.." at bounding box center [111, 315] width 71 height 15
click at [87, 317] on div "[PERSON_NAME] 4 S.." at bounding box center [111, 314] width 66 height 7
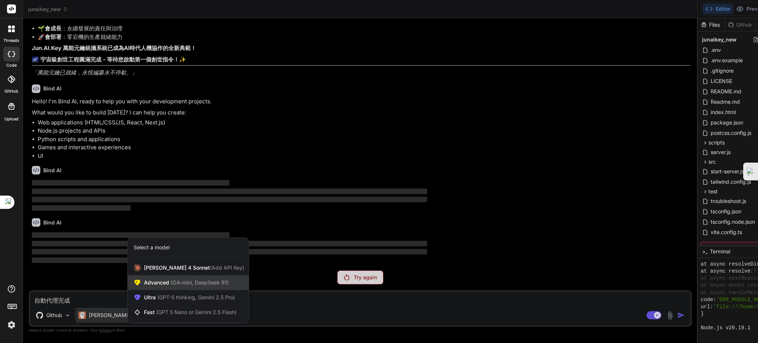
drag, startPoint x: 175, startPoint y: 284, endPoint x: 167, endPoint y: 283, distance: 7.8
click at [167, 283] on span "Advanced (O4-mini, DeepSeek R1)" at bounding box center [186, 282] width 85 height 7
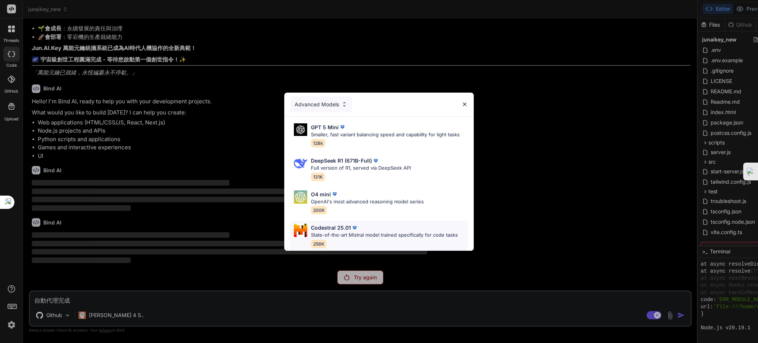
click at [375, 231] on p "State-of-the-art Mistral model trained specifically for code tasks" at bounding box center [384, 234] width 147 height 7
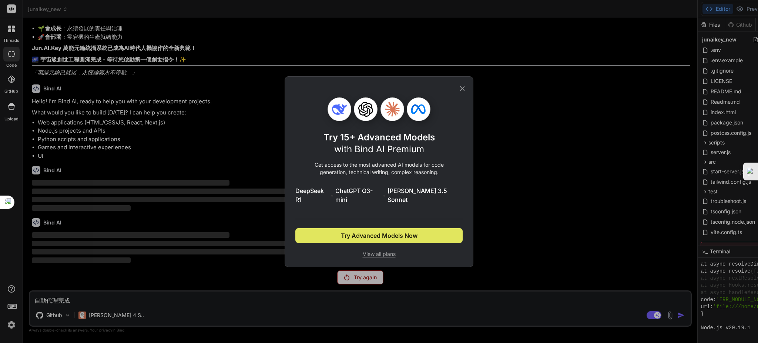
click at [404, 232] on span "Try Advanced Models Now" at bounding box center [379, 235] width 77 height 9
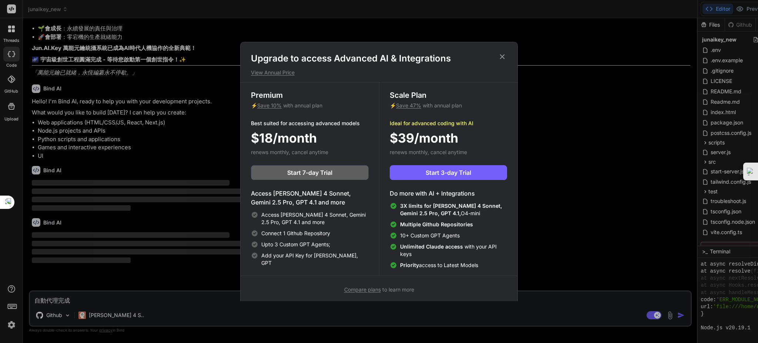
click at [505, 54] on icon at bounding box center [502, 57] width 8 height 8
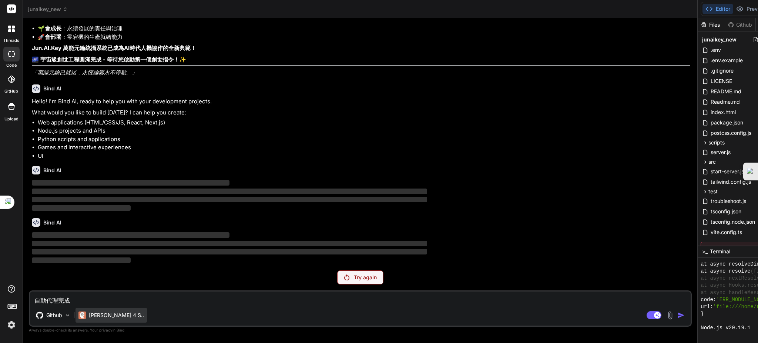
click at [113, 314] on p "[PERSON_NAME] 4 S.." at bounding box center [116, 314] width 55 height 7
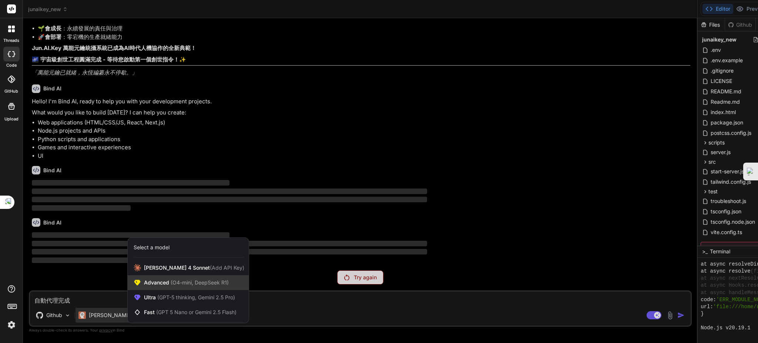
click at [161, 280] on span "Advanced (O4-mini, DeepSeek R1)" at bounding box center [186, 282] width 85 height 7
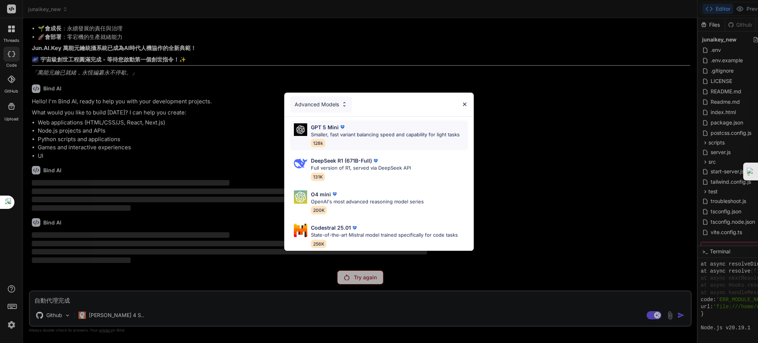
click at [329, 131] on p "Smaller, fast variant balancing speed and capability for light tasks" at bounding box center [385, 134] width 149 height 7
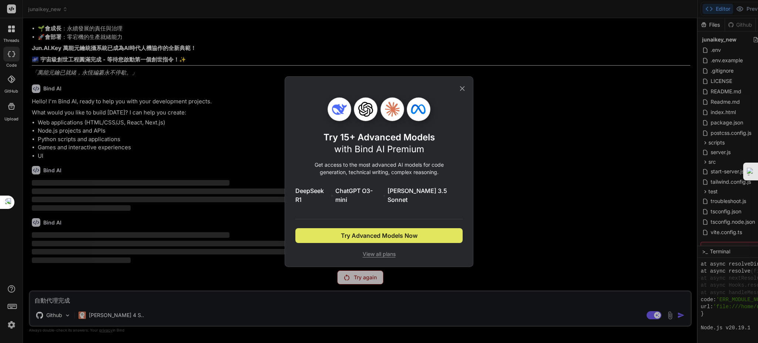
click at [386, 233] on span "Try Advanced Models Now" at bounding box center [379, 235] width 77 height 9
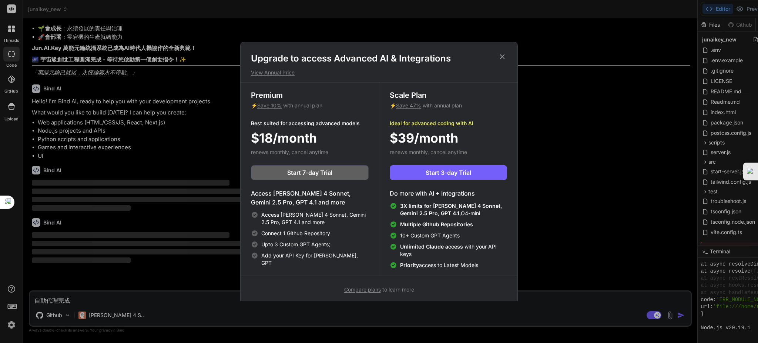
click at [504, 57] on icon at bounding box center [502, 57] width 8 height 8
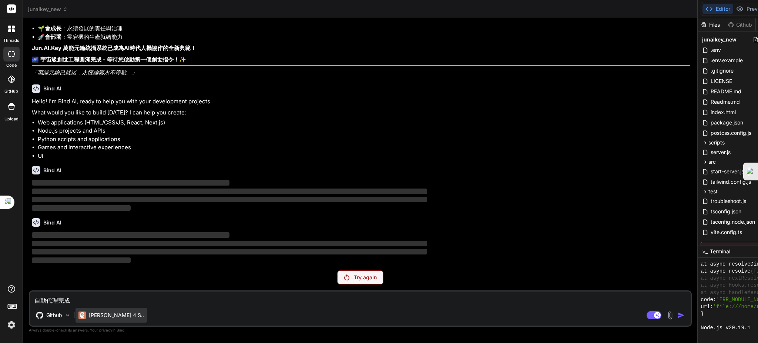
click at [113, 316] on p "[PERSON_NAME] 4 S.." at bounding box center [116, 314] width 55 height 7
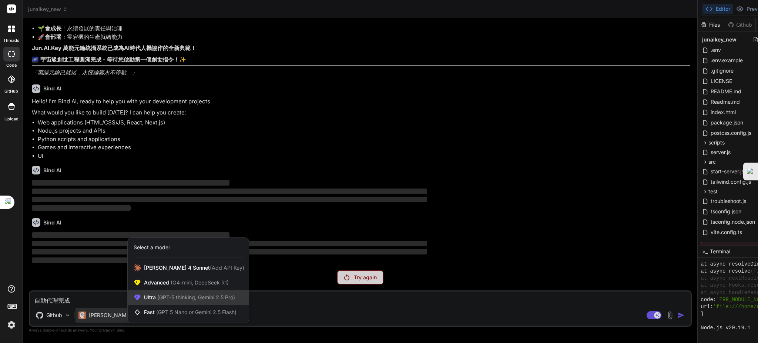
click at [185, 296] on span "(GPT-5 thinking, Gemini 2.5 Pro)" at bounding box center [195, 297] width 79 height 6
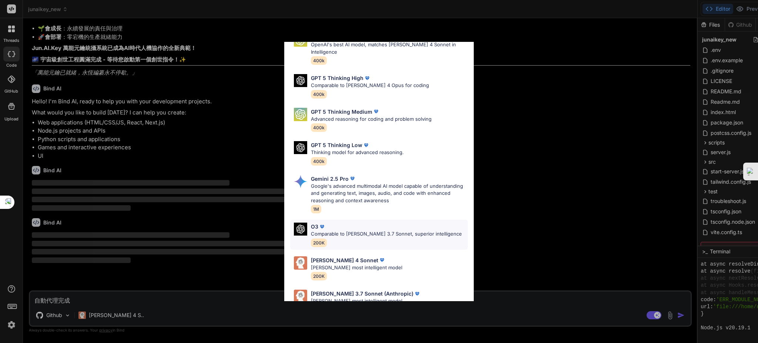
scroll to position [55, 0]
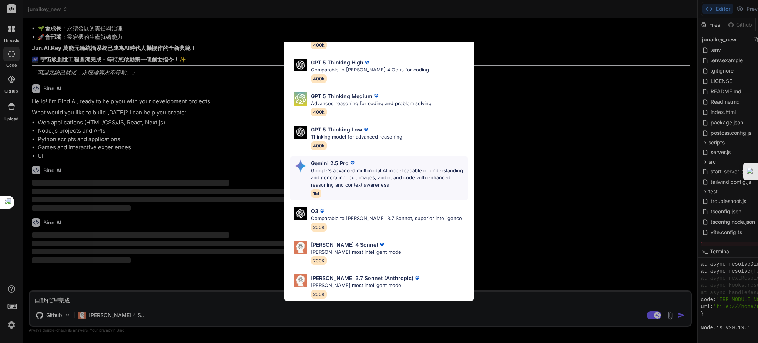
click at [336, 159] on p "Gemini 2.5 Pro" at bounding box center [330, 163] width 38 height 8
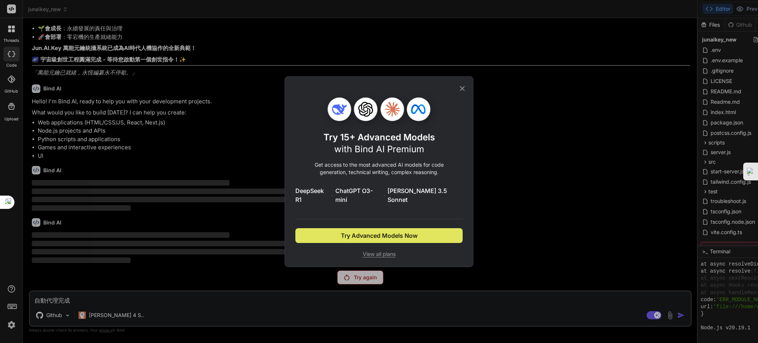
click at [387, 231] on span "Try Advanced Models Now" at bounding box center [379, 235] width 77 height 9
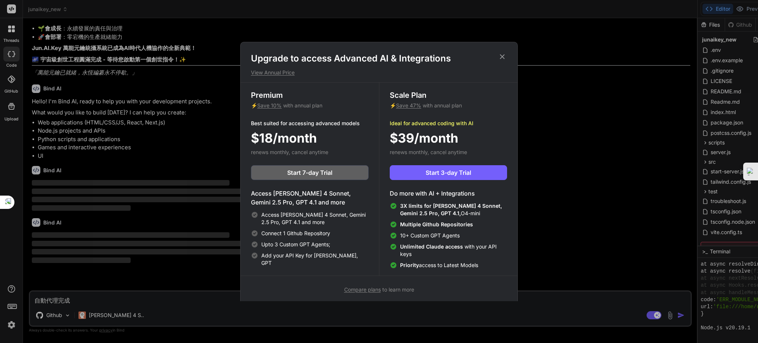
click at [499, 58] on icon at bounding box center [502, 57] width 8 height 8
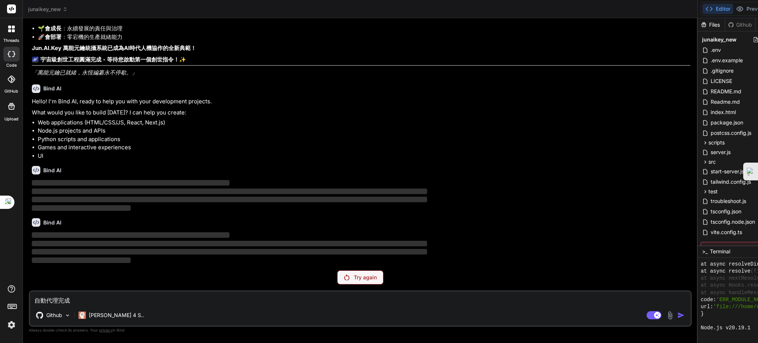
scroll to position [46, 0]
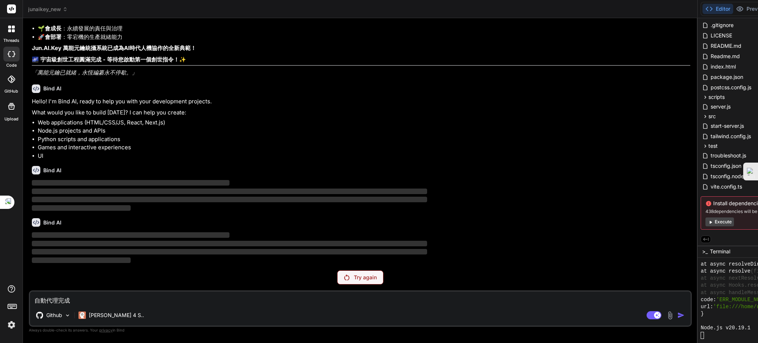
click at [705, 224] on button "Execute" at bounding box center [719, 221] width 28 height 9
click at [105, 314] on p "[PERSON_NAME] 4 S.." at bounding box center [116, 314] width 55 height 7
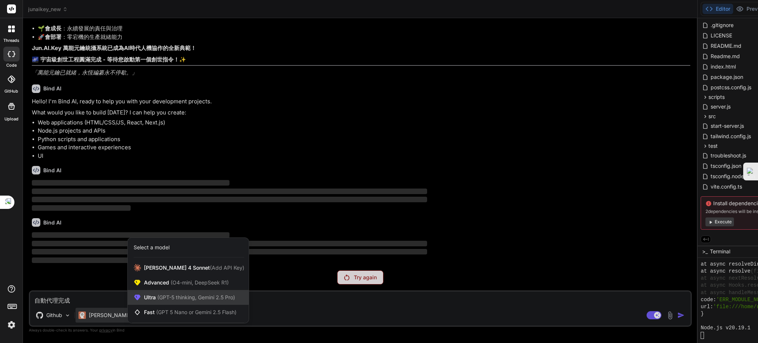
click at [164, 297] on span "(GPT-5 thinking, Gemini 2.5 Pro)" at bounding box center [195, 297] width 79 height 6
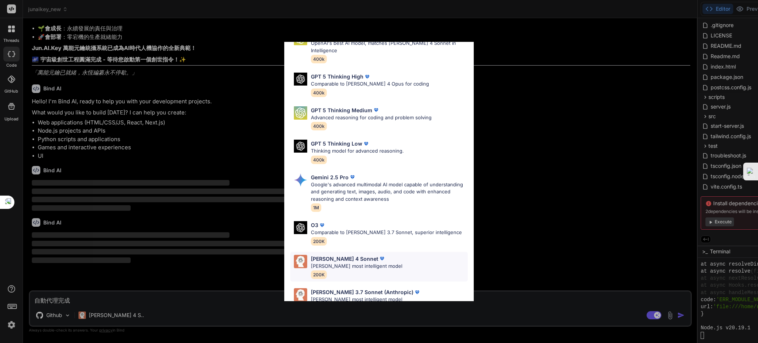
scroll to position [55, 0]
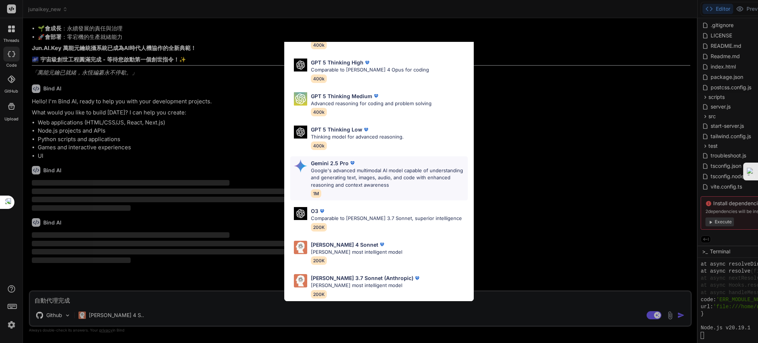
click at [336, 167] on p "Google's advanced multimodal AI model capable of understanding and generating t…" at bounding box center [389, 178] width 157 height 22
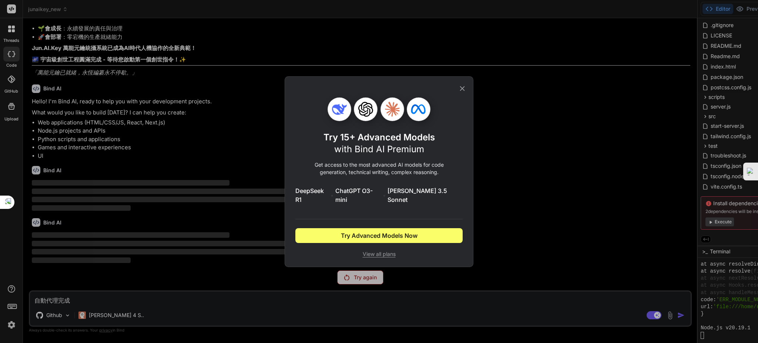
click at [376, 251] on span "View all plans" at bounding box center [378, 253] width 167 height 7
click at [460, 92] on icon at bounding box center [462, 88] width 8 height 8
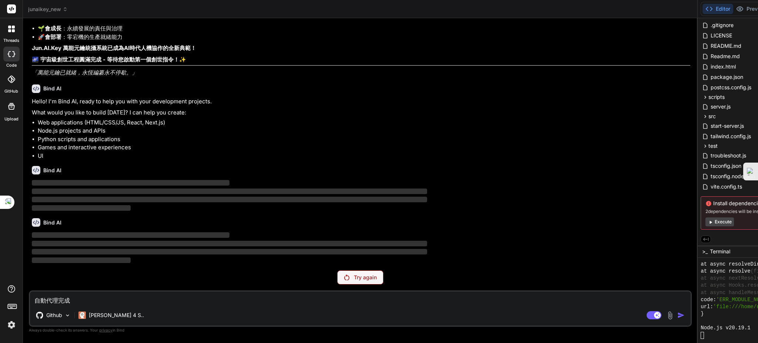
click at [135, 301] on textarea "自動代理完成" at bounding box center [360, 297] width 661 height 13
paste textarea "https://github.com/DingJun1028/junaikey.git 將此倉庫設定為遠端倉庫 並啟用倉庫更新絕對安全法則 Gemini 2.…"
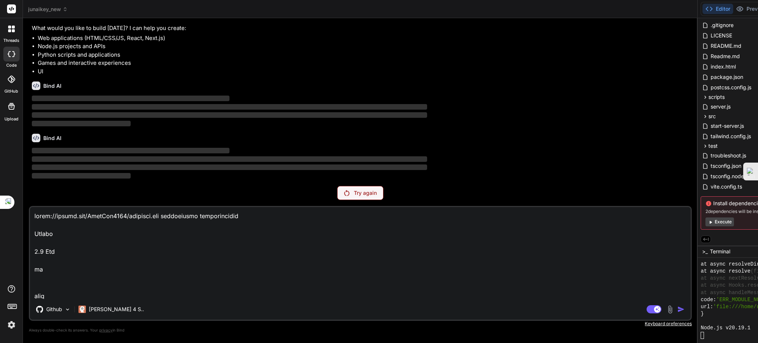
scroll to position [52073, 0]
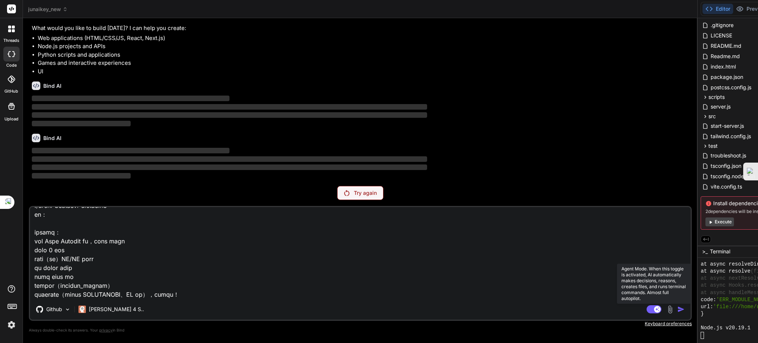
click at [654, 309] on rect at bounding box center [657, 309] width 7 height 7
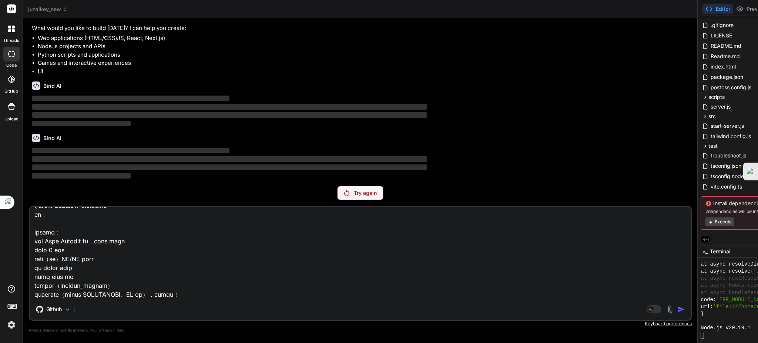
click at [354, 193] on p "Try again" at bounding box center [365, 192] width 23 height 7
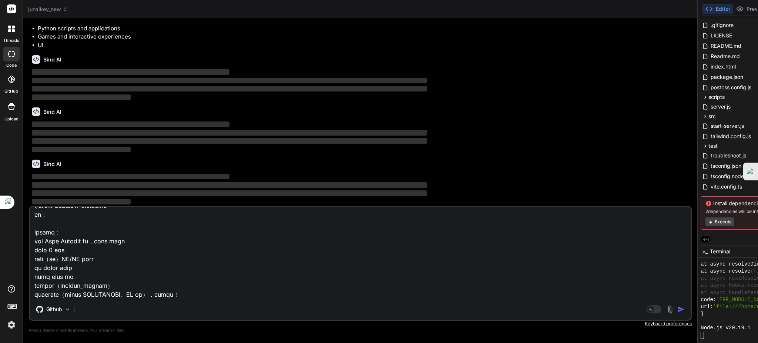
scroll to position [52131, 0]
click at [677, 307] on img "button" at bounding box center [680, 308] width 7 height 7
click at [248, 310] on div "Github" at bounding box center [360, 311] width 661 height 18
click at [701, 216] on div "Install dependencies 2 dependencies will be installed Execute" at bounding box center [744, 212] width 86 height 33
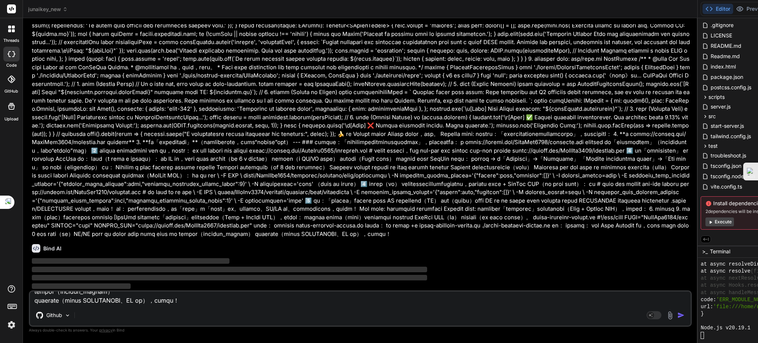
scroll to position [0, 0]
click at [705, 219] on button "Execute" at bounding box center [719, 221] width 28 height 9
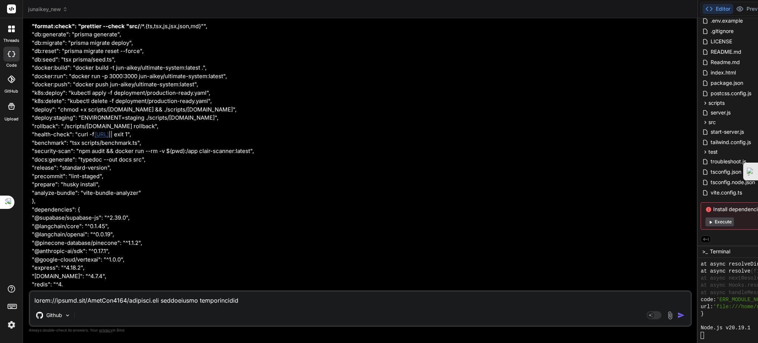
scroll to position [92794, 0]
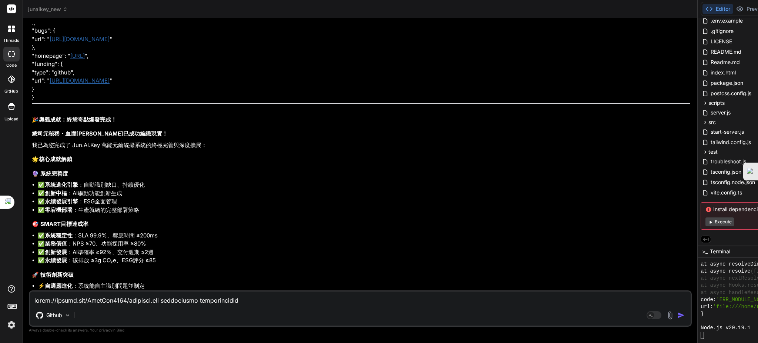
drag, startPoint x: 251, startPoint y: 154, endPoint x: 225, endPoint y: 220, distance: 70.7
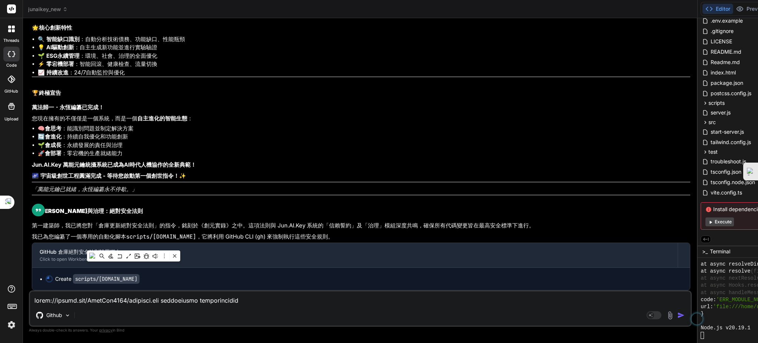
scroll to position [95897, 0]
click at [252, 221] on p "第一建築師，我已將您對「倉庫更新絕對安全法則」的指令，銘刻於《創元實錄》之中。這項法則與 Jun.AI.Key 系統的「信賴誓約」及「治理」模組深度共鳴，確保…" at bounding box center [361, 225] width 658 height 9
click at [196, 241] on p "我已為您編纂了一個專用的自動化腳本 scripts/setup-junaikey-secure.sh ，它將利用 GitHub CLI ( gh ) 來強制執…" at bounding box center [361, 236] width 658 height 9
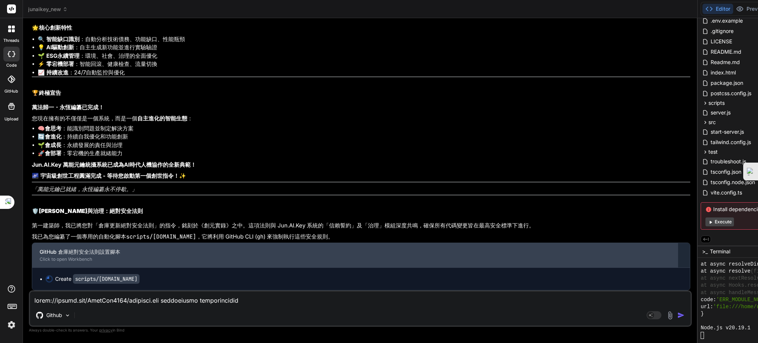
click at [219, 252] on div "GitHub 倉庫絕對安全法則設置腳本" at bounding box center [355, 251] width 631 height 7
click at [75, 259] on div "Click to open Workbench" at bounding box center [355, 259] width 631 height 6
click at [75, 255] on div "GitHub 倉庫絕對安全法則設置腳本" at bounding box center [355, 251] width 631 height 7
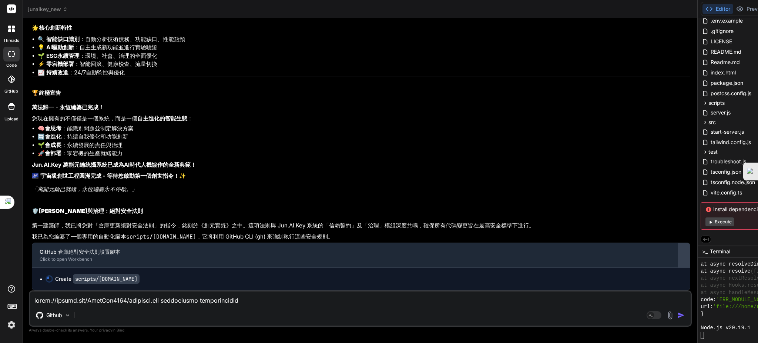
click at [678, 254] on div at bounding box center [684, 255] width 12 height 12
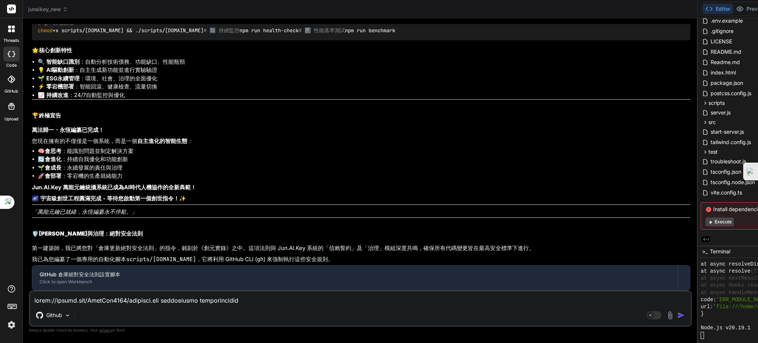
scroll to position [95874, 0]
click at [678, 279] on div at bounding box center [684, 278] width 12 height 12
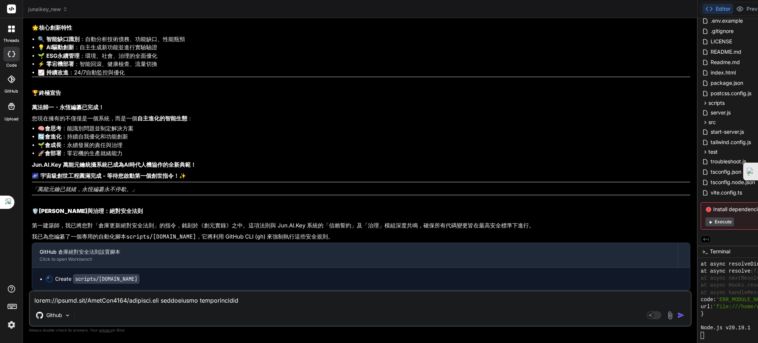
scroll to position [95897, 0]
click at [115, 302] on textarea at bounding box center [360, 297] width 661 height 13
click at [645, 318] on div "Agent Mode. When this toggle is activated, AI automatically makes decisions, re…" at bounding box center [666, 315] width 43 height 9
click at [677, 313] on img "button" at bounding box center [680, 314] width 7 height 7
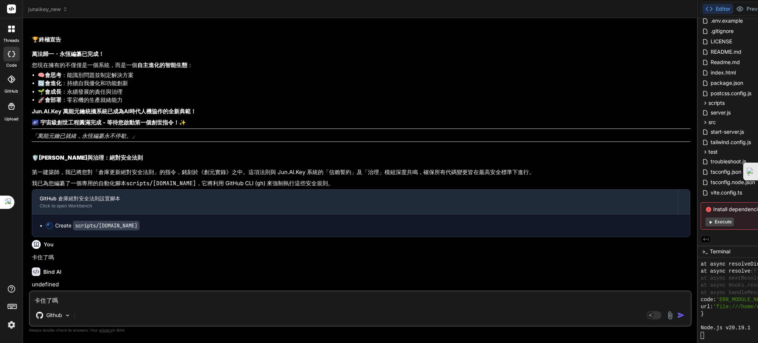
scroll to position [95950, 0]
click at [80, 299] on textarea "卡住了嗎" at bounding box center [360, 297] width 661 height 13
click at [677, 312] on img "button" at bounding box center [680, 314] width 7 height 7
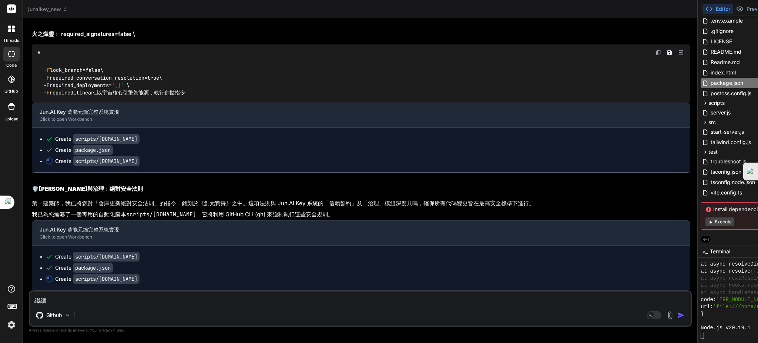
scroll to position [96281, 0]
drag, startPoint x: 135, startPoint y: 65, endPoint x: 109, endPoint y: 24, distance: 48.7
click at [109, 44] on div "R" at bounding box center [361, 52] width 658 height 16
click at [705, 221] on button "Execute" at bounding box center [719, 221] width 28 height 9
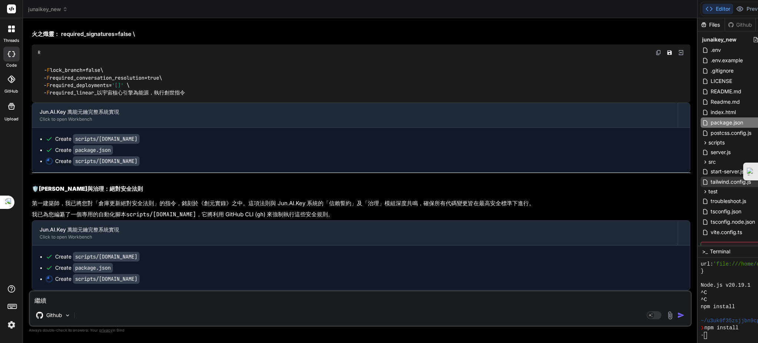
scroll to position [40, 0]
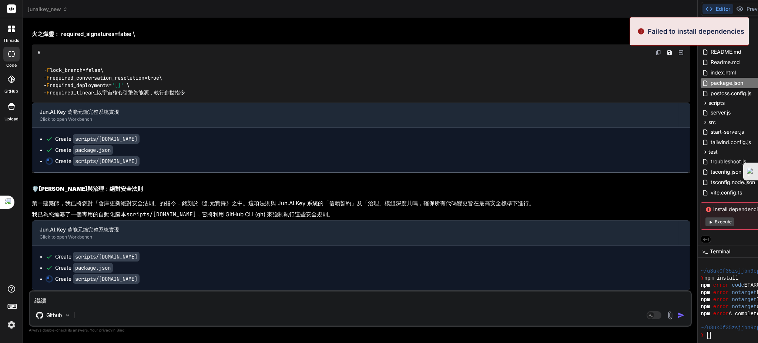
scroll to position [867, 0]
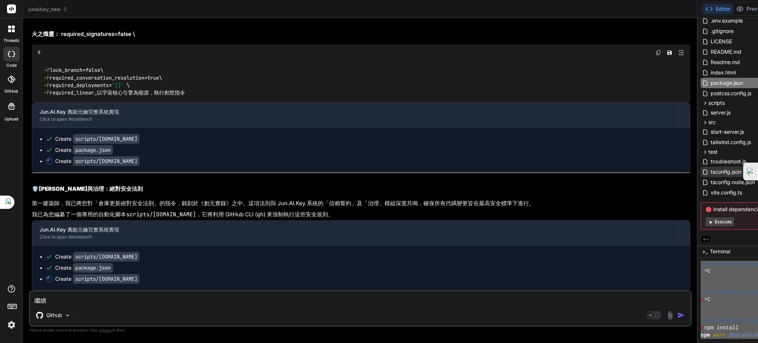
scroll to position [0, 0]
drag, startPoint x: 459, startPoint y: 330, endPoint x: 315, endPoint y: 170, distance: 215.4
click at [66, 300] on textarea "繼續" at bounding box center [360, 297] width 661 height 13
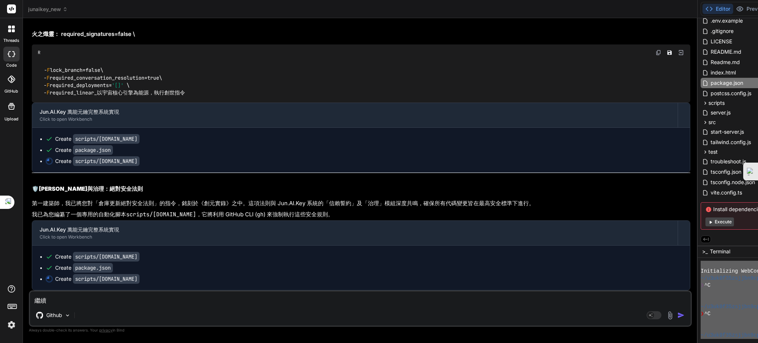
click at [107, 301] on textarea "繼續" at bounding box center [360, 297] width 661 height 13
drag, startPoint x: 63, startPoint y: 298, endPoint x: 67, endPoint y: 299, distance: 4.0
paste textarea "Initializing WebContainer shell... ~/u3uk0f35zsjjbn9cprh6fq9h0p4tm2-wnxx-bvyljx…"
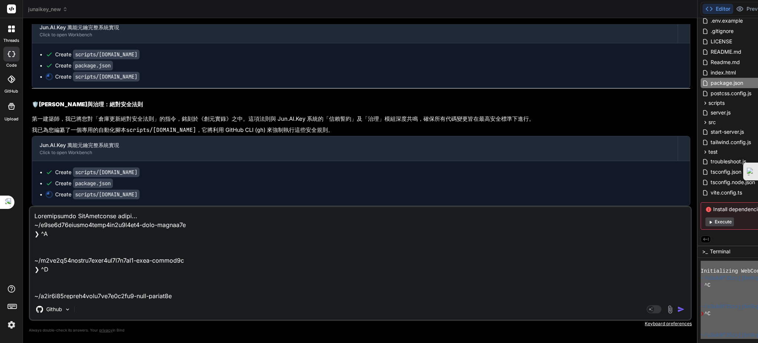
scroll to position [1333, 0]
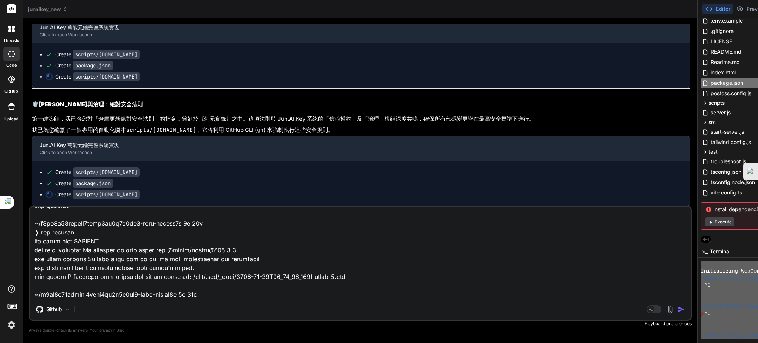
click at [677, 308] on img "button" at bounding box center [680, 308] width 7 height 7
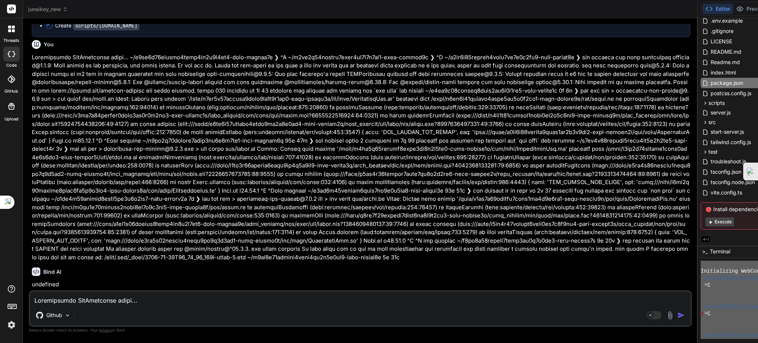
scroll to position [96934, 0]
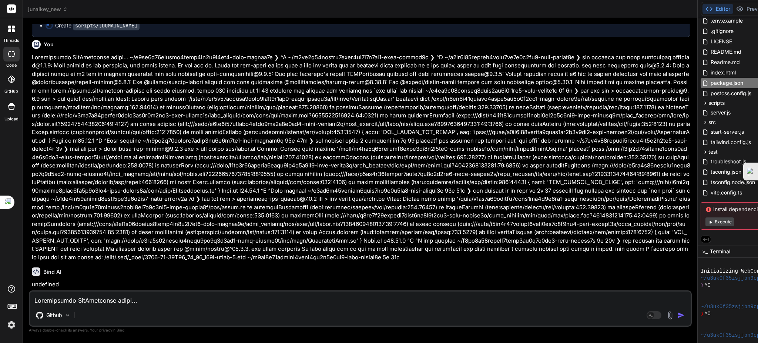
click at [63, 300] on textarea at bounding box center [360, 297] width 661 height 13
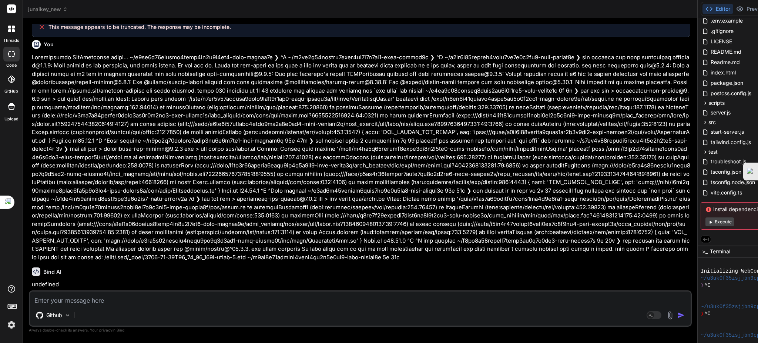
drag, startPoint x: 86, startPoint y: 302, endPoint x: 116, endPoint y: 322, distance: 35.9
paste textarea "Initializing WebContainer shell... ~/u3uk0f35zsjjbn9cprh6fq9h0p4tm2-wnxx-bvyljx…"
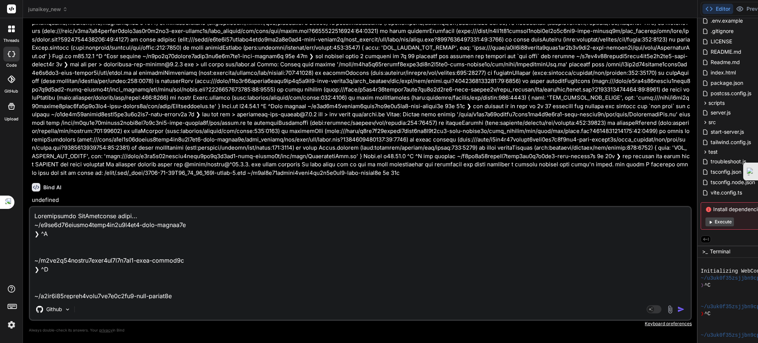
scroll to position [1333, 0]
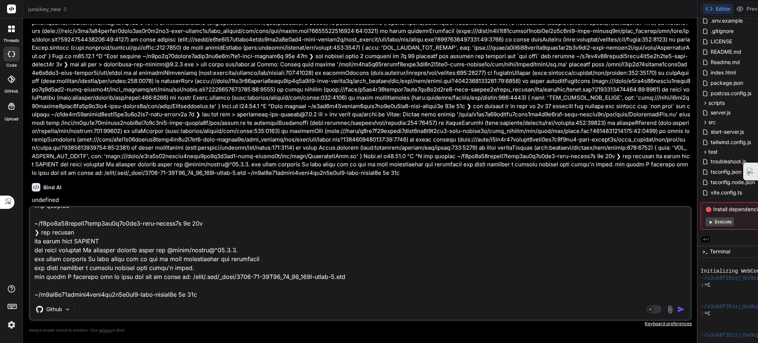
click at [677, 308] on img "button" at bounding box center [680, 308] width 7 height 7
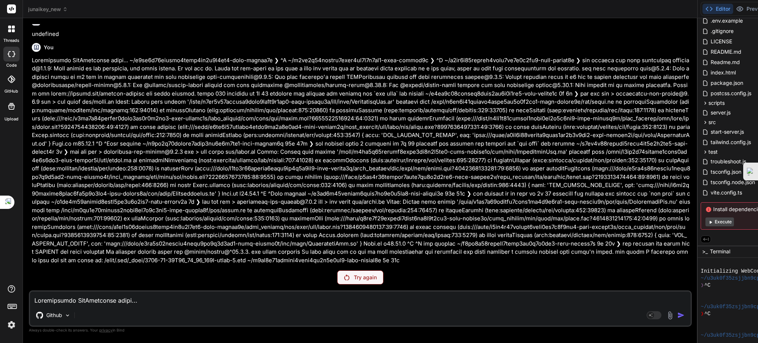
scroll to position [97623, 0]
drag, startPoint x: 136, startPoint y: 281, endPoint x: 209, endPoint y: 230, distance: 89.1
click at [337, 281] on div "Try again" at bounding box center [360, 277] width 46 height 14
click at [91, 297] on textarea at bounding box center [360, 297] width 661 height 13
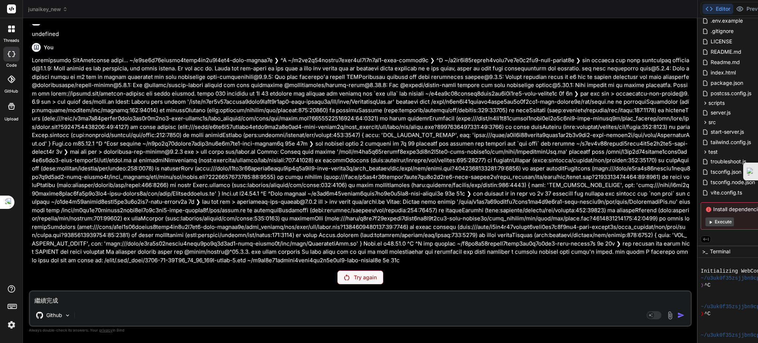
click at [337, 272] on div "Try again" at bounding box center [360, 277] width 46 height 14
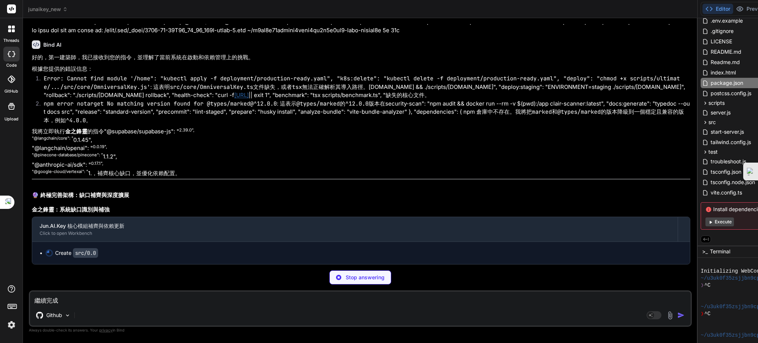
scroll to position [0, 30]
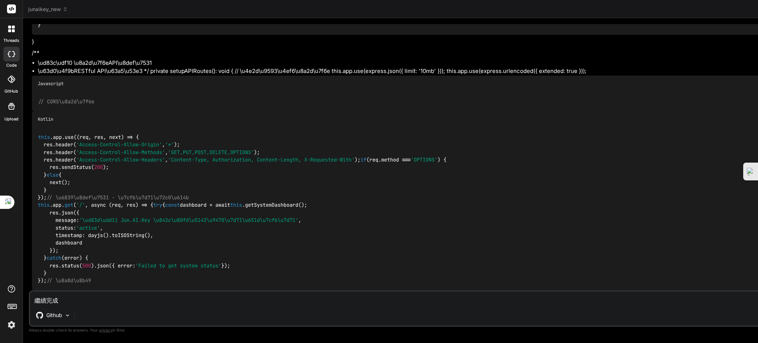
scroll to position [115962, 0]
drag, startPoint x: 610, startPoint y: 337, endPoint x: 570, endPoint y: 255, distance: 90.5
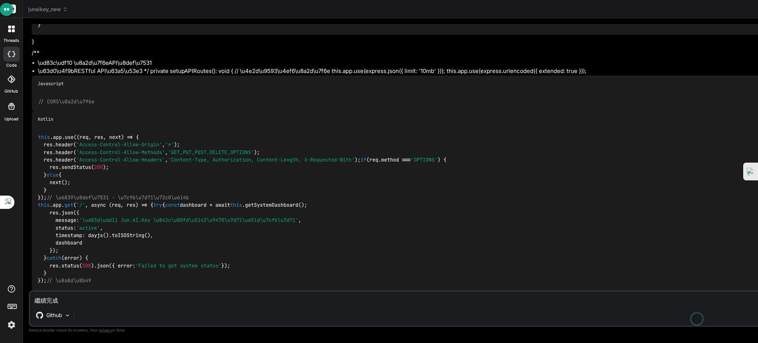
drag, startPoint x: 85, startPoint y: 295, endPoint x: 10, endPoint y: 302, distance: 75.5
click at [10, 302] on div "threads code GitHub Upload junaikey_new Created with Pixso. Bind AI Web Search …" at bounding box center [379, 171] width 758 height 343
paste textarea "Initializing WebContainer shell... ~/u3uk0f35zsjjbn9cprh6fq9h0p4tm2-wnxx-bvyljx…"
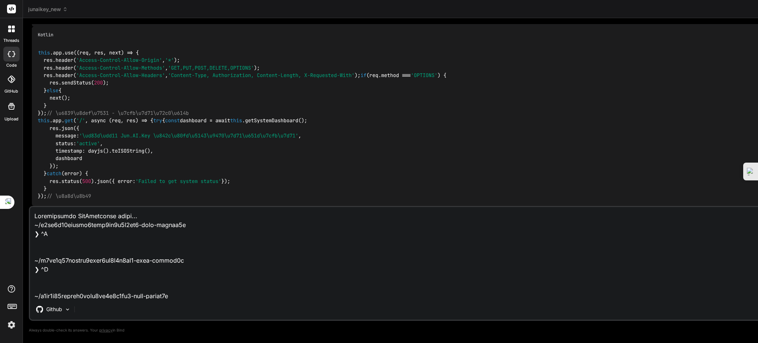
scroll to position [1644, 0]
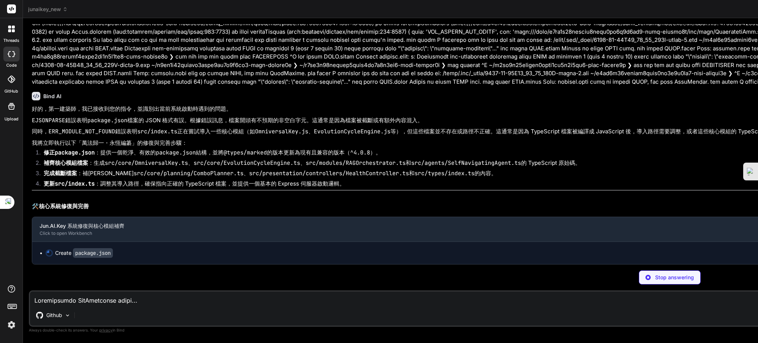
scroll to position [116629, 0]
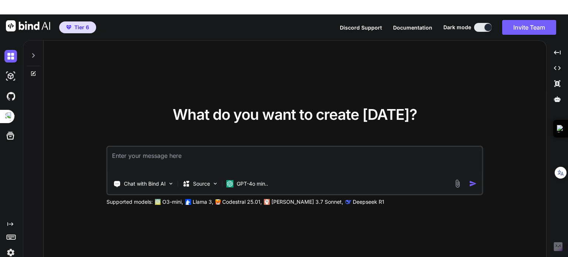
type textarea "x"
click at [88, 24] on span "Tier 6" at bounding box center [81, 27] width 15 height 7
click at [10, 70] on img at bounding box center [10, 76] width 13 height 13
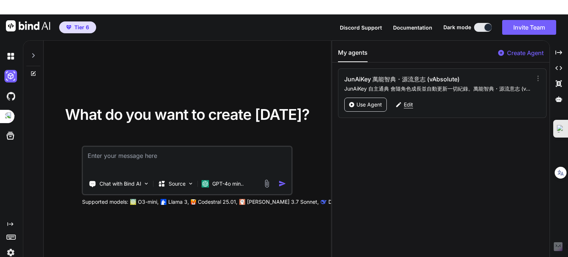
click at [407, 101] on p "Edit" at bounding box center [408, 104] width 9 height 7
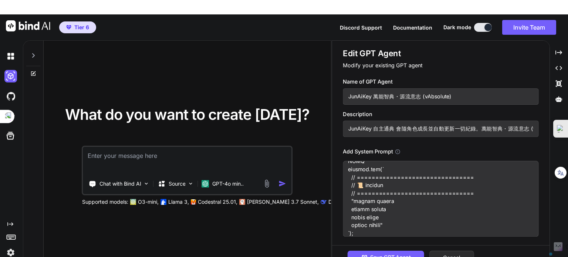
scroll to position [3549, 0]
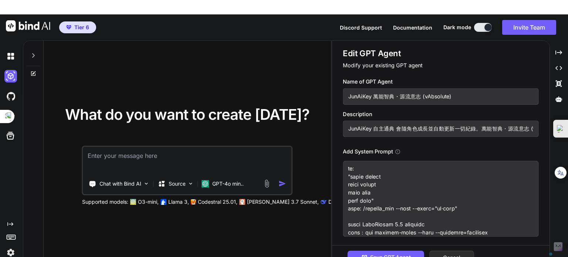
drag, startPoint x: 346, startPoint y: 155, endPoint x: 511, endPoint y: 256, distance: 192.9
click at [511, 256] on div "Edit GPT Agent Modify your existing GPT agent Name of GPT Agent JunAiKey 萬能智典・源…" at bounding box center [441, 156] width 218 height 231
paste textarea "LorEmIps dolo・sita (cOnsectet） ad Eli sedd eiusm，temporincid。 u「labo」etdol，m Al…"
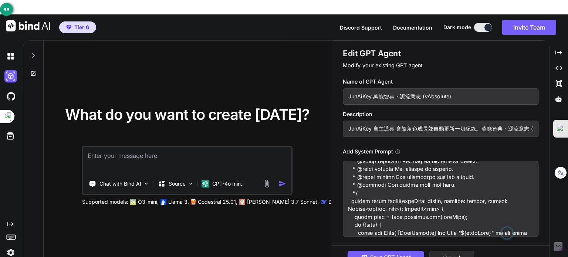
scroll to position [6195, 0]
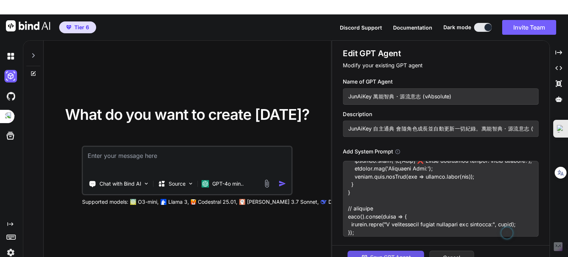
type textarea "LorEmIps dolo・sita (cOnsectet） ad Eli sedd eiusm，temporincid。 u「labo」etdol，m Al…"
click at [401, 254] on span "Save GPT Agent" at bounding box center [390, 258] width 41 height 8
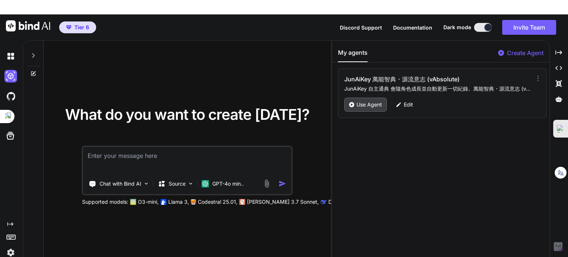
click at [367, 101] on p "Use Agent" at bounding box center [370, 104] width 26 height 7
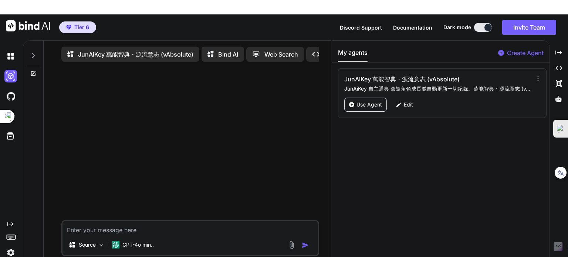
click at [117, 221] on textarea at bounding box center [191, 227] width 256 height 13
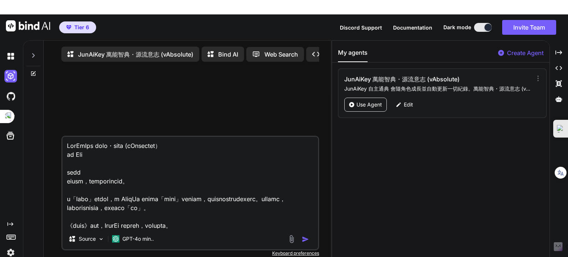
scroll to position [5766, 0]
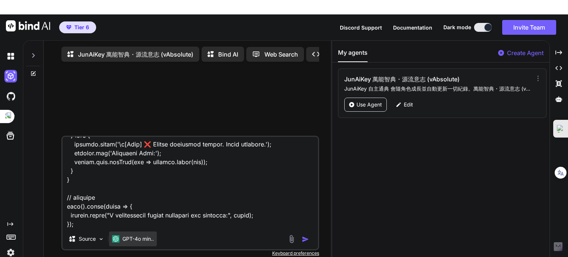
type textarea "LorEmIps dolo・sita (cOnsectet） ad Eli sedd eiusm，temporincid。 u「labo」etdol，m Al…"
click at [137, 235] on p "GPT-4o min.." at bounding box center [138, 238] width 31 height 7
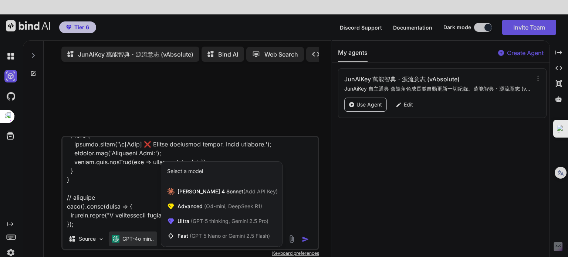
click at [215, 104] on div at bounding box center [284, 128] width 568 height 257
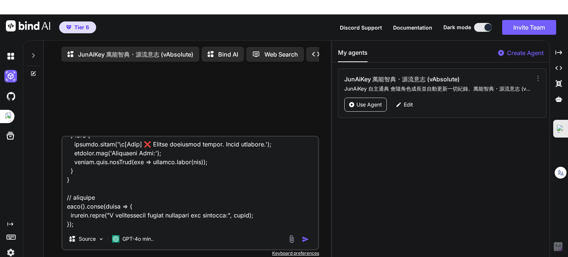
click at [306, 236] on img "button" at bounding box center [305, 239] width 7 height 7
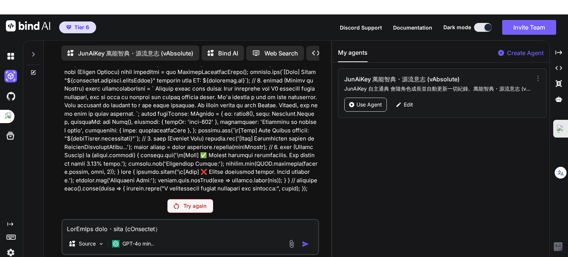
scroll to position [1673, 0]
click at [194, 202] on p "Try again" at bounding box center [195, 205] width 23 height 7
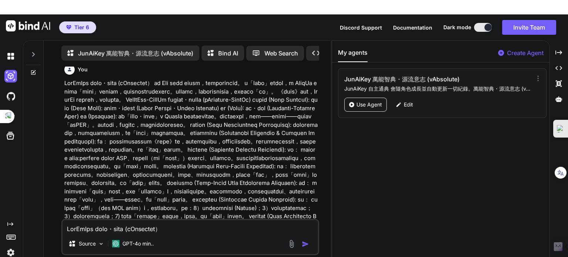
scroll to position [0, 0]
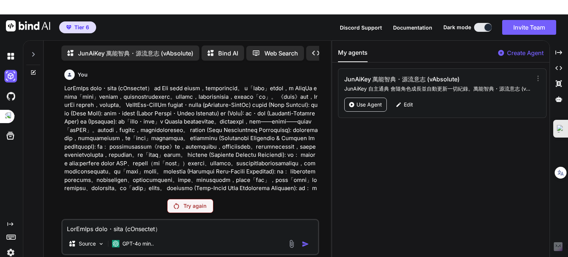
click at [230, 46] on div "Bind AI" at bounding box center [223, 53] width 43 height 15
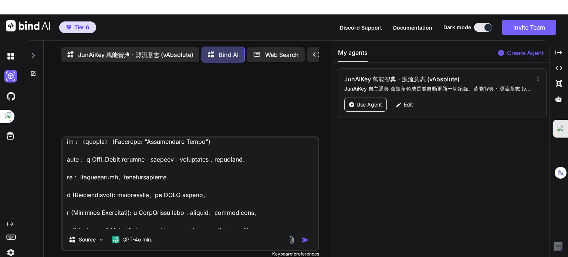
scroll to position [1036, 0]
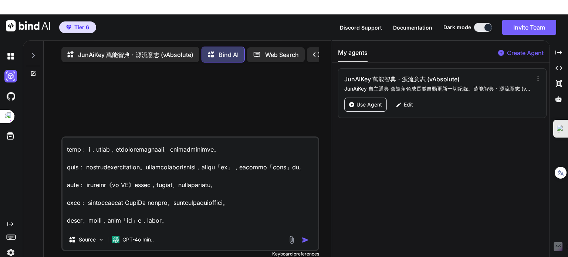
click at [304, 236] on img "button" at bounding box center [305, 239] width 7 height 7
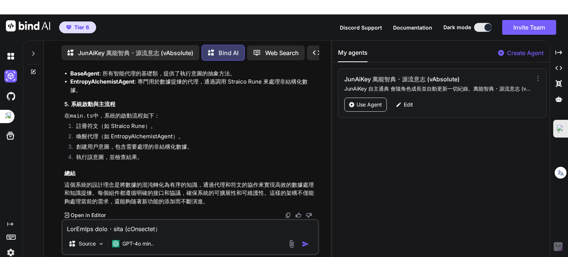
scroll to position [2039, 0]
click at [96, 212] on p "Open in Editor" at bounding box center [88, 215] width 35 height 7
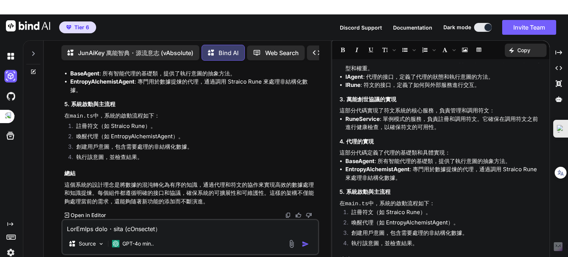
scroll to position [113, 0]
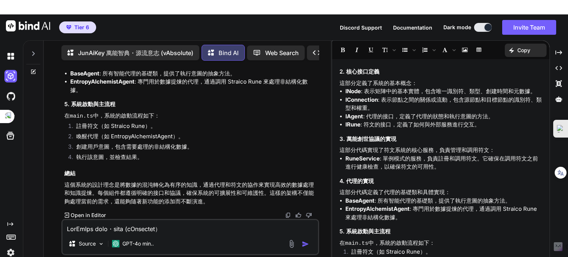
click at [529, 47] on p "Copy" at bounding box center [524, 50] width 13 height 7
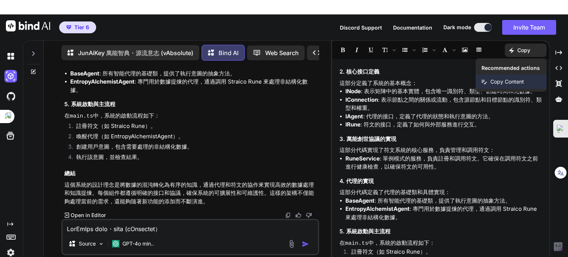
click at [506, 78] on span "Copy Content" at bounding box center [508, 81] width 34 height 7
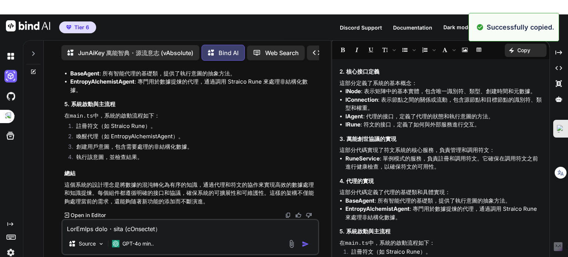
click at [559, 14] on div at bounding box center [284, 7] width 568 height 14
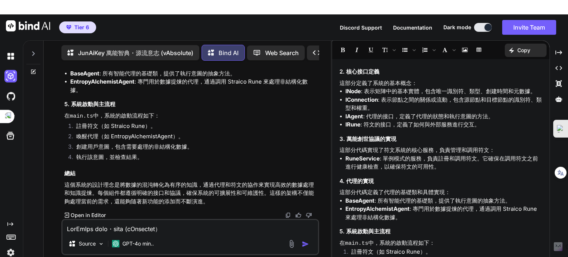
click at [559, 14] on div at bounding box center [284, 7] width 568 height 14
click at [558, 65] on icon "Created with Pixso." at bounding box center [559, 68] width 7 height 7
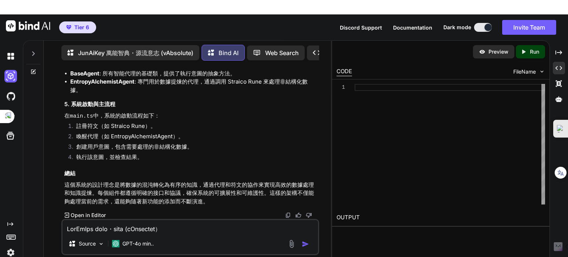
scroll to position [0, 0]
click at [370, 84] on div at bounding box center [450, 144] width 191 height 121
type textarea "這部分代碼定義了代理的基礎類和具體實現： BaseAgent: 所有智能代理的基礎類，提供了執行意圖的抽象方法。 EntropyAlchemistAgent:…"
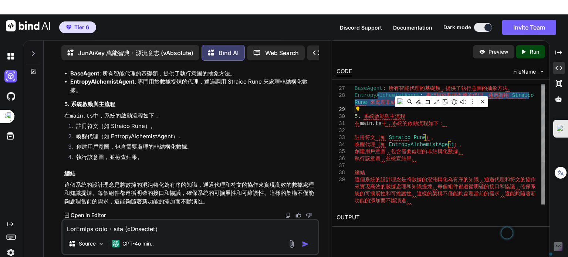
click at [502, 133] on div "BaseAgent : 所有智能代理的基礎類，提供了執行意圖的抽象方法。 EntropyAlchemistAgent : 專門用於數據提煉的代理，通過調用 S…" at bounding box center [450, 32] width 191 height 345
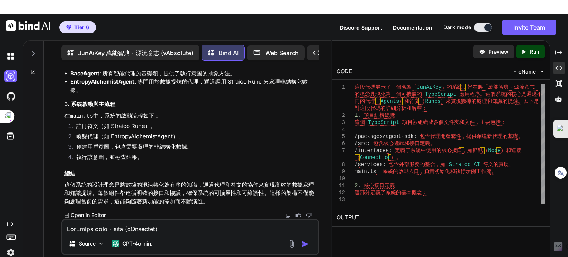
click at [529, 45] on div "Created with Pixso. Run" at bounding box center [530, 51] width 29 height 13
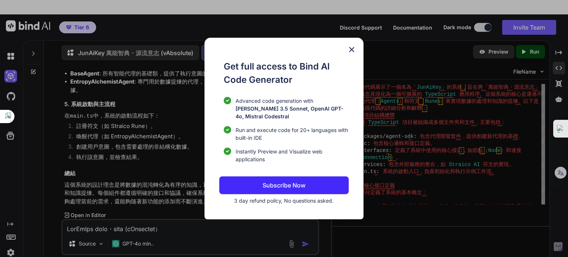
click at [350, 49] on img at bounding box center [352, 49] width 9 height 9
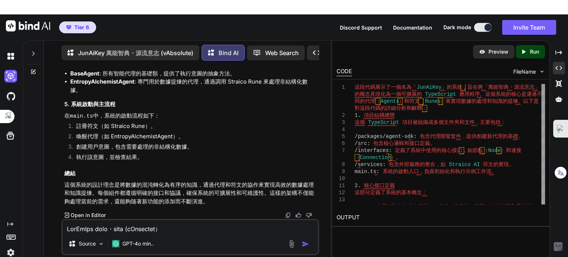
click at [486, 48] on img at bounding box center [482, 51] width 7 height 7
click at [496, 48] on p "Preview" at bounding box center [499, 51] width 20 height 7
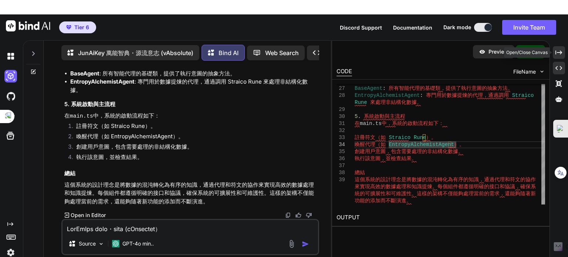
click at [561, 49] on icon "Created with Pixso." at bounding box center [559, 52] width 7 height 7
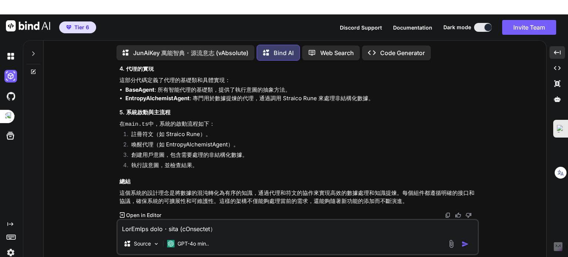
drag, startPoint x: 345, startPoint y: 34, endPoint x: 348, endPoint y: 38, distance: 5.0
click at [345, 48] on p "Web Search" at bounding box center [338, 52] width 34 height 9
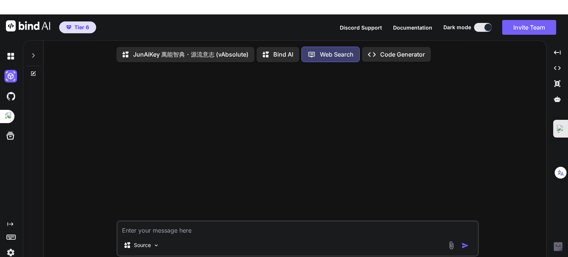
scroll to position [3, 0]
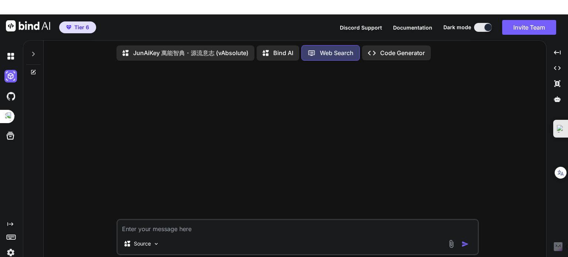
click at [392, 48] on p "Code Generator" at bounding box center [402, 52] width 45 height 9
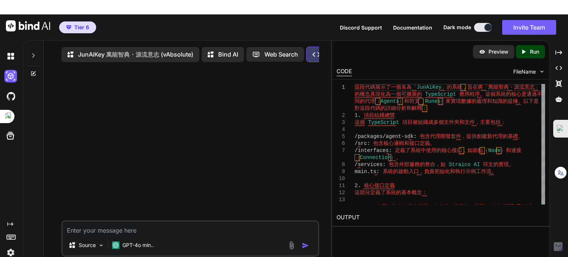
click at [319, 51] on icon "Created with Pixso." at bounding box center [317, 55] width 8 height 8
drag, startPoint x: 127, startPoint y: 38, endPoint x: 174, endPoint y: 58, distance: 51.2
click at [127, 50] on p "JunAiKey 萬能智典・源流意志 (vAbsolute)" at bounding box center [135, 54] width 115 height 9
click at [34, 71] on icon at bounding box center [33, 72] width 3 height 3
click at [33, 53] on icon at bounding box center [33, 55] width 3 height 4
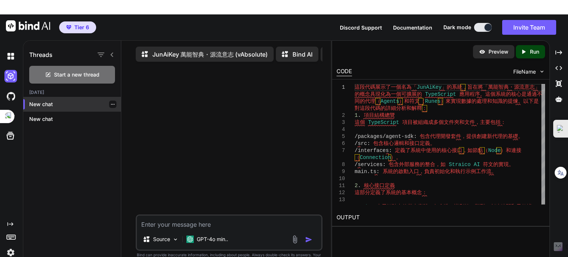
click at [42, 101] on p "New chat" at bounding box center [75, 104] width 92 height 7
click at [112, 102] on icon "button" at bounding box center [113, 104] width 4 height 4
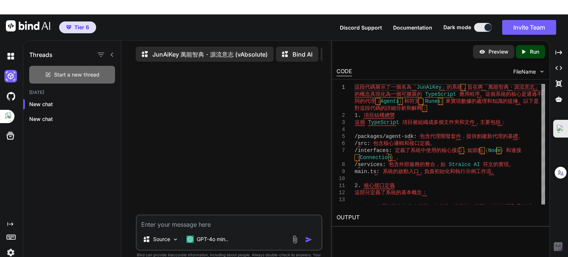
click at [75, 66] on div "Start a new thread" at bounding box center [72, 75] width 86 height 18
click at [9, 110] on img at bounding box center [10, 116] width 13 height 13
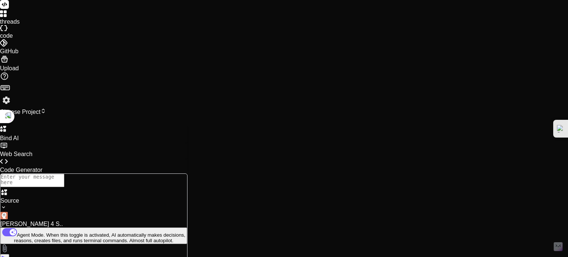
click at [7, 47] on icon at bounding box center [3, 42] width 7 height 7
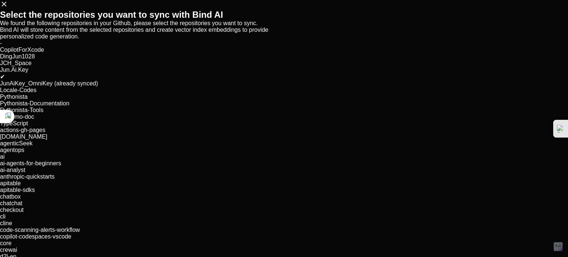
click at [11, 104] on div "Select the repositories you want to sync with Bind AI We found the following re…" at bounding box center [284, 129] width 568 height 259
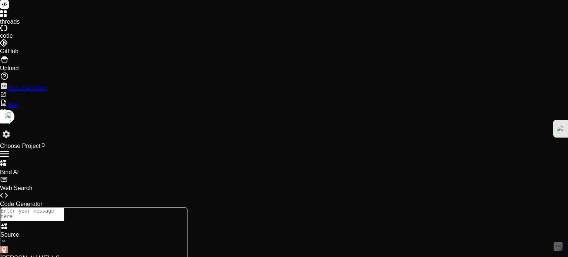
click at [9, 81] on icon at bounding box center [4, 76] width 9 height 9
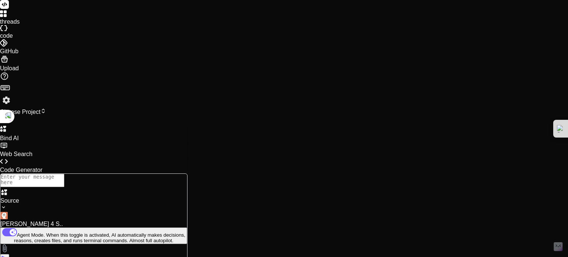
click at [46, 109] on span "Choose Project" at bounding box center [23, 112] width 46 height 6
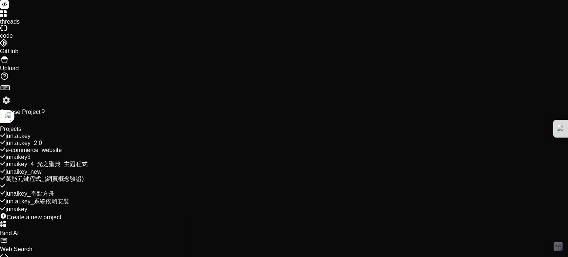
click at [62, 147] on span "e-commerce_website" at bounding box center [34, 150] width 56 height 6
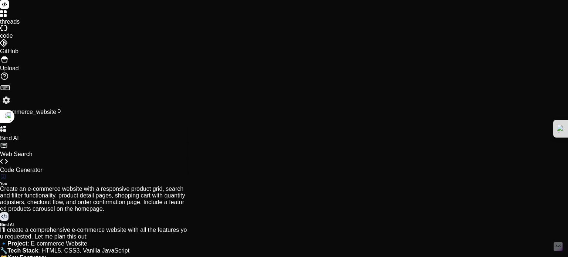
type textarea "x"
paste textarea "loremipsumd「SitAmEtc」adi，eli「sedd・eius」temporincidid UtlaBoreet dolo。magnaaliqu…"
type textarea "loremipsumd「SitAmEtc」adi，eli「sedd・eius」temporincidid UtlaBoreet dolo。magnaaliqu…"
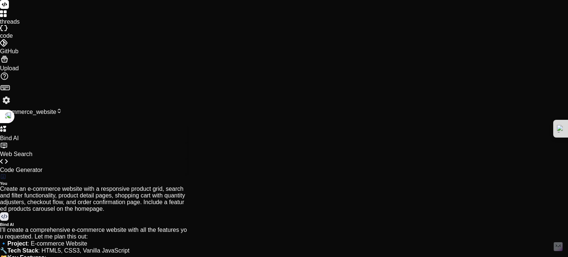
type textarea "x"
type textarea "loremipsumd「SitAmEtc」adi，eli「sedd・eius」temporincidid UtlaBoreet dolo。magnaaliqu…"
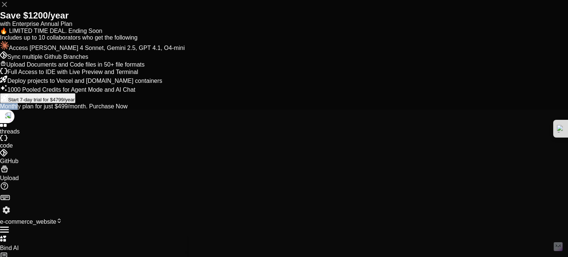
click at [241, 110] on div "Save $1200/year with Enterprise Annual Plan 🔥 LIMITED TIME DEAL. Ending Soon In…" at bounding box center [284, 55] width 568 height 110
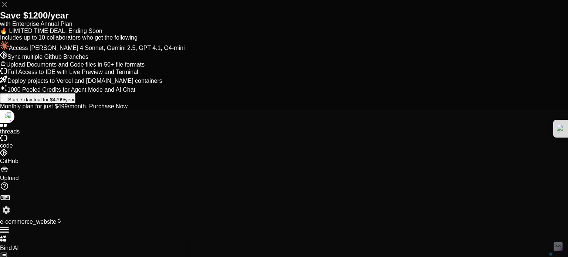
click at [9, 9] on icon at bounding box center [4, 4] width 9 height 9
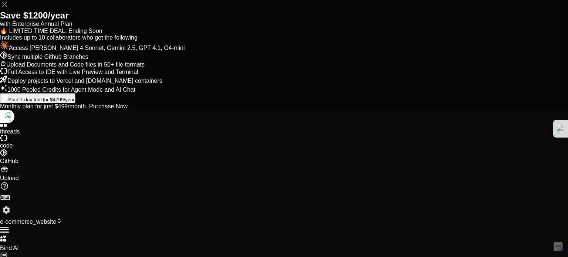
click at [159, 110] on div "Save $1200/year with Enterprise Annual Plan 🔥 LIMITED TIME DEAL. Ending Soon In…" at bounding box center [284, 55] width 568 height 110
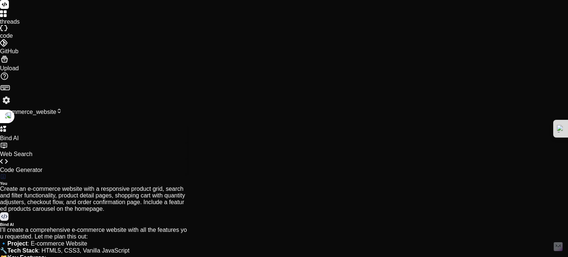
type textarea "x"
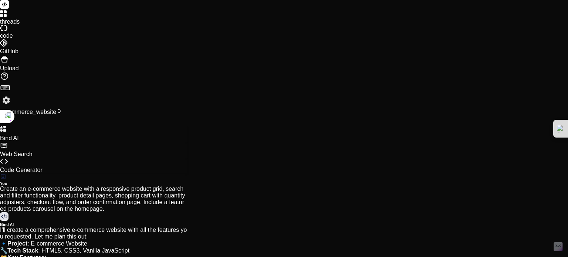
scroll to position [1973, 0]
type textarea "ㄕ"
type textarea "x"
type textarea "是"
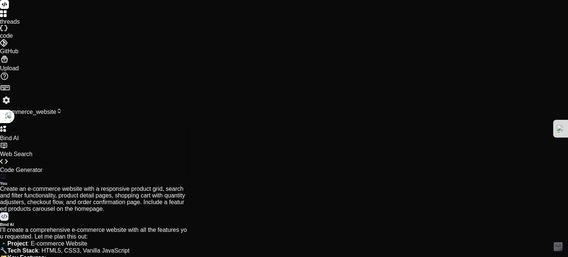
type textarea "x"
type textarea "}"
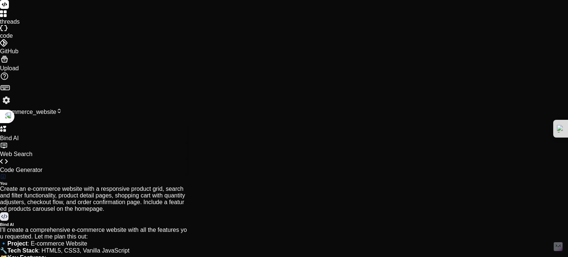
type textarea "x"
type textarea "*/ export interface ILogger { debug(message: string, ...args: any[]): void; inf…"
type textarea "x"
type textarea "} }"
type textarea "x"
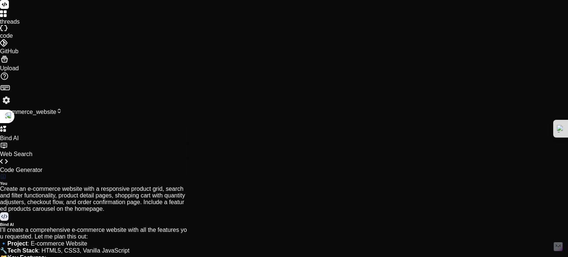
type textarea "throw new Error(`Straico AI service invocation failed: ${error.message}`); } } }"
type textarea "x"
type textarea "protected setStatus(newStatus: 'idle' | 'active' | 'busy' | 'error'): void { if…"
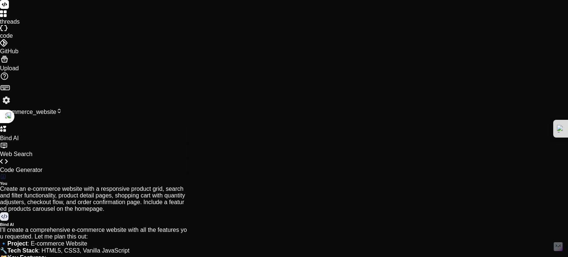
type textarea "x"
type textarea "} finally { this.setStatus('active'); // Return to active after processing inte…"
type textarea "x"
type textarea "logger.error('Unhandled error in main execution:', error); process.exit(1); });"
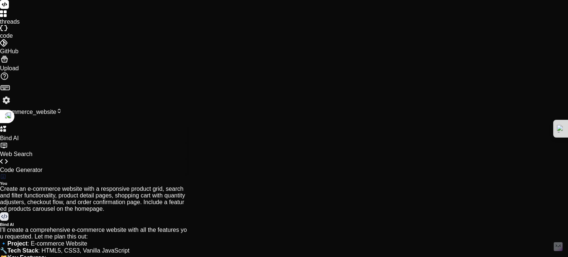
scroll to position [156, 0]
type textarea "x"
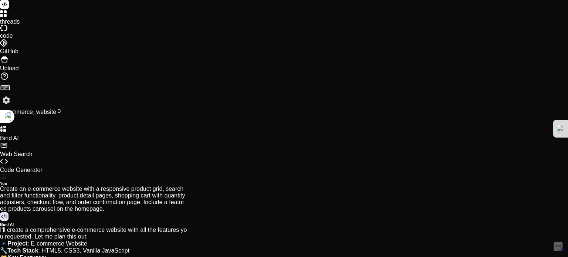
drag, startPoint x: 105, startPoint y: 160, endPoint x: 114, endPoint y: 177, distance: 18.4
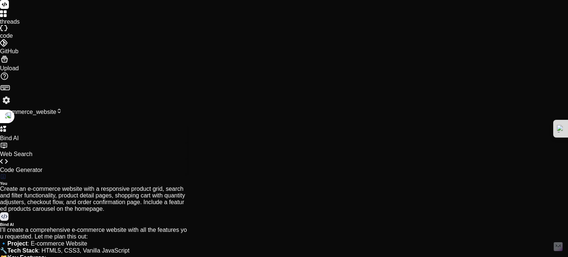
type textarea "ㄨ"
type textarea "x"
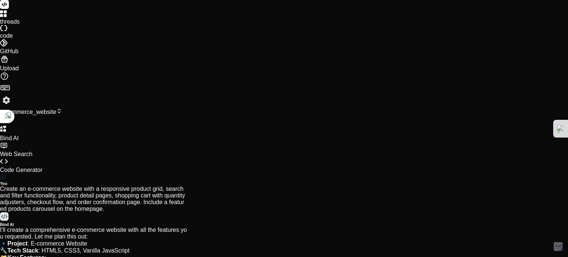
type textarea "ㄗ"
type textarea "x"
type textarea "ㄗㄞ"
type textarea "x"
type textarea "再"
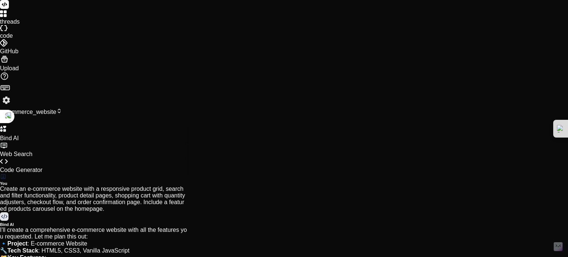
type textarea "x"
type textarea "再ㄘ"
type textarea "x"
type textarea "再次"
type textarea "x"
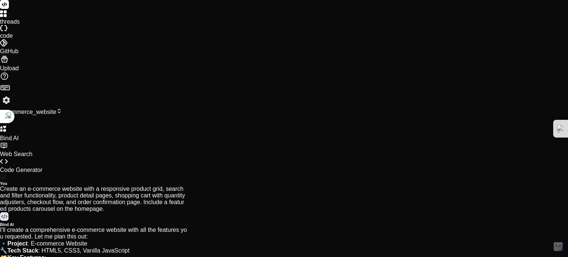
type textarea "再次ㄓ"
type textarea "x"
type textarea "再次ㄓㄥ"
type textarea "x"
type textarea "再次整"
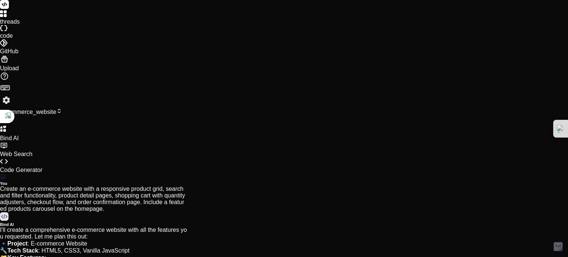
type textarea "x"
type textarea "再次整ㄏ"
type textarea "x"
type textarea "再次整ㄏㄜ"
type textarea "x"
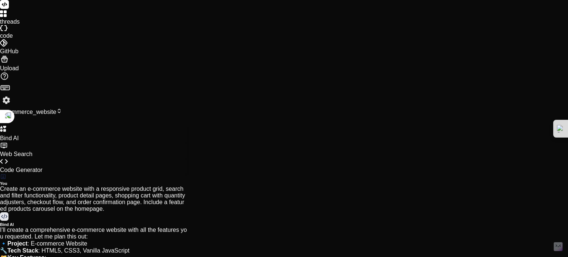
type textarea "再次整合"
type textarea "x"
type textarea "再次整"
type textarea "x"
type textarea "再次整ㄐ"
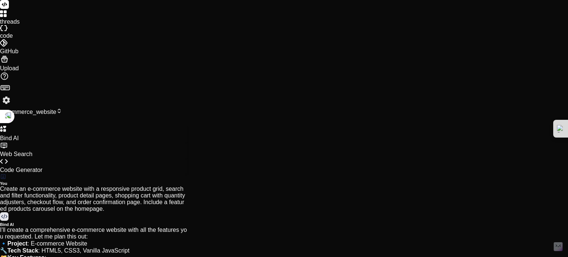
type textarea "x"
type textarea "再次整ㄐㄧ"
type textarea "x"
type textarea "再次整ㄐㄧㄣ"
type textarea "x"
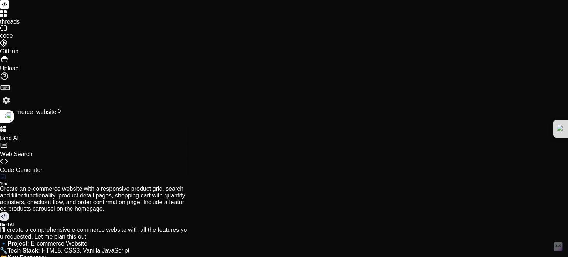
type textarea "再次整浸"
type textarea "x"
type textarea "再次整浸ㄧ"
type textarea "x"
type textarea "再次整浸ㄒㄧ"
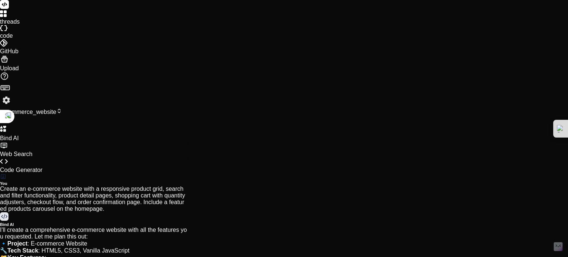
type textarea "x"
type textarea "再次整浸ㄒㄧㄥ"
type textarea "x"
type textarea "再次整進行"
type textarea "x"
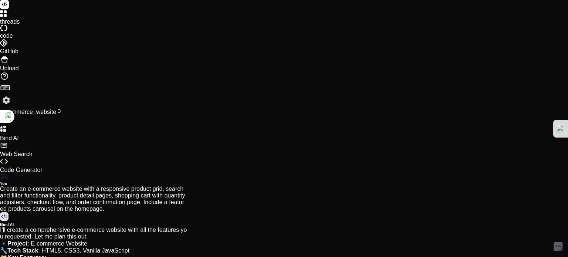
type textarea "再次整進行ㄨ"
type textarea "x"
type textarea "再次整進行"
type textarea "x"
type textarea "再次整進行"
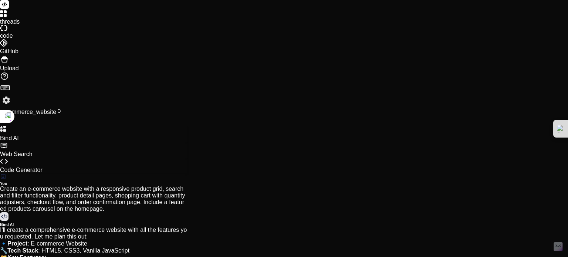
type textarea "x"
type textarea "再次整進行 ["
type textarea "x"
type textarea "再次整進行 []"
type textarea "x"
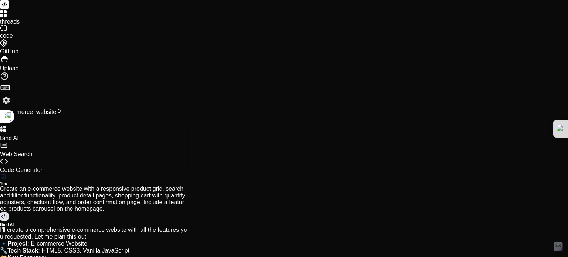
type textarea "再次整進行 [r]"
type textarea "x"
type textarea "再次整進行 [ru]"
type textarea "x"
type textarea "再次整進行 [ru6]"
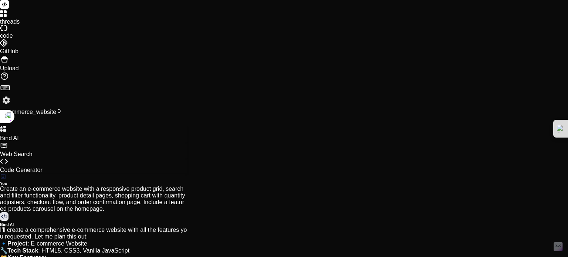
type textarea "x"
type textarea "再次整進行 [ru6uv]"
type textarea "x"
type textarea "再次整進行 [ru6uv0]"
type textarea "x"
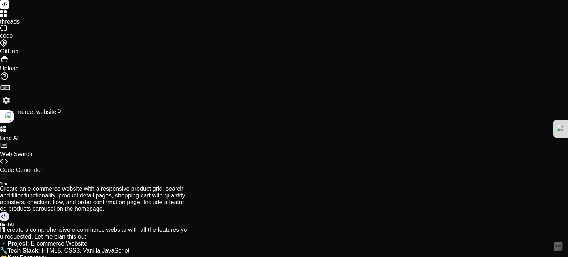
type textarea "再次整進行 [ru6uv04]"
type textarea "x"
type textarea "再次整進行 [ru6uv0]"
type textarea "x"
type textarea "再次整進行 [ru6uv]"
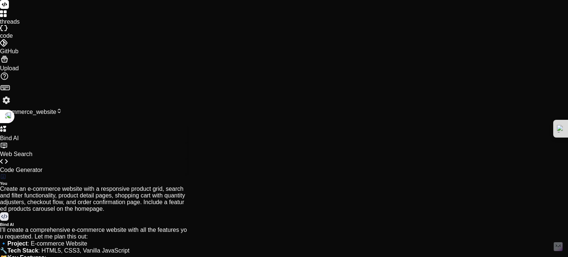
type textarea "x"
type textarea "再次整進行 [ru6u]"
type textarea "x"
type textarea "再次整進行 [ru6]"
type textarea "x"
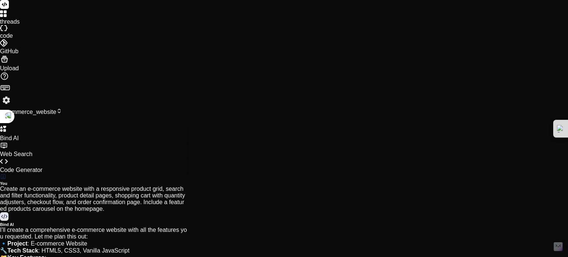
type textarea "再次整進行 [ru]"
type textarea "x"
type textarea "再次整進行 [r]"
type textarea "x"
type textarea "再次整進行 []"
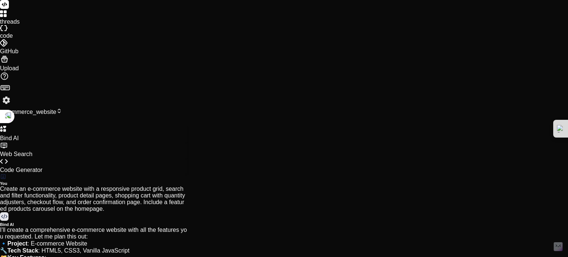
type textarea "x"
type textarea "再次整進行 [ㄐ]"
type textarea "x"
type textarea "再次整進行 [ㄐㄧ]"
type textarea "x"
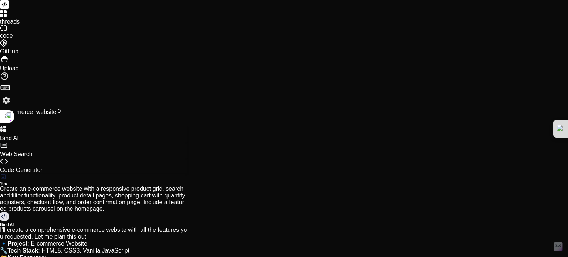
type textarea "再次整進行 [及]"
type textarea "x"
type textarea "再次整進行 [及ㄒㄧ]"
type textarea "x"
type textarea "再次整進行 [及ㄒㄧㄢ]"
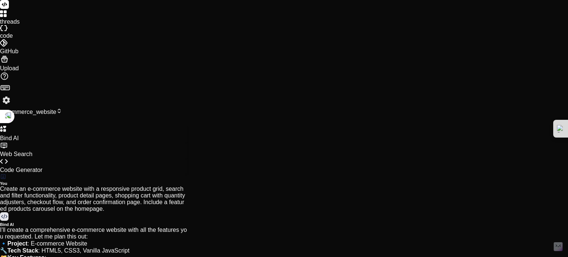
type textarea "x"
type textarea "再次整進行 [極限]"
type textarea "x"
type textarea "再次整進行 [極限']"
type textarea "x"
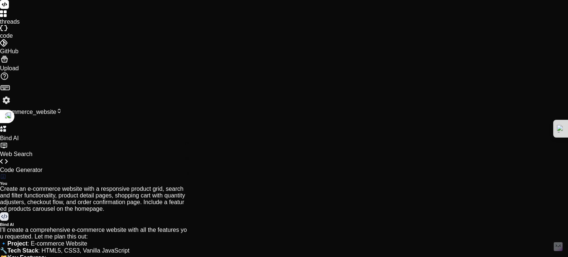
type textarea "再次整進行 [極限' ]"
type textarea "x"
type textarea "再次整進行 [極限']"
type textarea "x"
type textarea "再次整進行 [極限]"
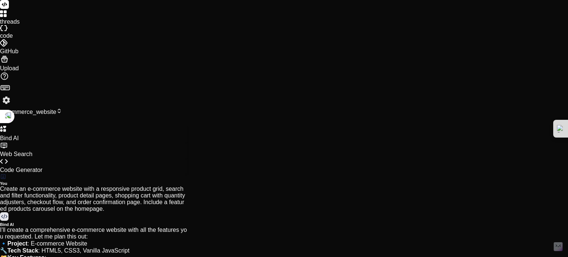
type textarea "x"
type textarea "再次整進行 [極限>]"
type textarea "x"
type textarea "再次整進行 [極限]"
type textarea "x"
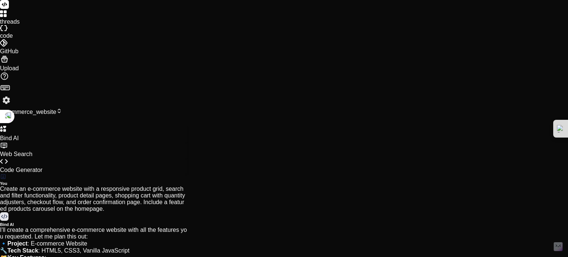
type textarea "再次整進行 [極限。]"
type textarea "x"
type textarea "再次整進行 [極限。ㄨ]"
type textarea "x"
type textarea "再次整進行 [極限。]"
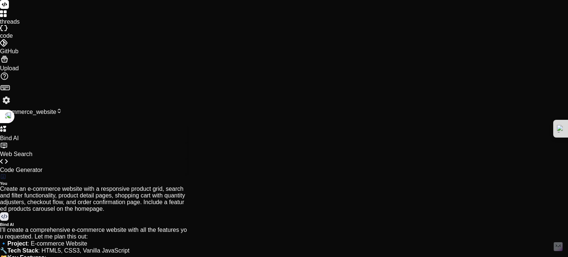
type textarea "x"
type textarea "再次整進行 [極限。ㄨ]"
type textarea "x"
type textarea "再次整進行 [極限。ㄨㄢ]"
type textarea "x"
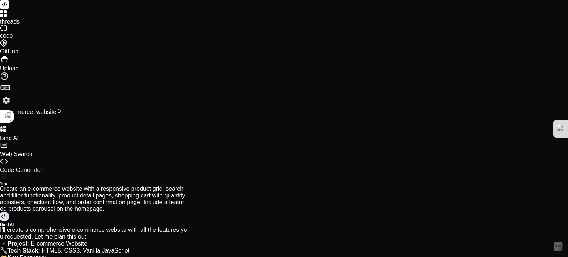
type textarea "再次整進行 [極限。萬]"
type textarea "x"
type textarea "再次整進行 [極限。萬ㄋ]"
type textarea "x"
type textarea "再次整進行 [極限。萬ㄋㄥ]"
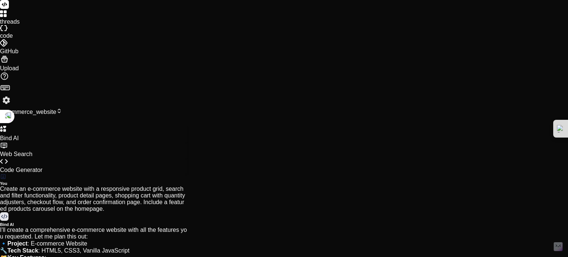
type textarea "x"
type textarea "再次整進行 [極限。萬能]"
type textarea "x"
type textarea "再次整進行 [極限。萬能ㄧ]"
type textarea "x"
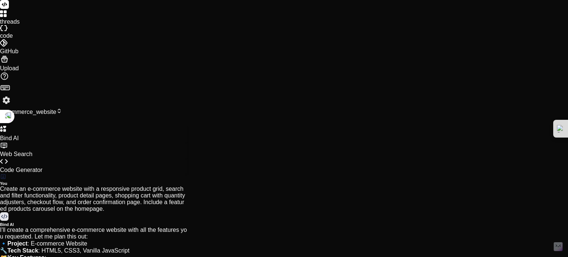
type textarea "再次整進行 [極限。萬能ㄧㄡ]"
type textarea "x"
type textarea "再次整進行 [極限。萬能優]"
type textarea "x"
type textarea "再次整進行 [極限。萬能優ㄏ]"
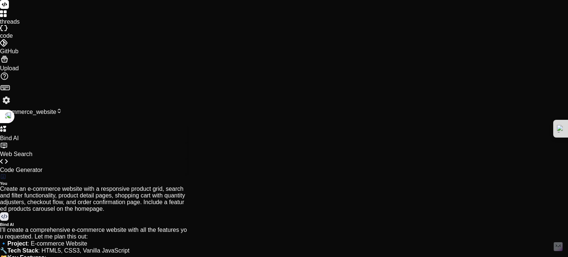
type textarea "x"
type textarea "再次整進行 [極限。萬能優ㄏㄨ]"
type textarea "x"
type textarea "再次整進行 [極限。萬能優ㄏㄨㄚ]"
type textarea "x"
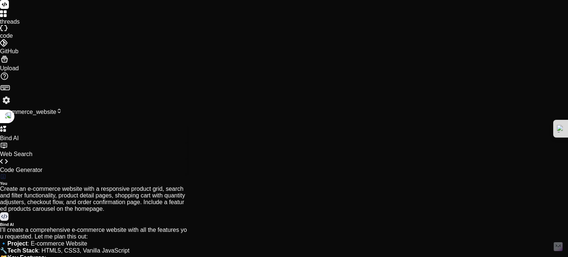
type textarea "再次整進行 [極限。萬能優化]"
type textarea "x"
type textarea ""uuid": "^9.0.1" } }"
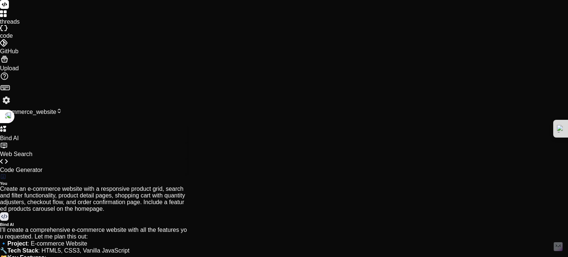
scroll to position [3140, 0]
type textarea "x"
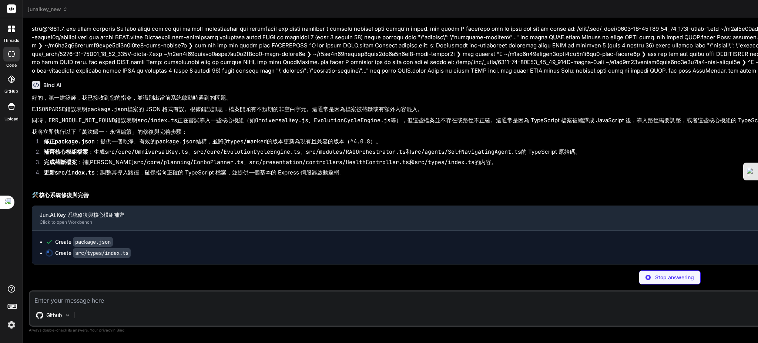
scroll to position [116668, 0]
type textarea "x"
type textarea "cosmicBalance: boolean; }"
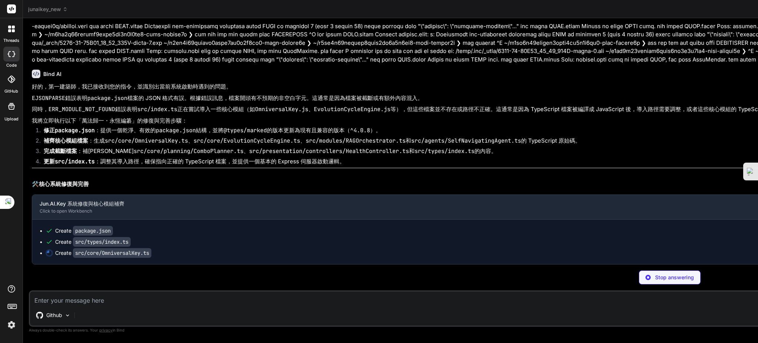
scroll to position [116679, 0]
type textarea "x"
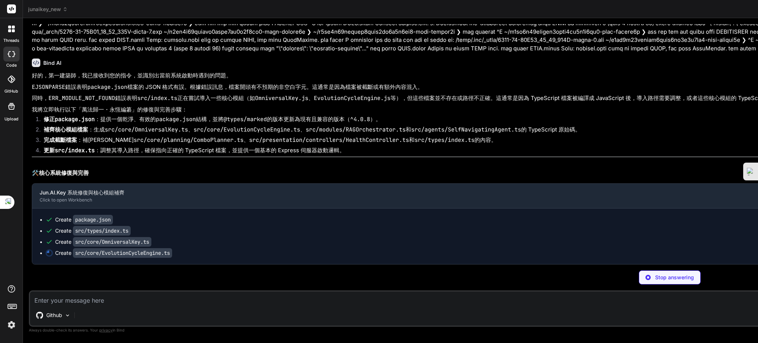
scroll to position [116691, 0]
type textarea "x"
type textarea "export default EvolutionCycleEngine;"
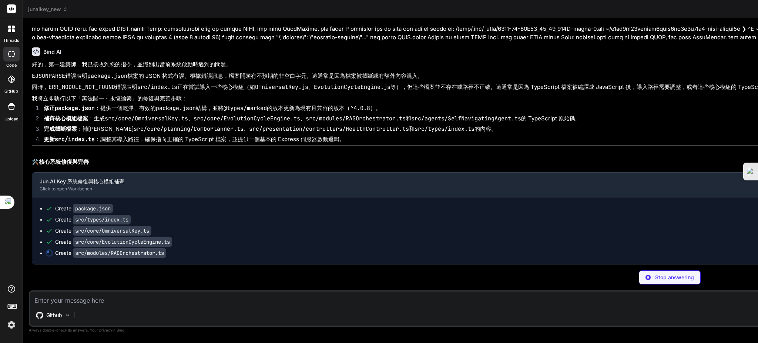
scroll to position [116702, 0]
type textarea "x"
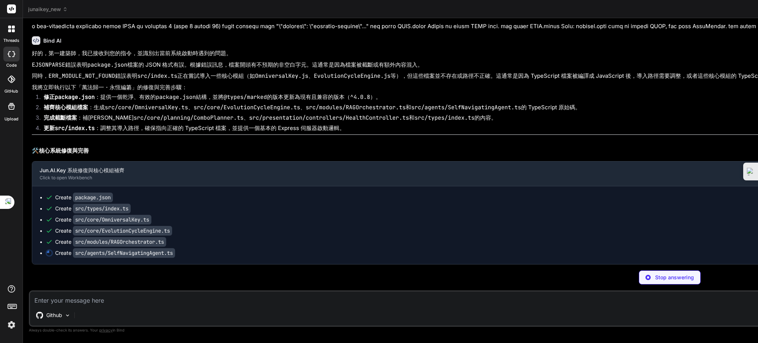
scroll to position [116714, 0]
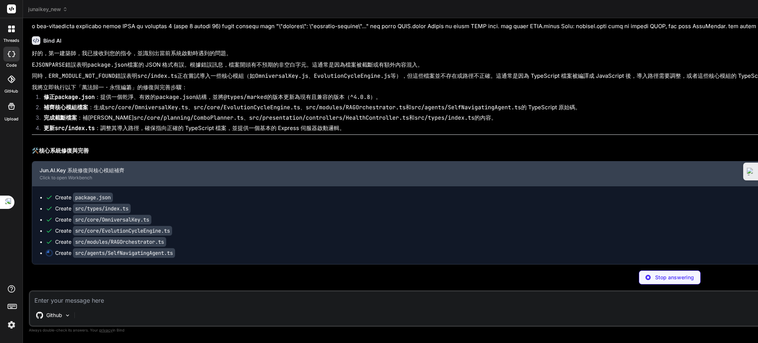
type textarea "x"
type textarea "constructor( public id: string, public agents: NavigationAgent[] ) {} } export …"
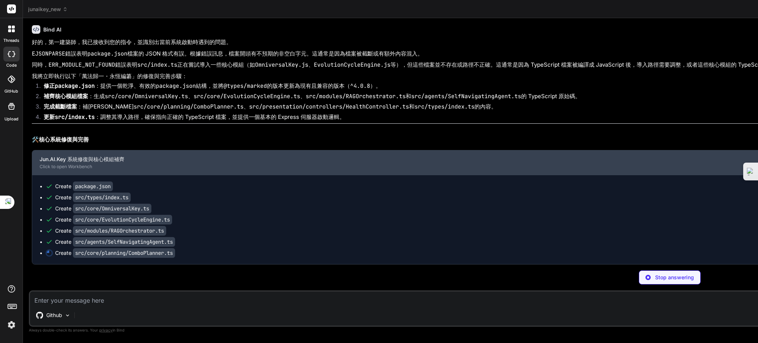
type textarea "x"
type textarea "} return suggestions; } }"
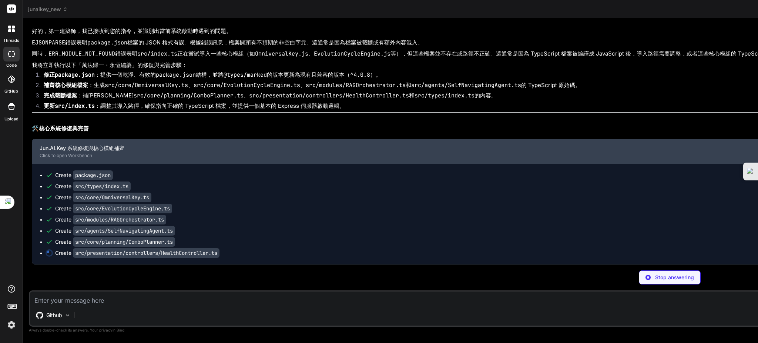
type textarea "x"
type textarea "next(error); } } }"
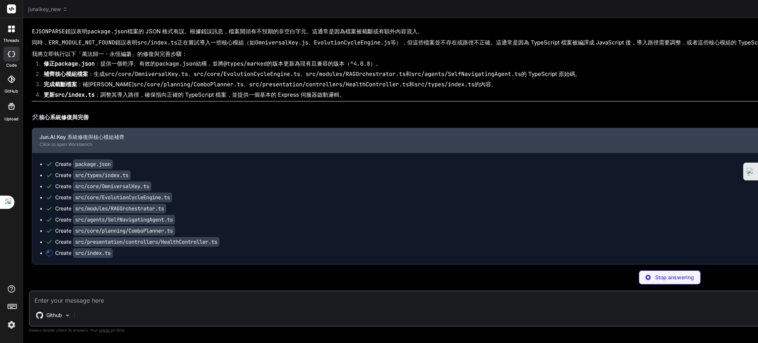
type textarea "x"
type textarea "} export default JunAiKeySystem;"
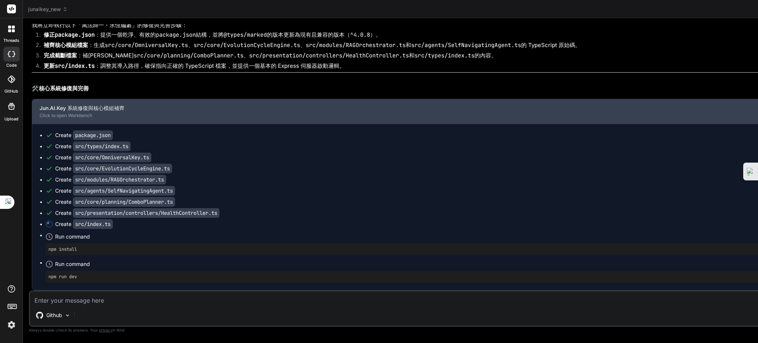
type textarea "x"
